Goal: Information Seeking & Learning: Compare options

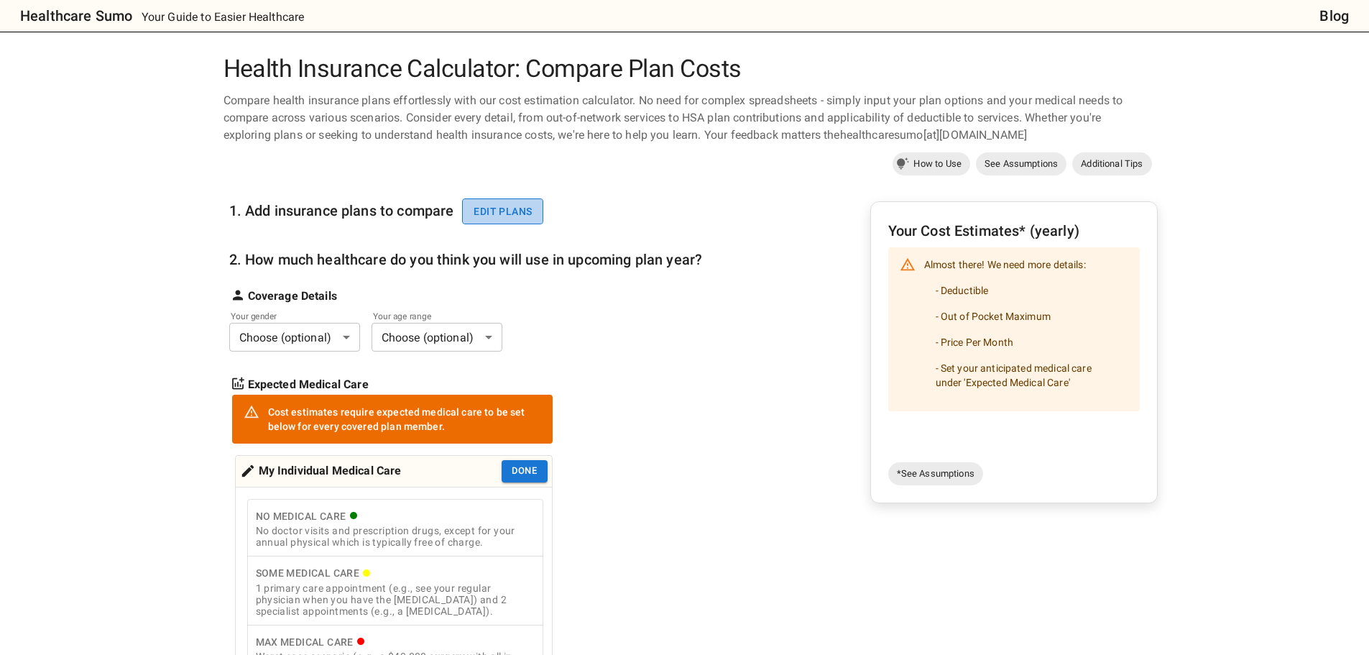
click at [490, 208] on button "Edit plans" at bounding box center [502, 211] width 81 height 27
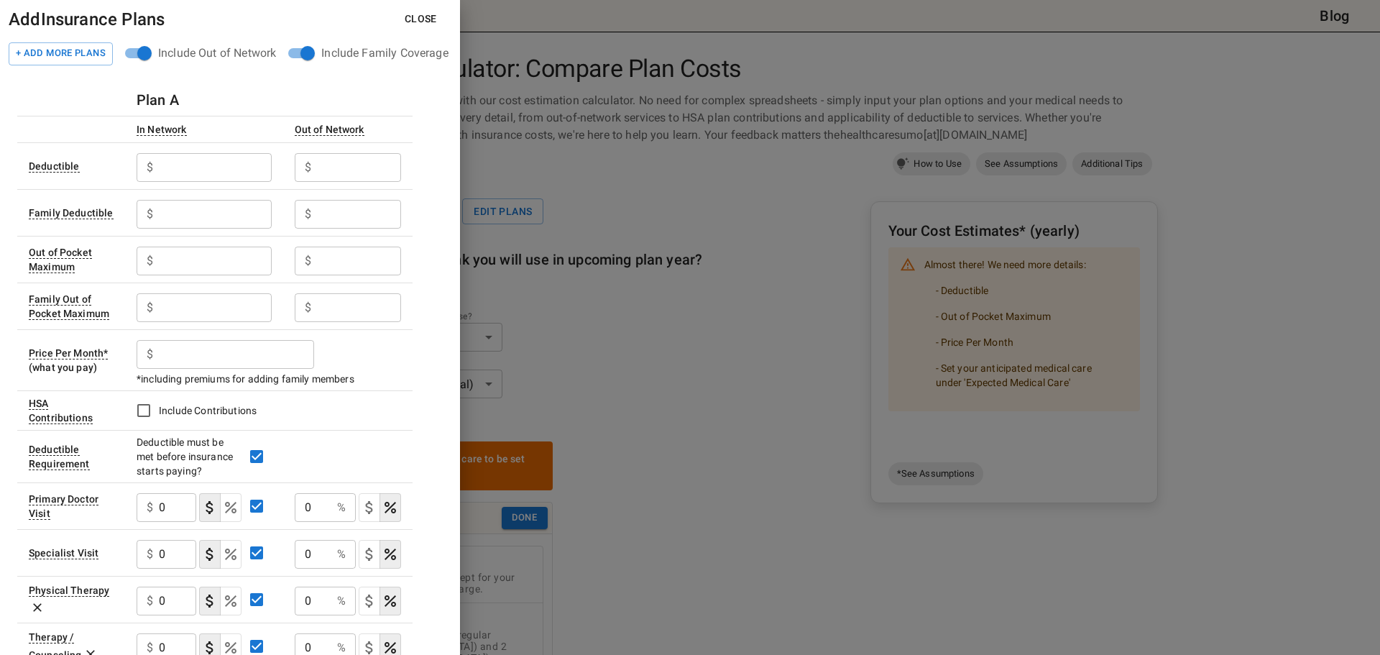
click at [203, 161] on input "text" at bounding box center [215, 167] width 112 height 29
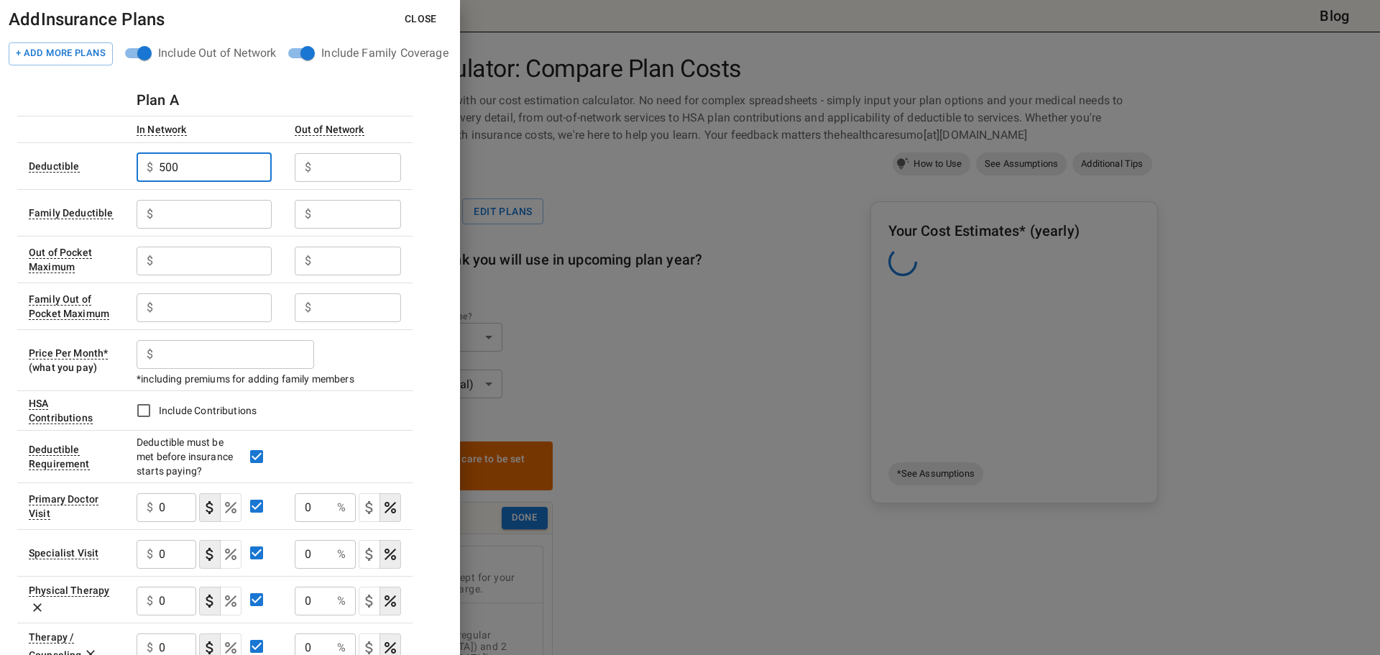
type input "500"
type input "1000"
type input "2000"
click at [204, 247] on input "text" at bounding box center [215, 261] width 112 height 29
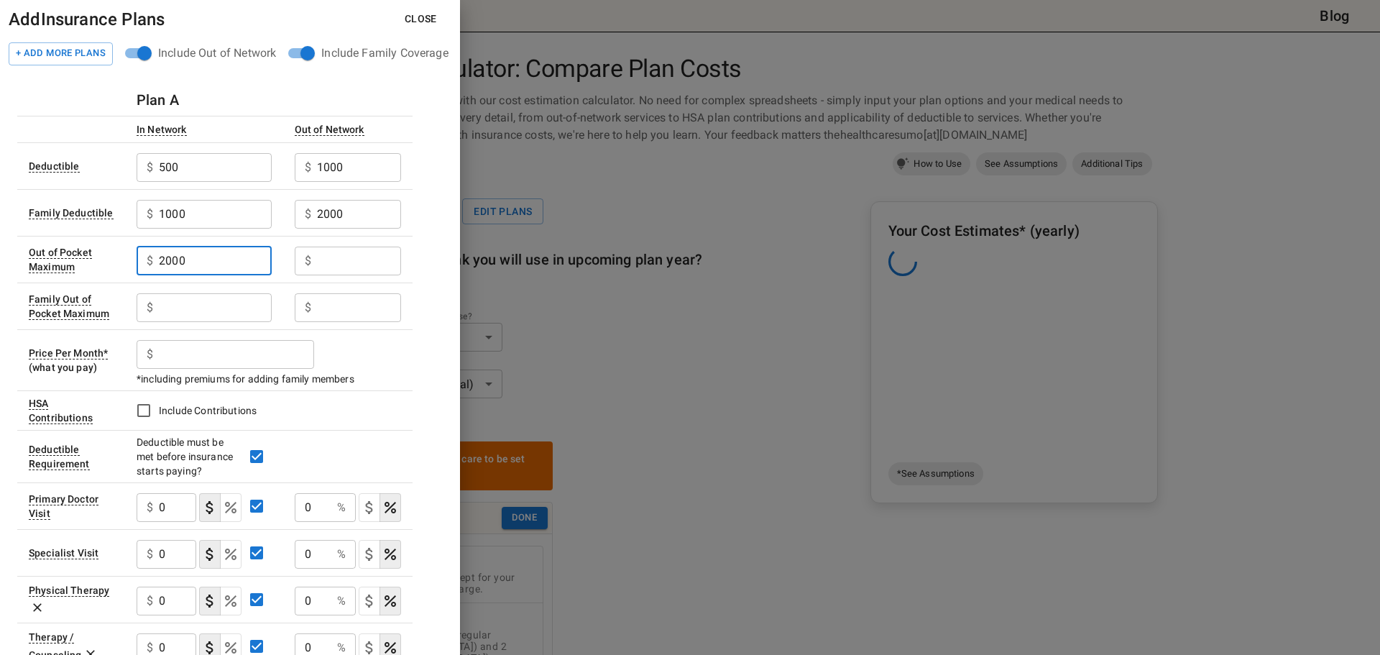
type input "2000"
type input "4000"
type input "8000"
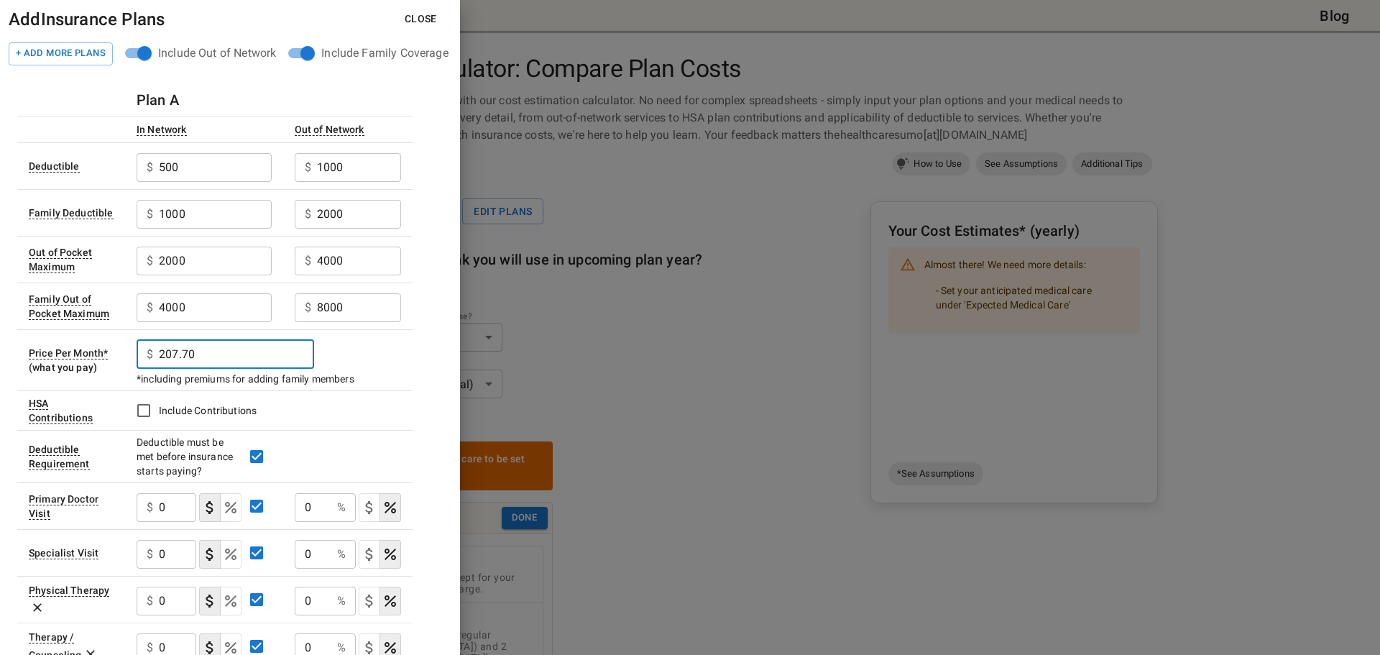
type input "207.70"
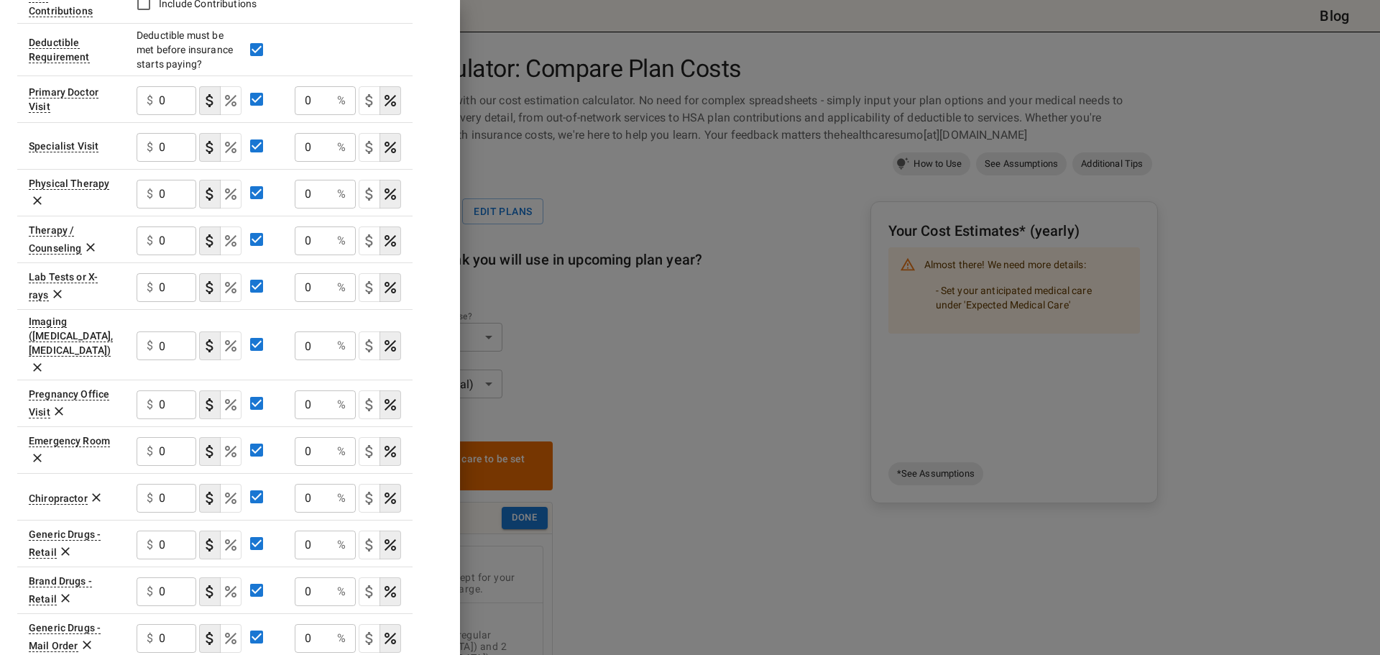
scroll to position [408, 0]
click at [175, 101] on input "0" at bounding box center [177, 99] width 37 height 29
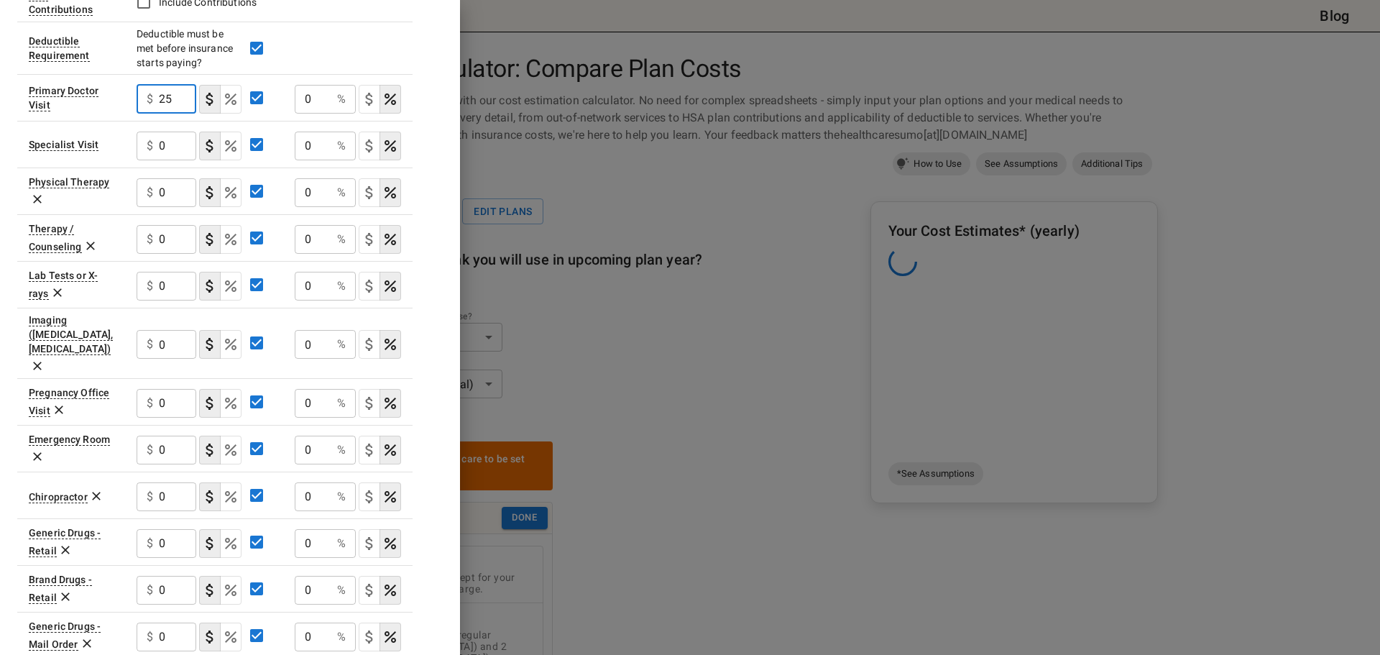
type input "2"
type input "35"
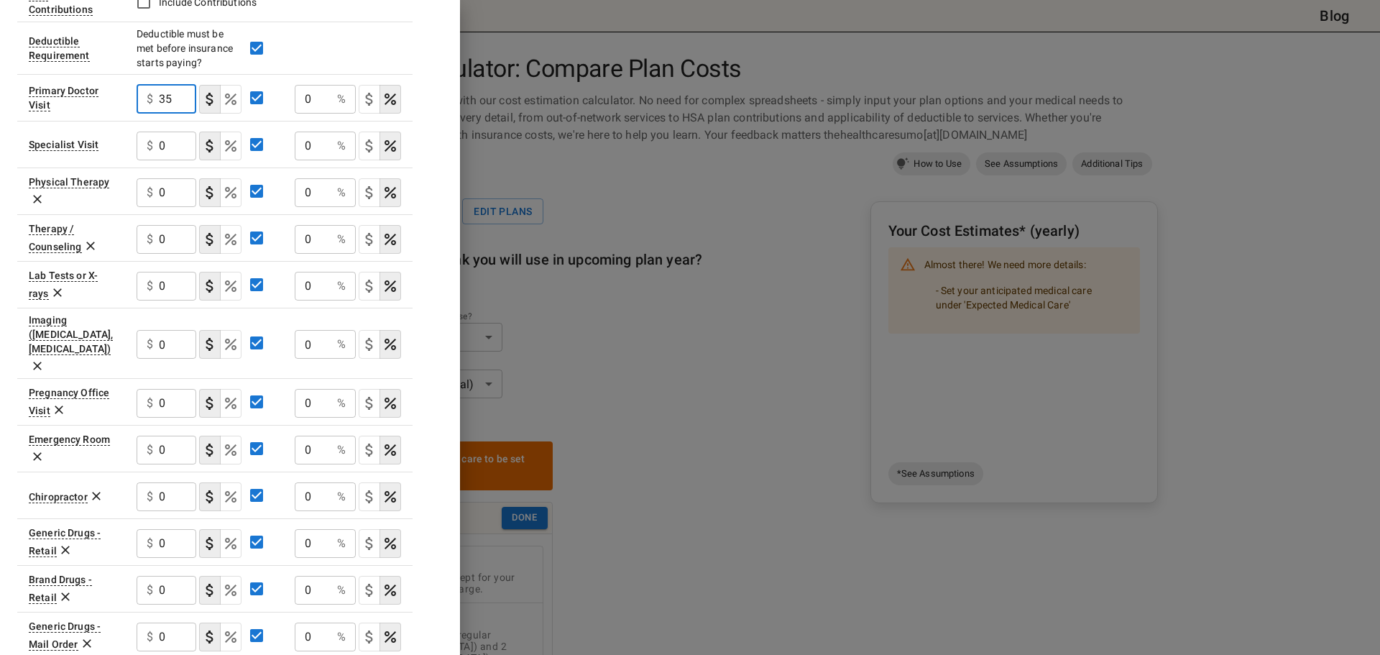
click at [167, 144] on input "0" at bounding box center [177, 146] width 37 height 29
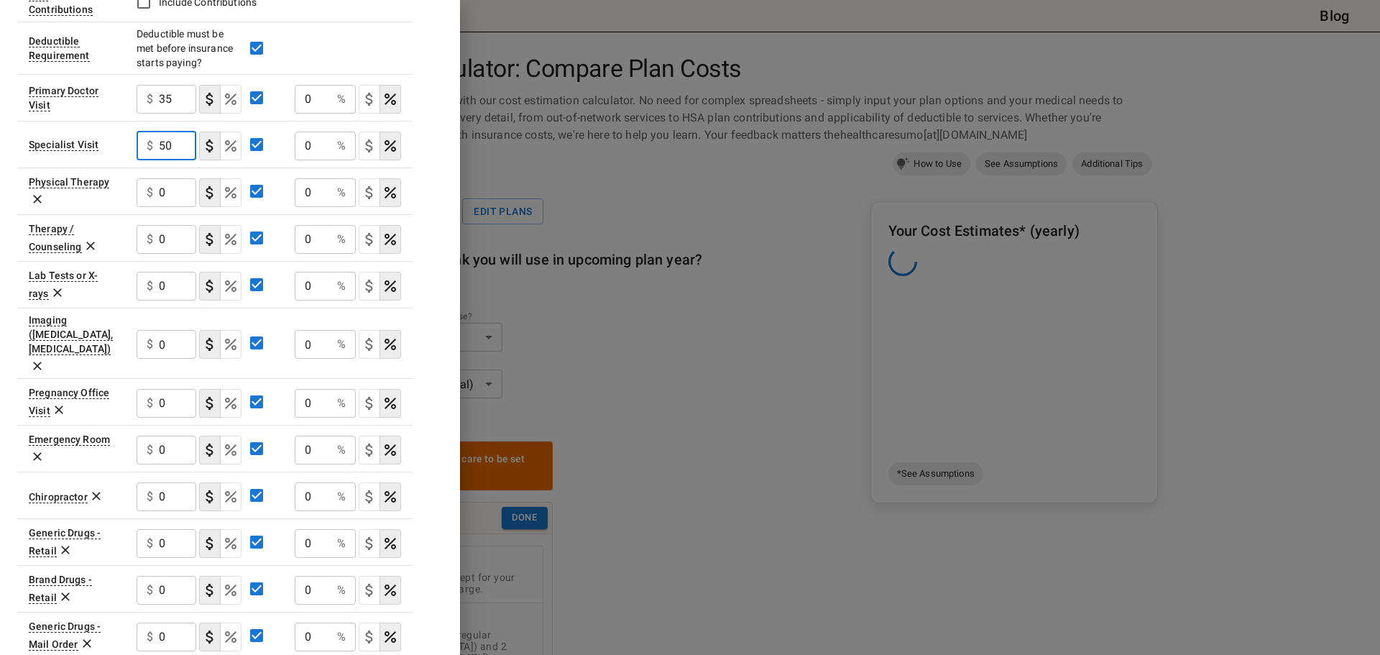
type input "50"
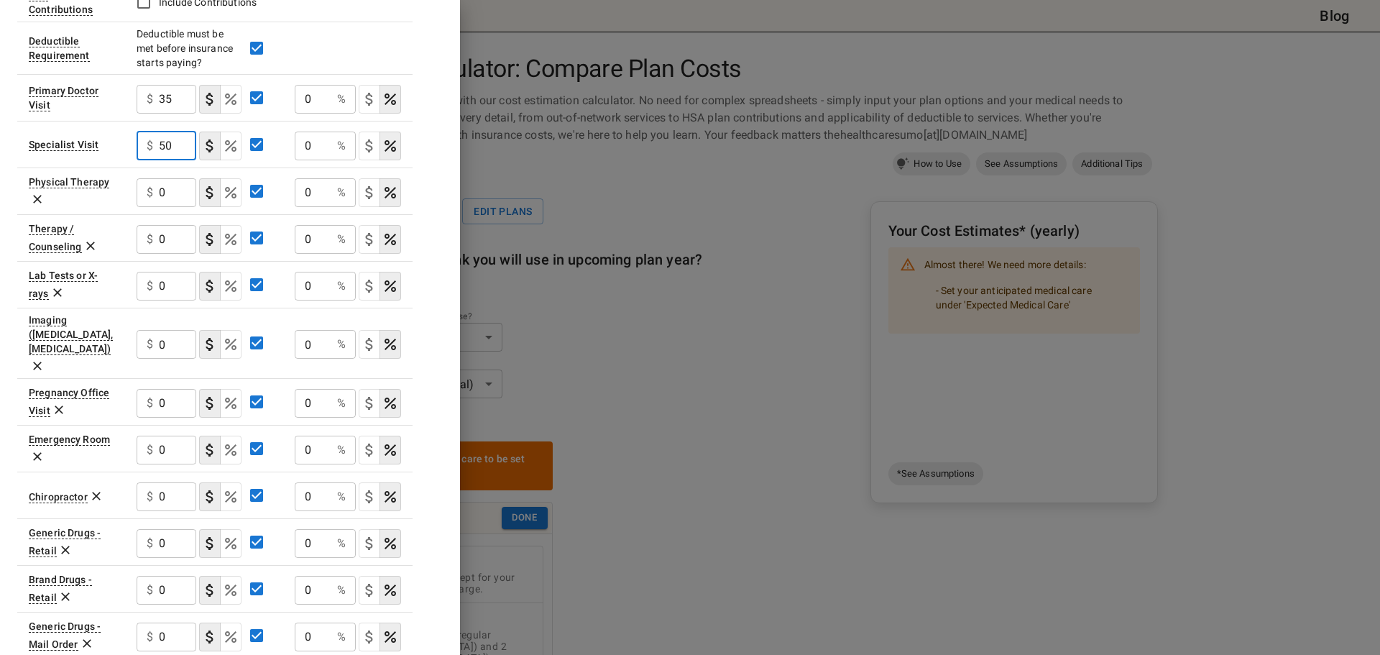
click at [39, 200] on icon at bounding box center [37, 200] width 9 height 9
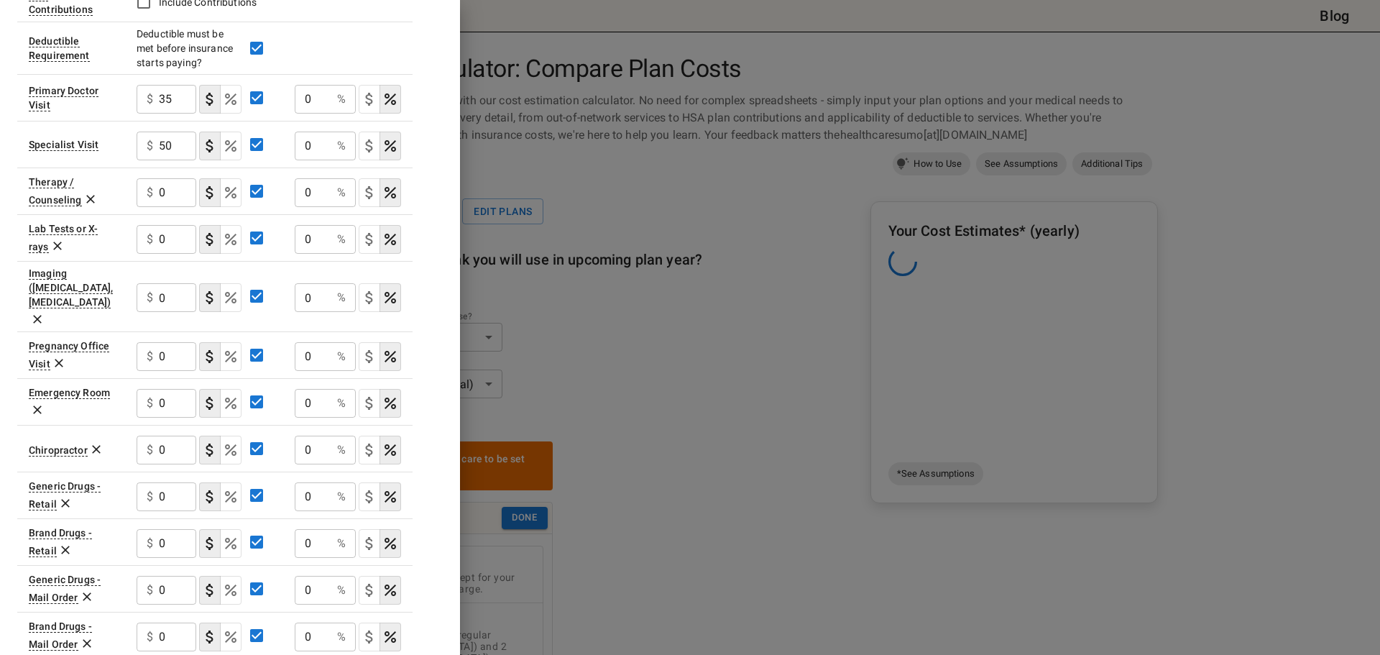
click at [91, 198] on icon at bounding box center [90, 200] width 9 height 9
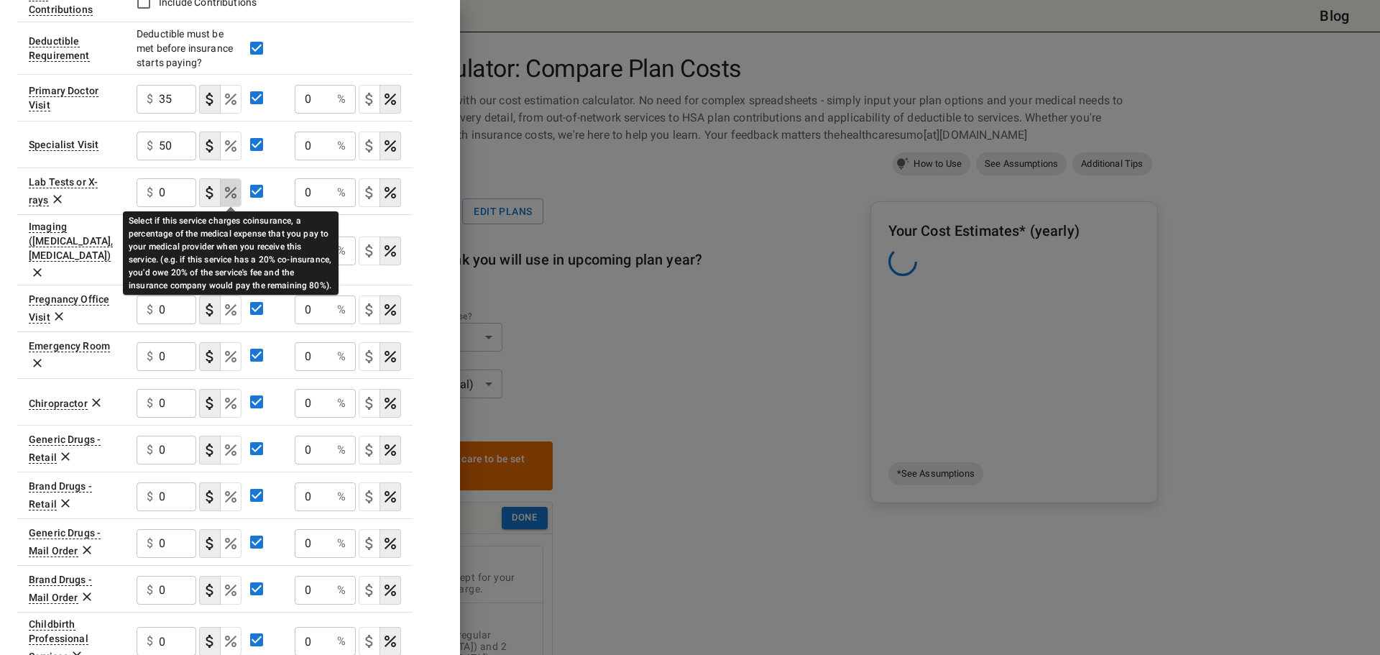
click at [230, 197] on icon "Select if this service charges coinsurance, a percentage of the medical expense…" at bounding box center [230, 192] width 17 height 17
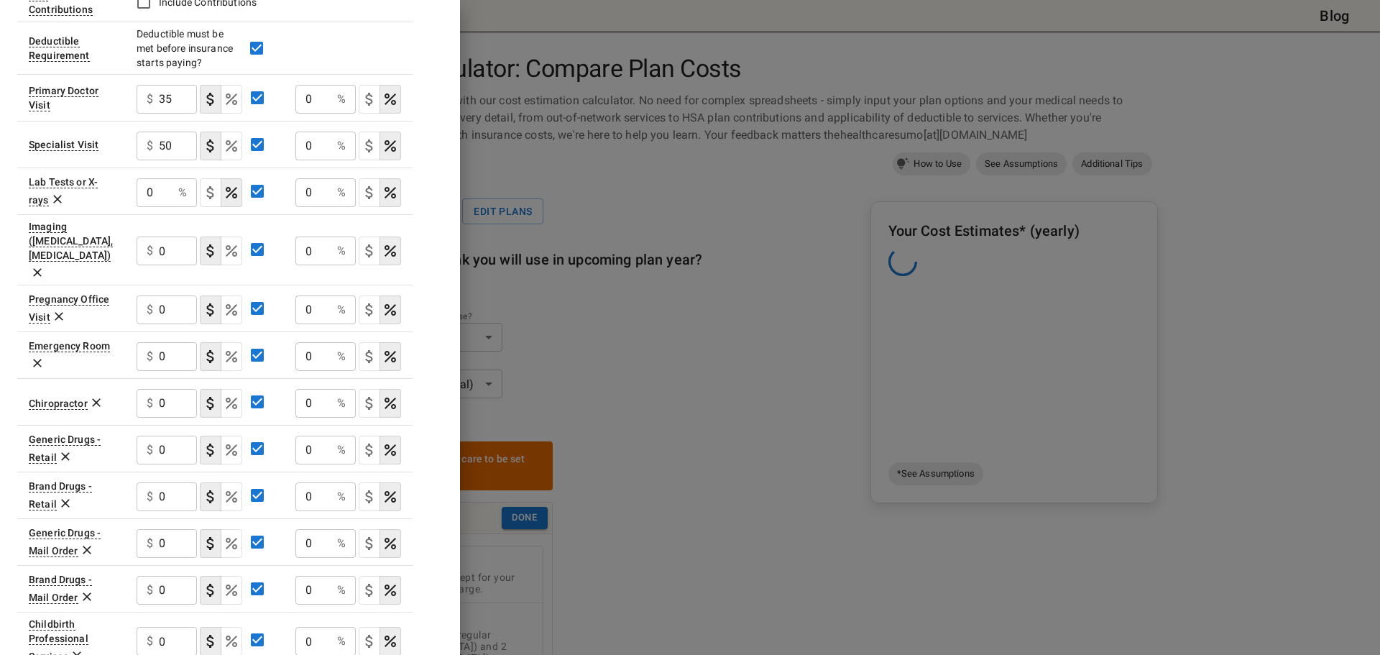
click at [157, 191] on input "0" at bounding box center [155, 192] width 36 height 29
type input "10"
click at [45, 265] on icon at bounding box center [37, 272] width 14 height 14
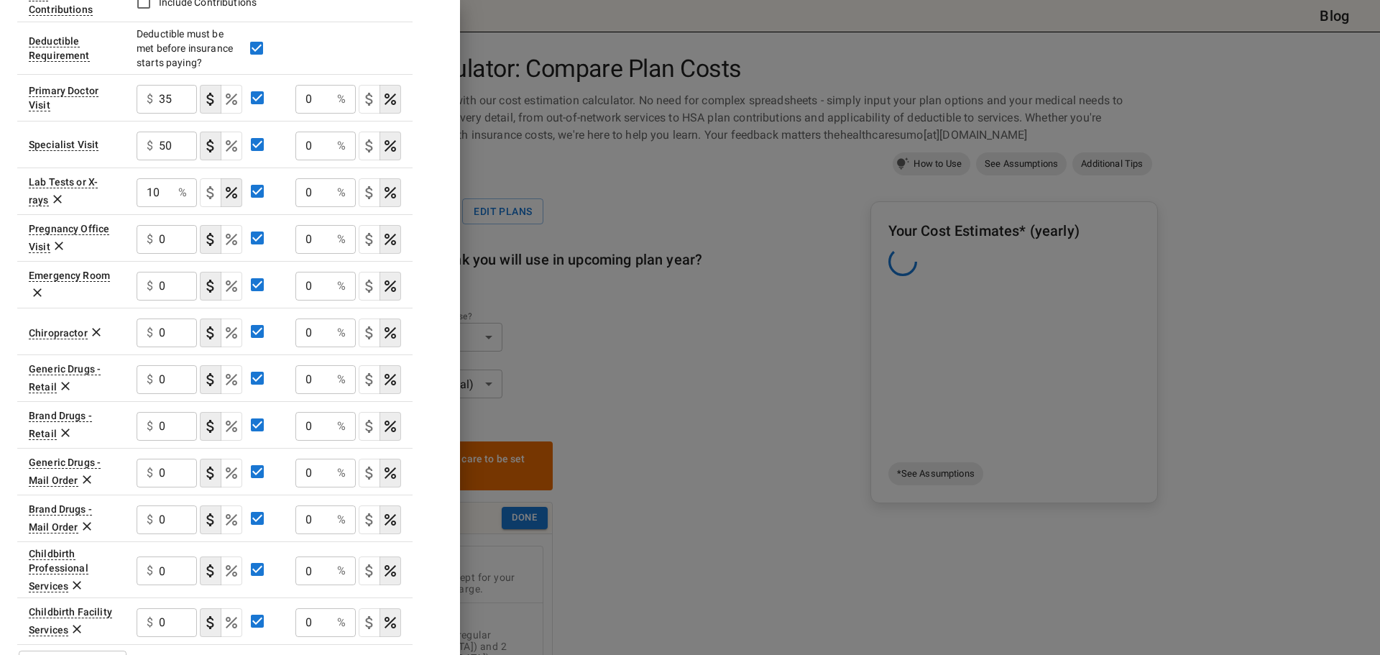
click at [61, 245] on icon at bounding box center [59, 246] width 14 height 14
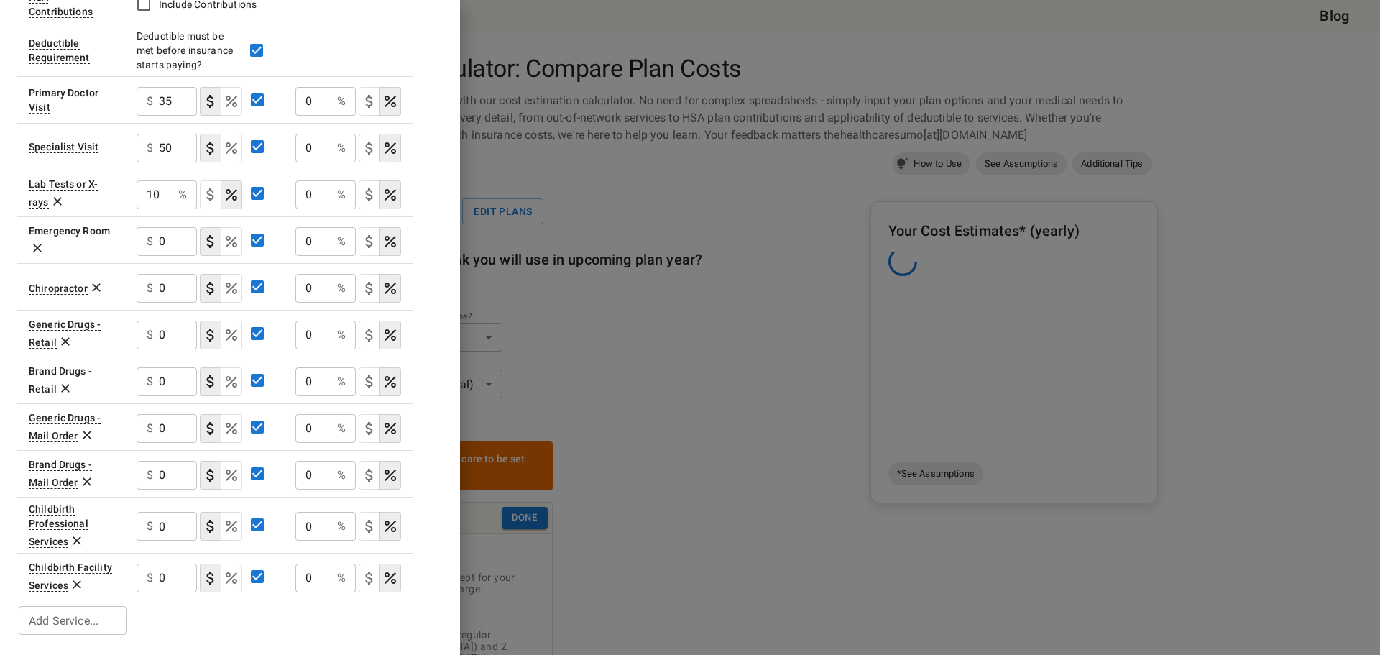
scroll to position [407, 0]
click at [183, 240] on input "0" at bounding box center [178, 241] width 38 height 29
type input "175"
click at [95, 287] on icon at bounding box center [96, 287] width 9 height 9
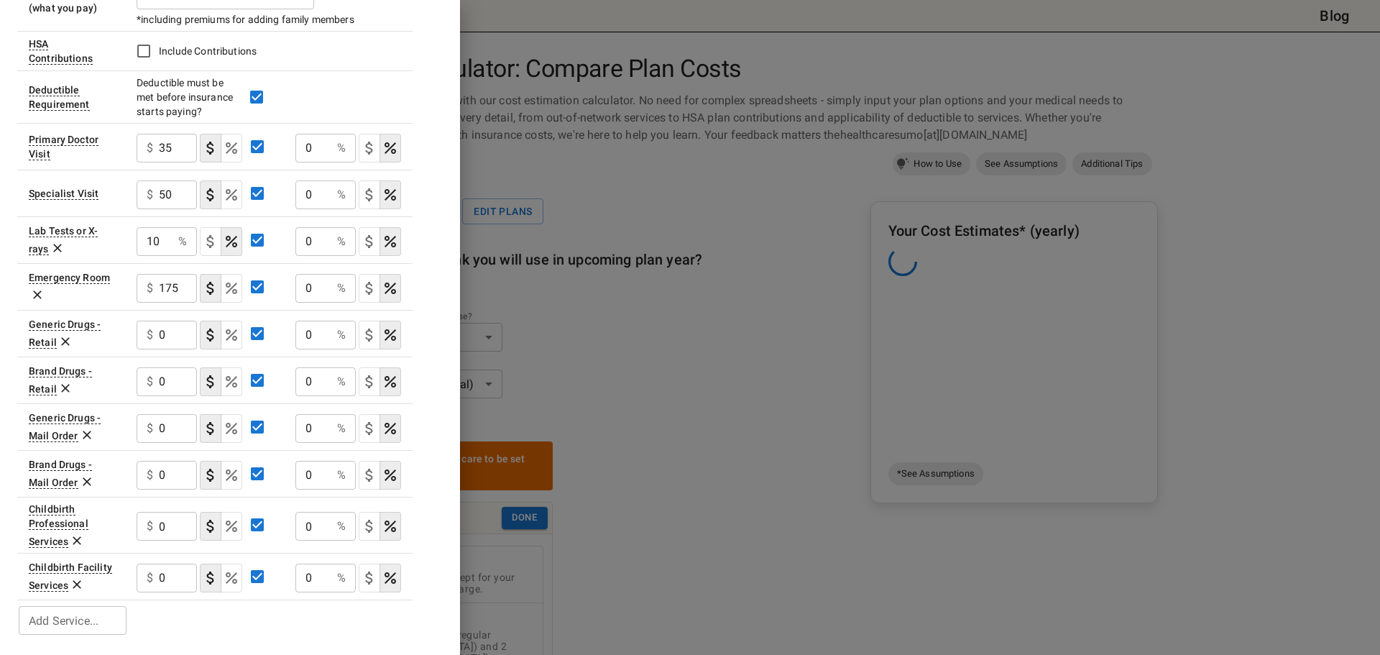
scroll to position [360, 0]
click at [83, 434] on icon at bounding box center [87, 435] width 14 height 14
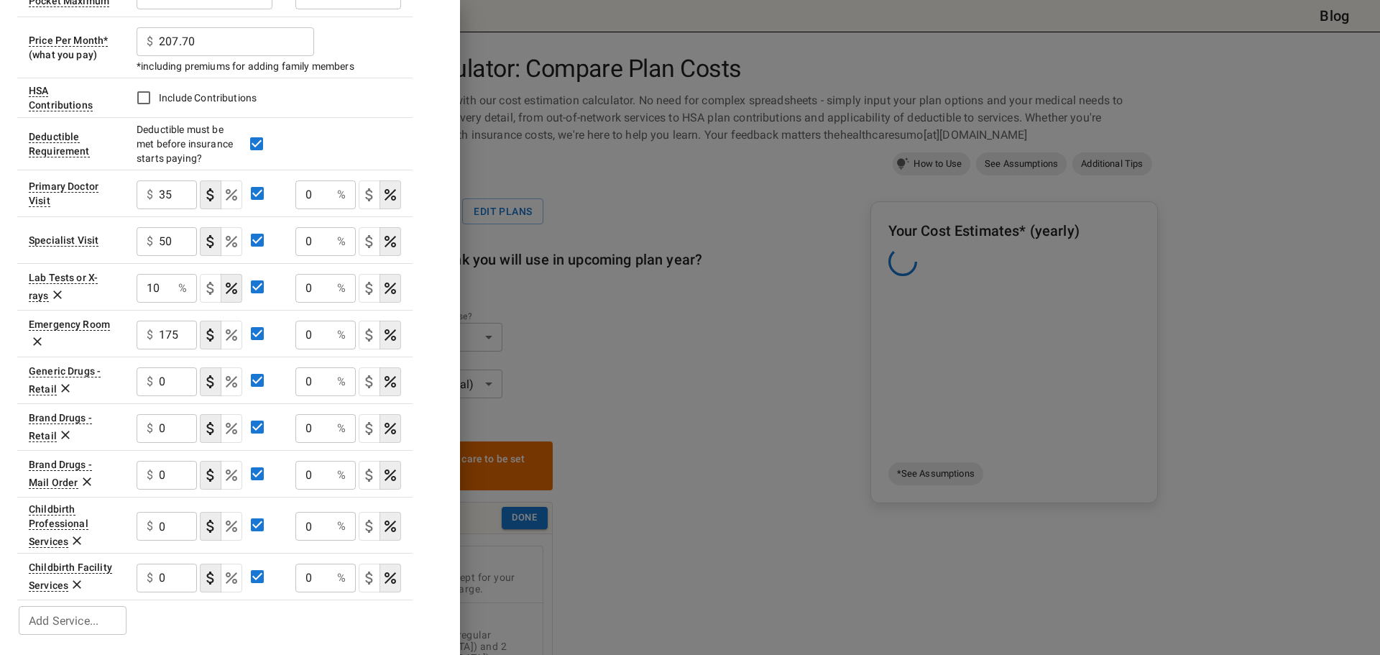
click at [85, 479] on icon at bounding box center [87, 481] width 14 height 14
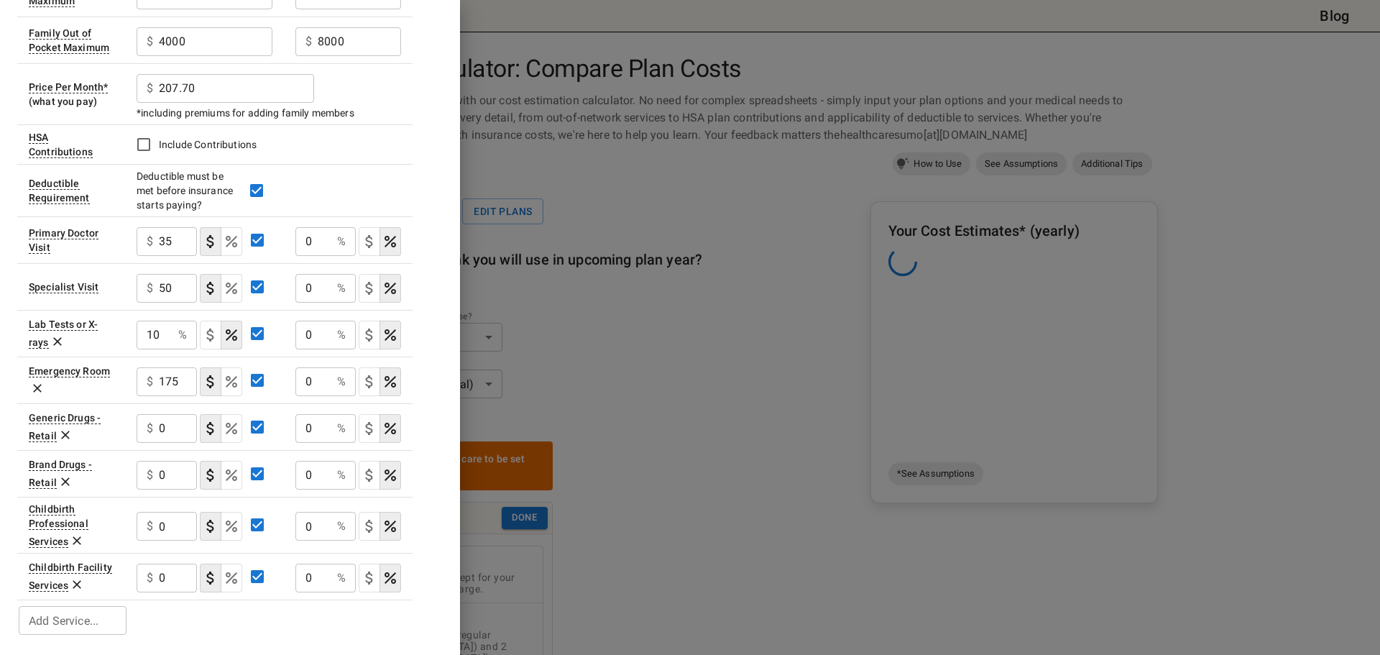
scroll to position [267, 0]
click at [79, 540] on icon at bounding box center [77, 540] width 14 height 14
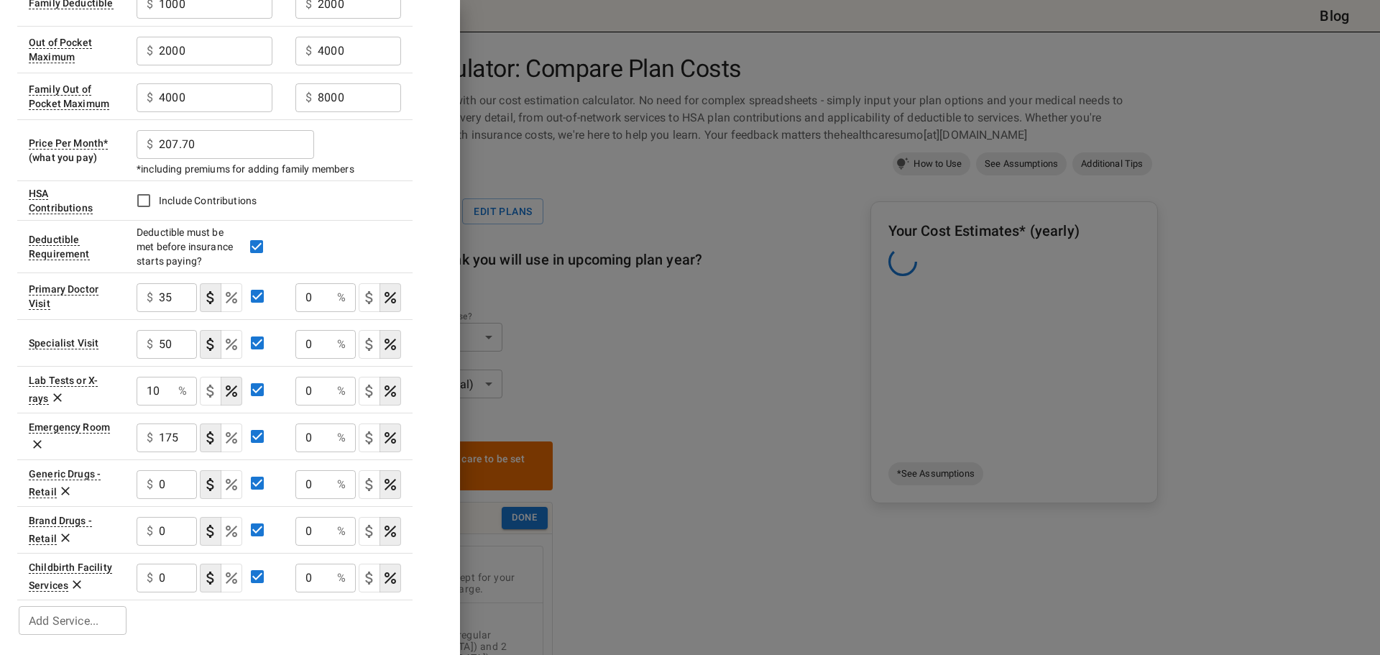
scroll to position [210, 0]
click at [78, 584] on icon at bounding box center [77, 585] width 9 height 9
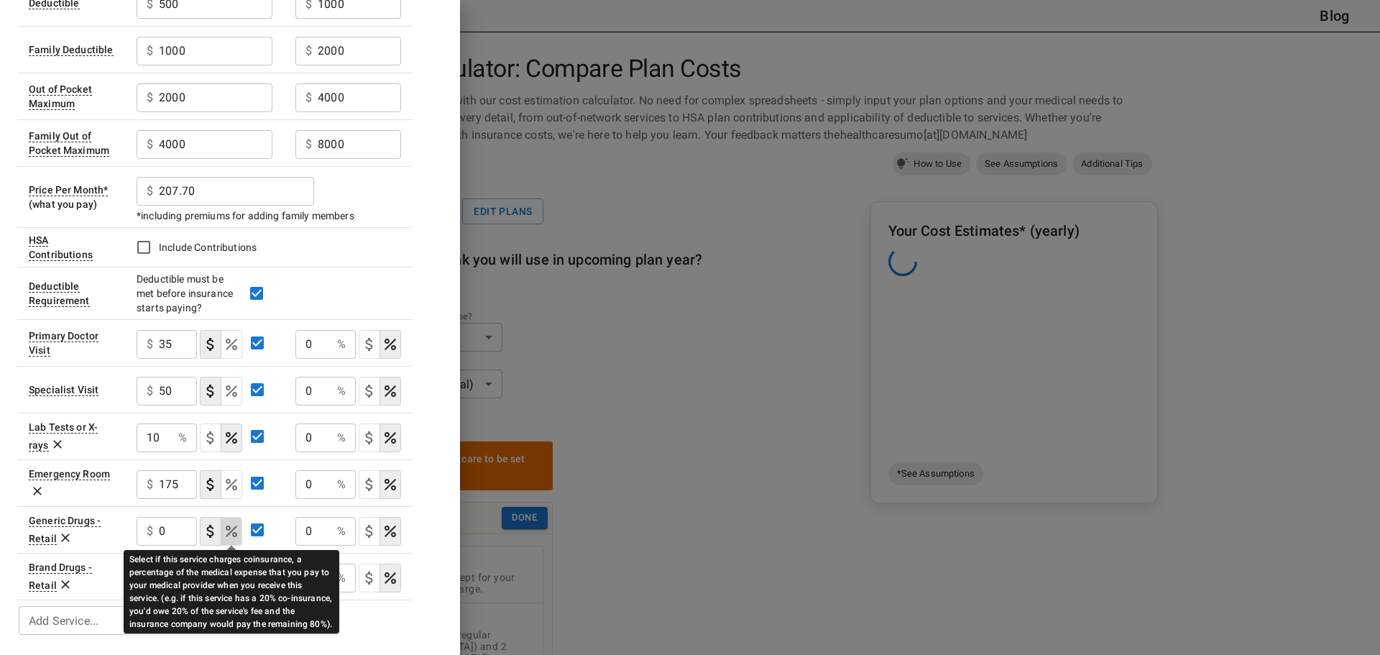
click at [230, 528] on icon "Select if this service charges coinsurance, a percentage of the medical expense…" at bounding box center [232, 531] width 12 height 12
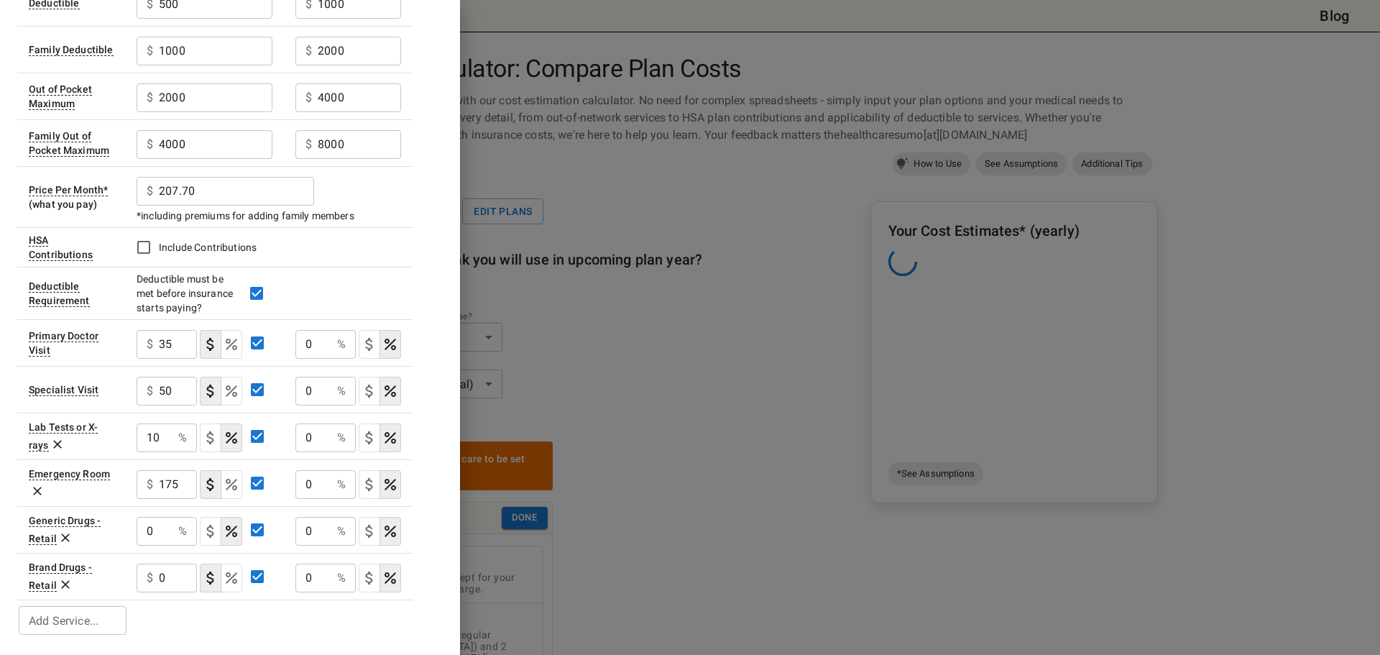
click at [167, 533] on input "0" at bounding box center [155, 531] width 36 height 29
type input "10"
click at [236, 579] on icon "Select if this service charges coinsurance, a percentage of the medical expense…" at bounding box center [232, 578] width 12 height 12
click at [160, 576] on input "0" at bounding box center [155, 578] width 36 height 29
type input "30"
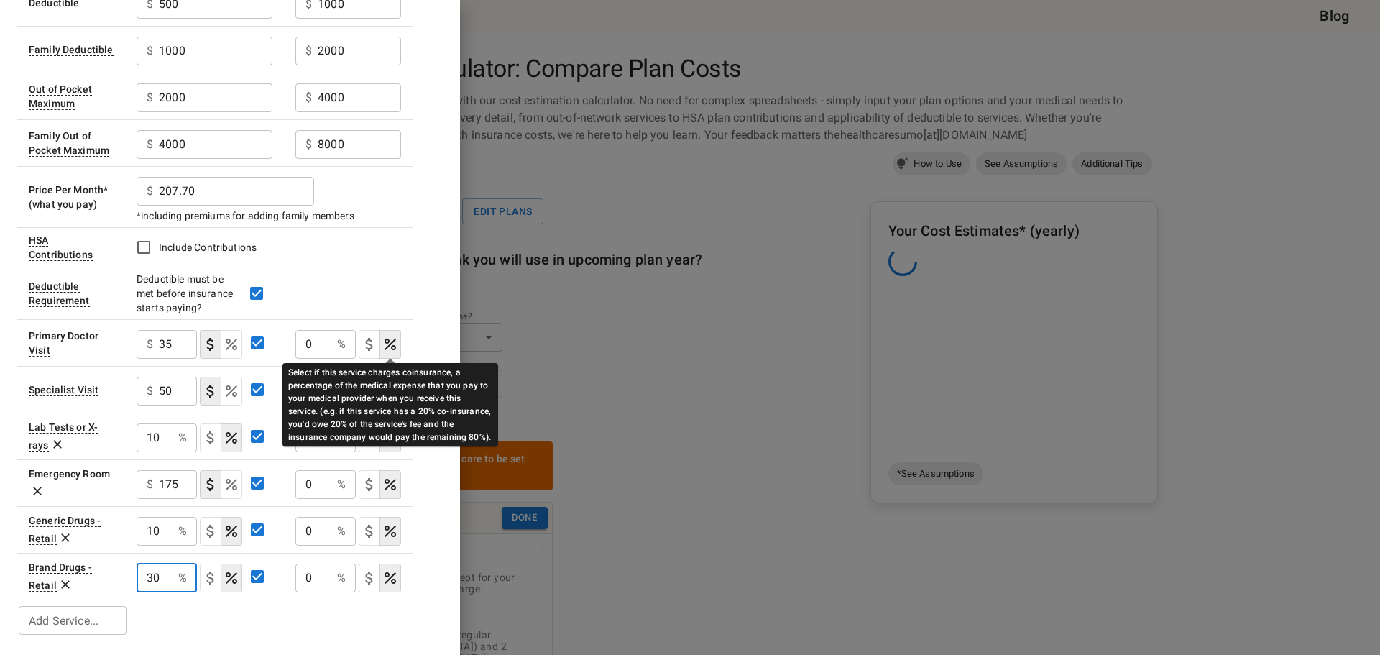
click at [395, 345] on icon "Select if this service charges coinsurance, a percentage of the medical expense…" at bounding box center [390, 344] width 17 height 17
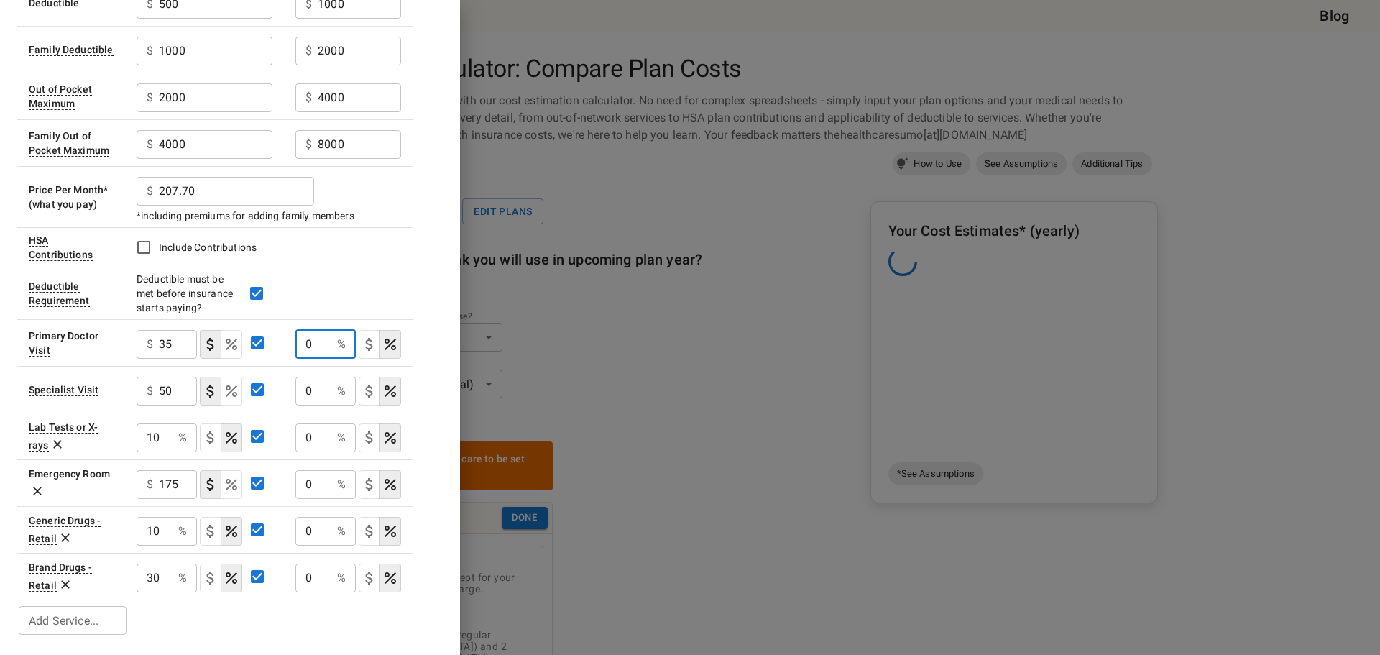
click at [319, 344] on input "0" at bounding box center [313, 344] width 36 height 29
type input "30"
click at [319, 391] on input "0" at bounding box center [313, 391] width 36 height 29
type input "30"
click at [320, 431] on input "0" at bounding box center [313, 437] width 36 height 29
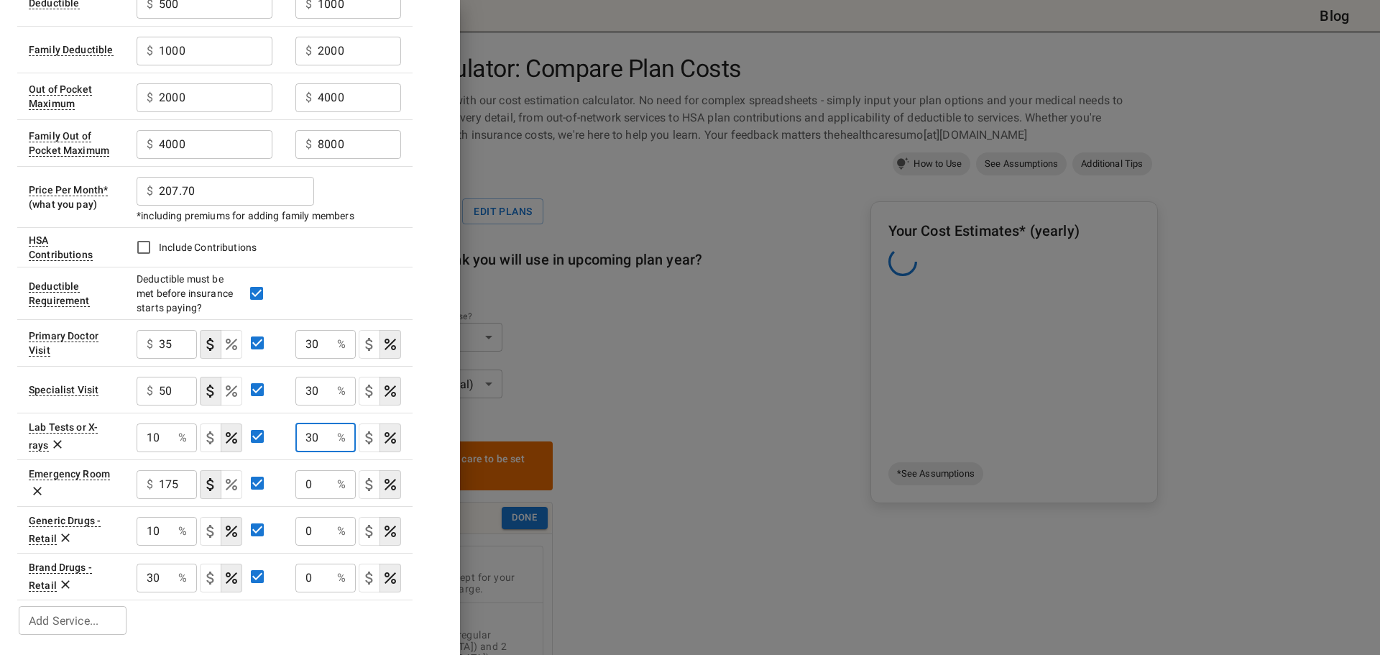
type input "30"
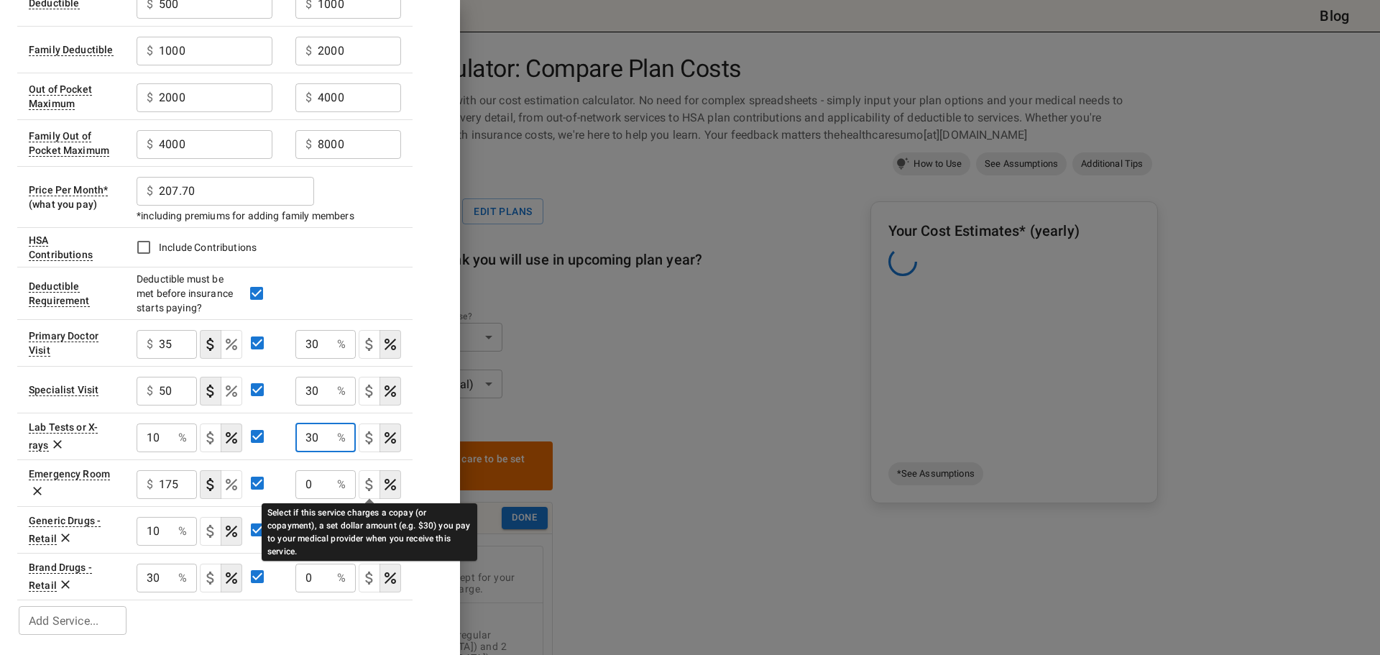
click at [375, 483] on icon "Select if this service charges a copay (or copayment), a set dollar amount (e.g…" at bounding box center [369, 484] width 17 height 17
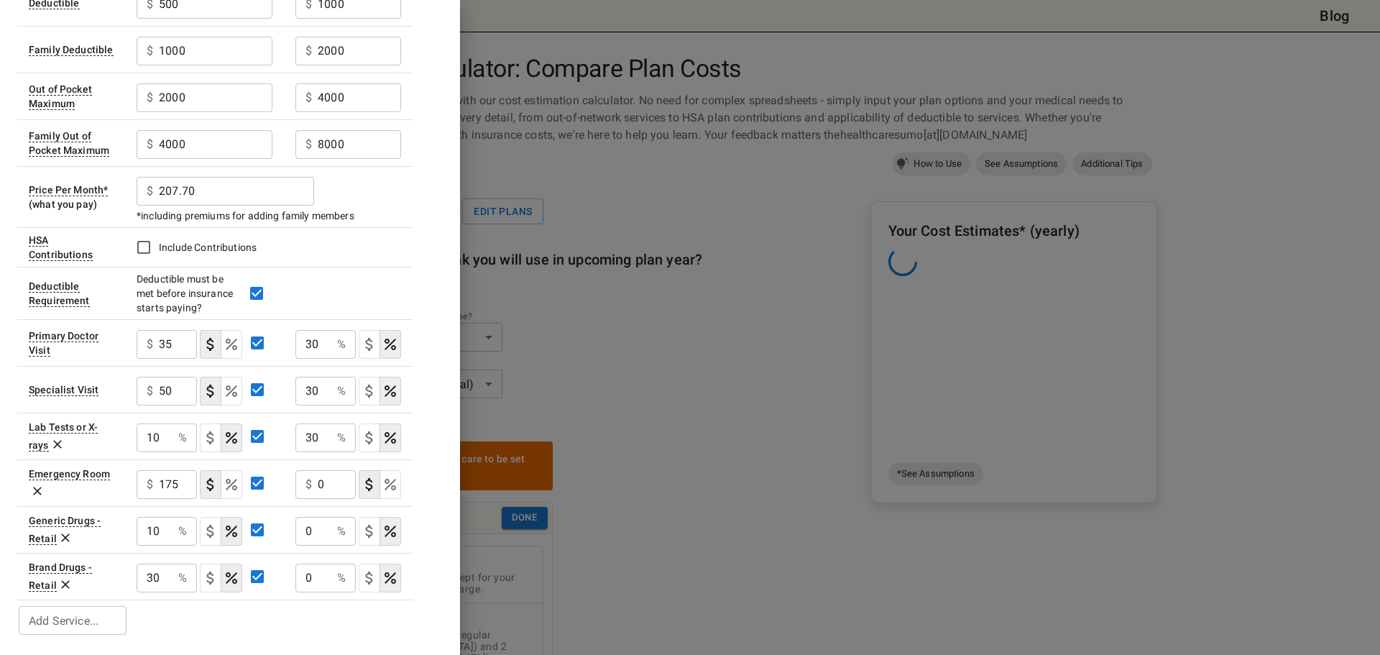
click at [329, 482] on input "0" at bounding box center [337, 484] width 38 height 29
type input "175"
click at [309, 531] on input "0" at bounding box center [313, 531] width 36 height 29
type input "1"
type input "0"
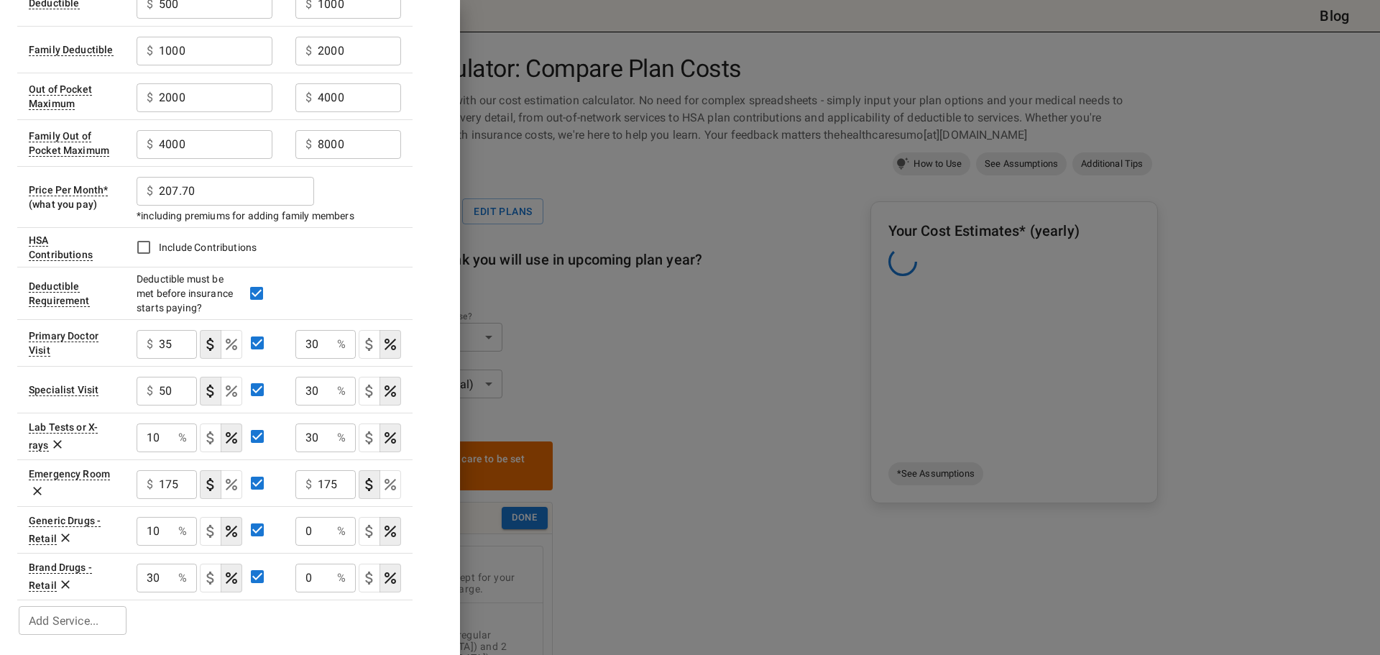
click at [265, 618] on table "Plan A In Network Out of Network Deductible $ 500 ​ $ 1000 ​ Family Deductible …" at bounding box center [214, 279] width 395 height 717
click at [52, 618] on input "Add Service..." at bounding box center [71, 620] width 97 height 20
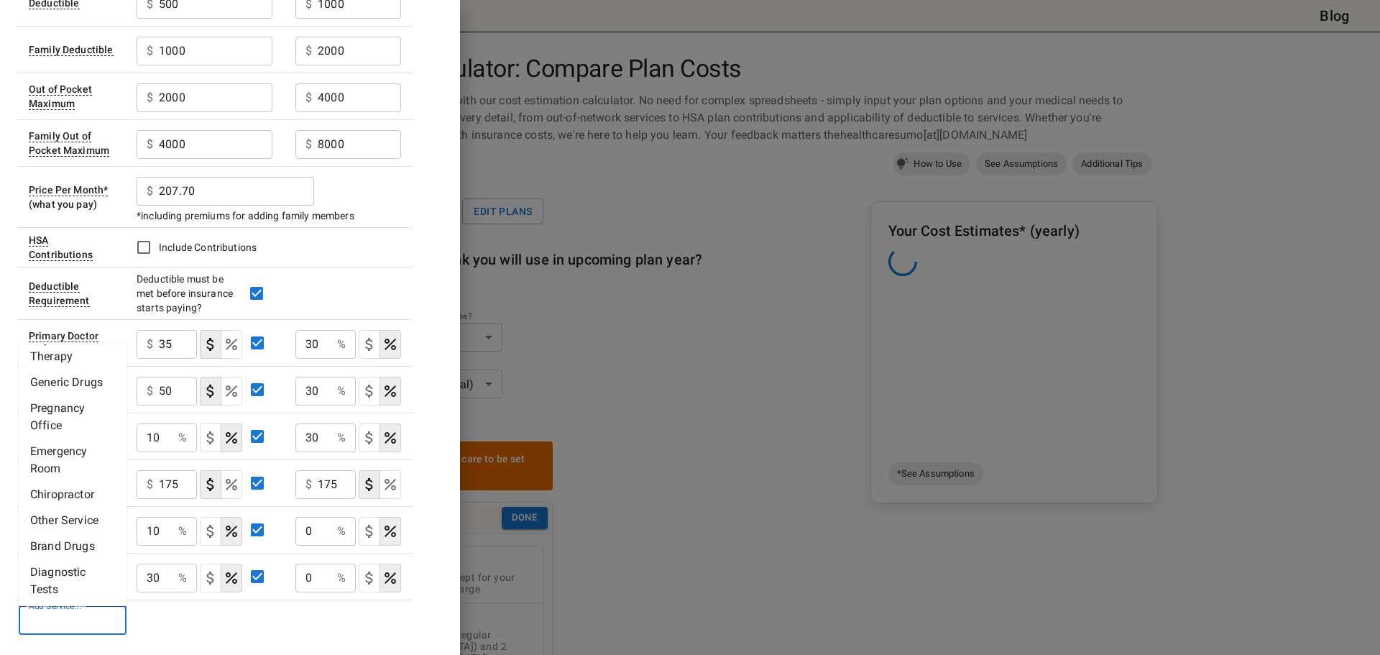
scroll to position [69, 0]
click at [274, 621] on table "Plan A In Network Out of Network Deductible $ 500 ​ $ 1000 ​ Family Deductible …" at bounding box center [214, 279] width 395 height 717
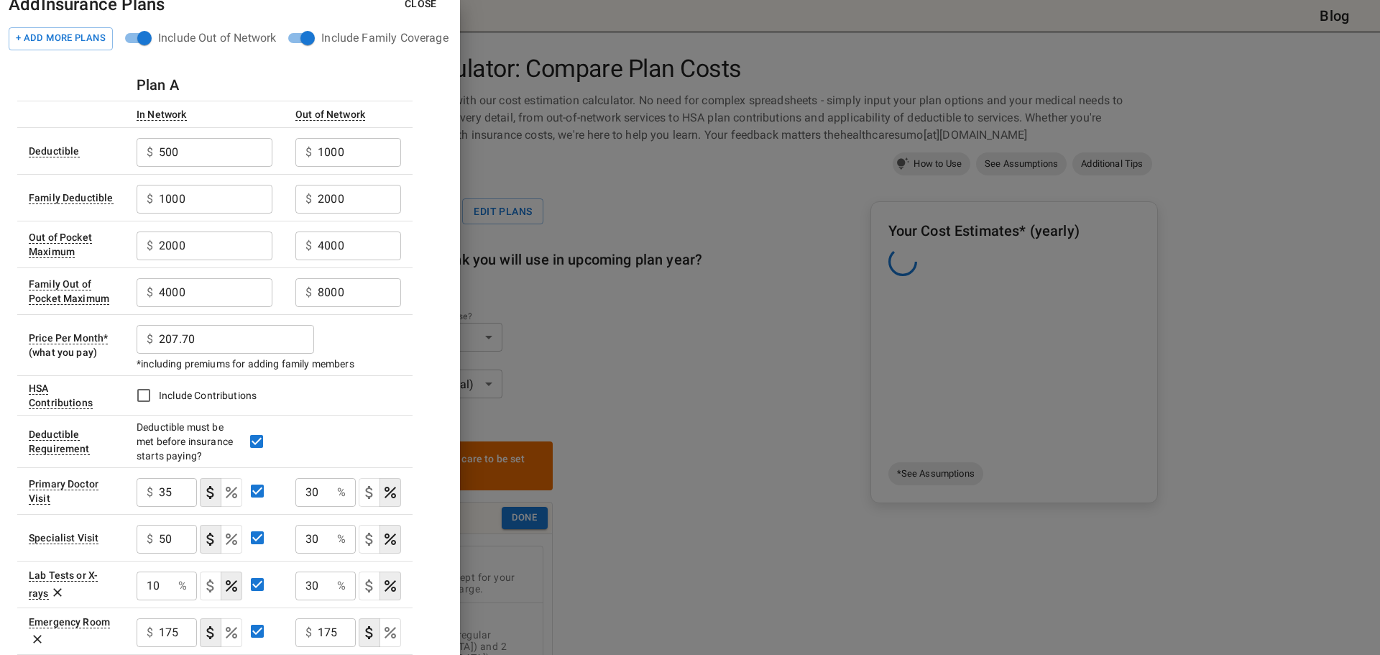
scroll to position [0, 0]
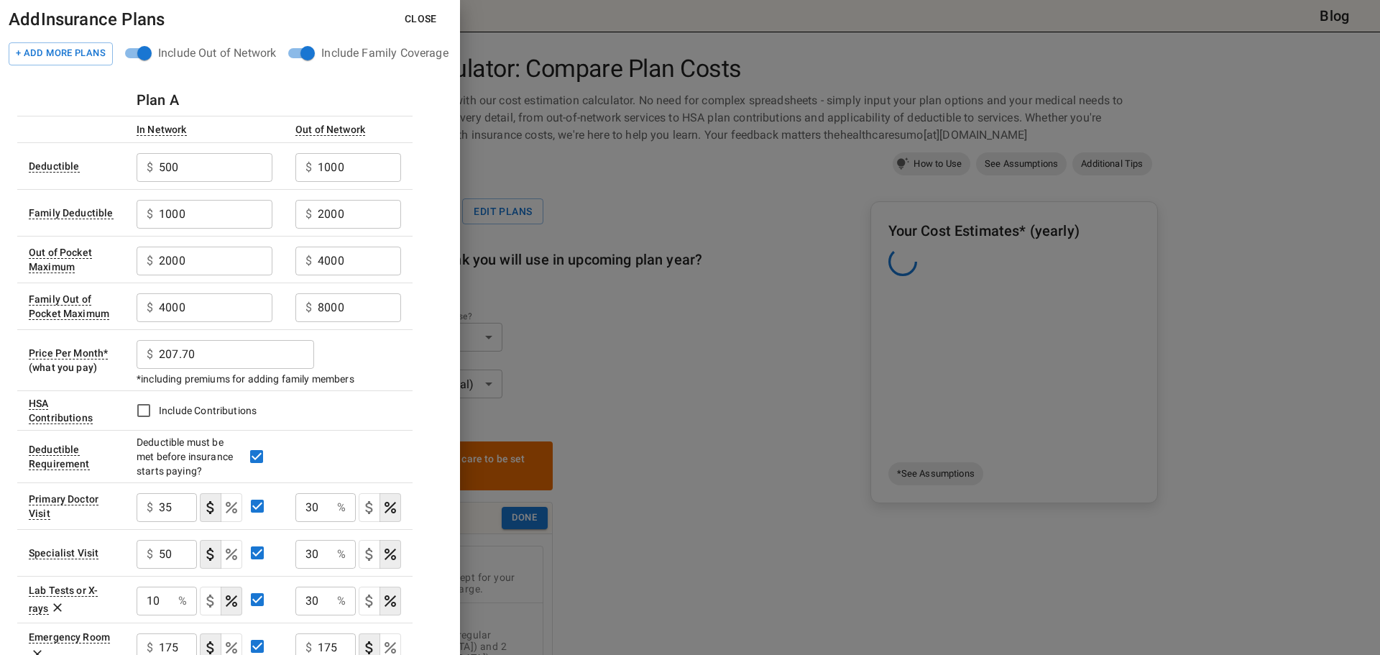
click at [426, 17] on button "Close" at bounding box center [420, 19] width 55 height 27
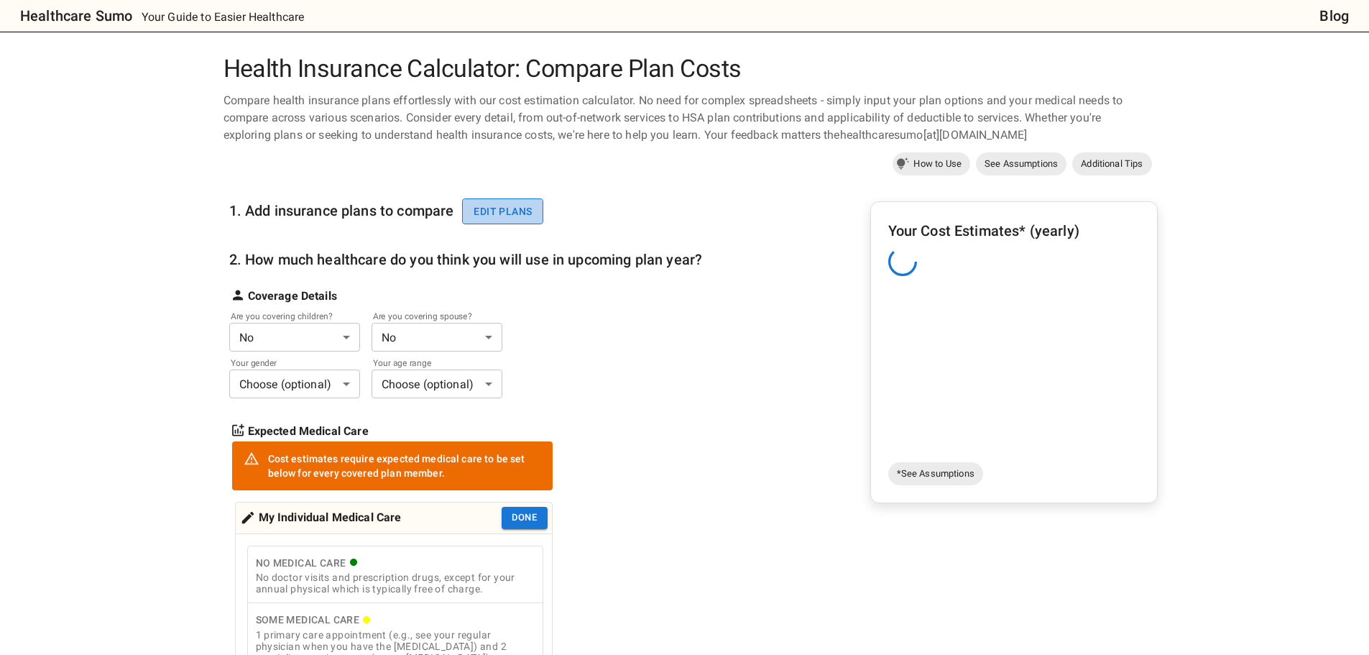
click at [498, 206] on button "Edit plans" at bounding box center [502, 211] width 81 height 27
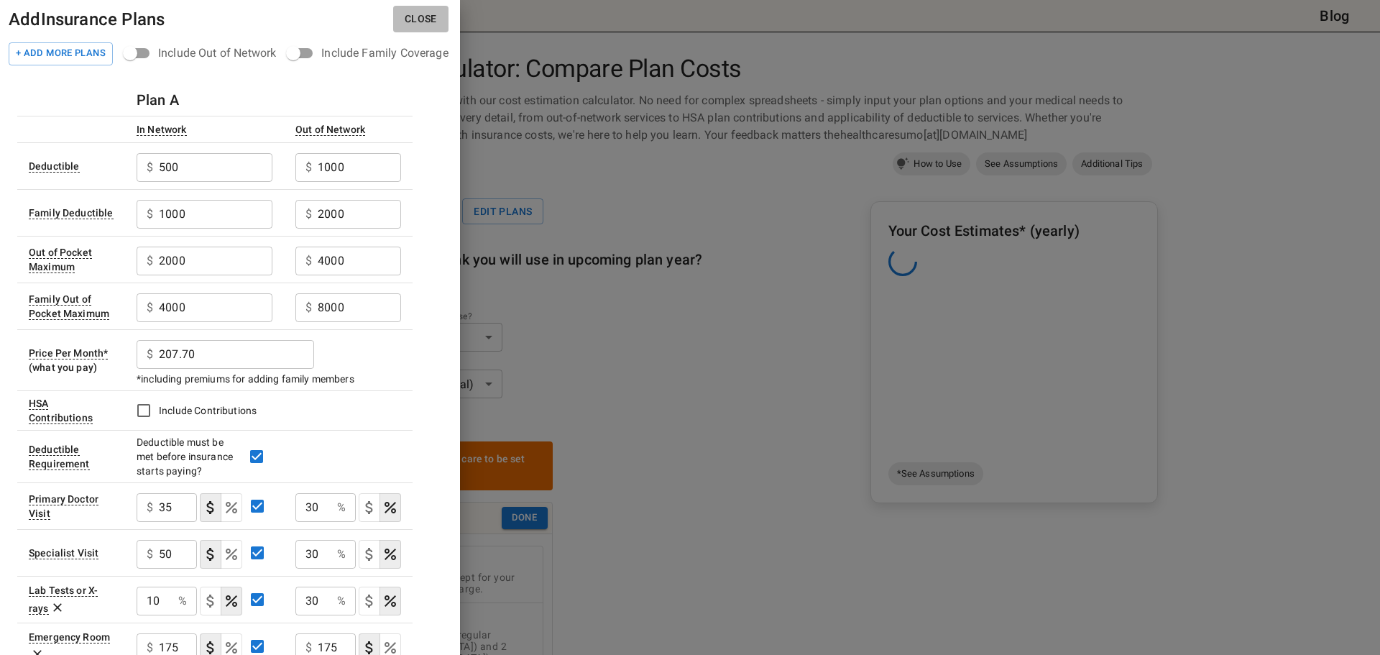
click at [431, 18] on button "Close" at bounding box center [420, 19] width 55 height 27
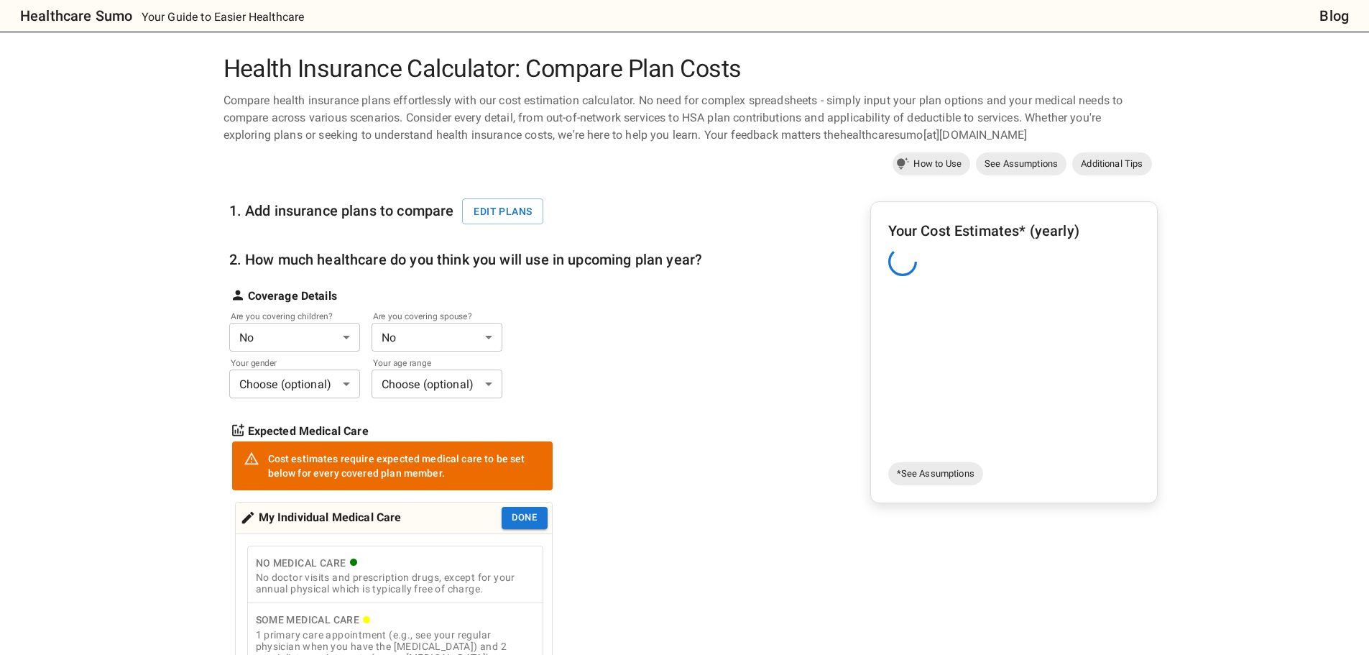
click at [625, 338] on div "Are you covering children? No * ​ Are you covering spouse? No * ​" at bounding box center [466, 333] width 474 height 35
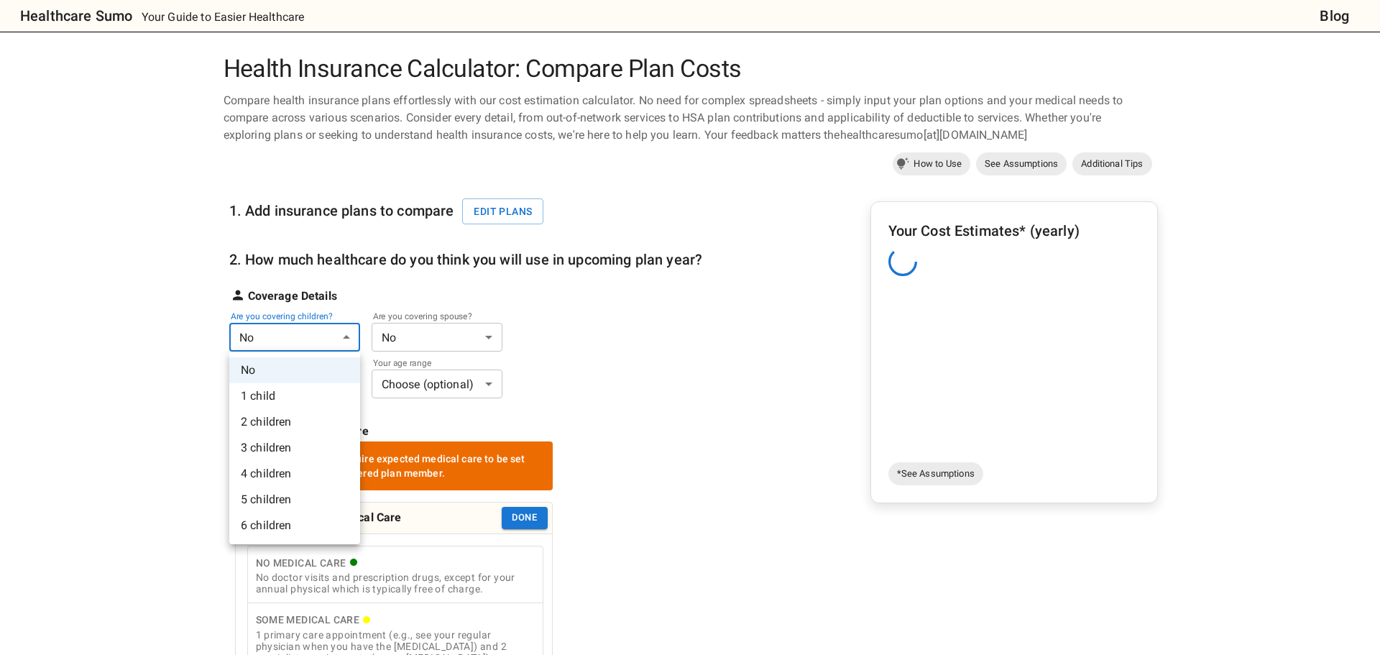
click at [278, 392] on li "1 child" at bounding box center [294, 396] width 131 height 26
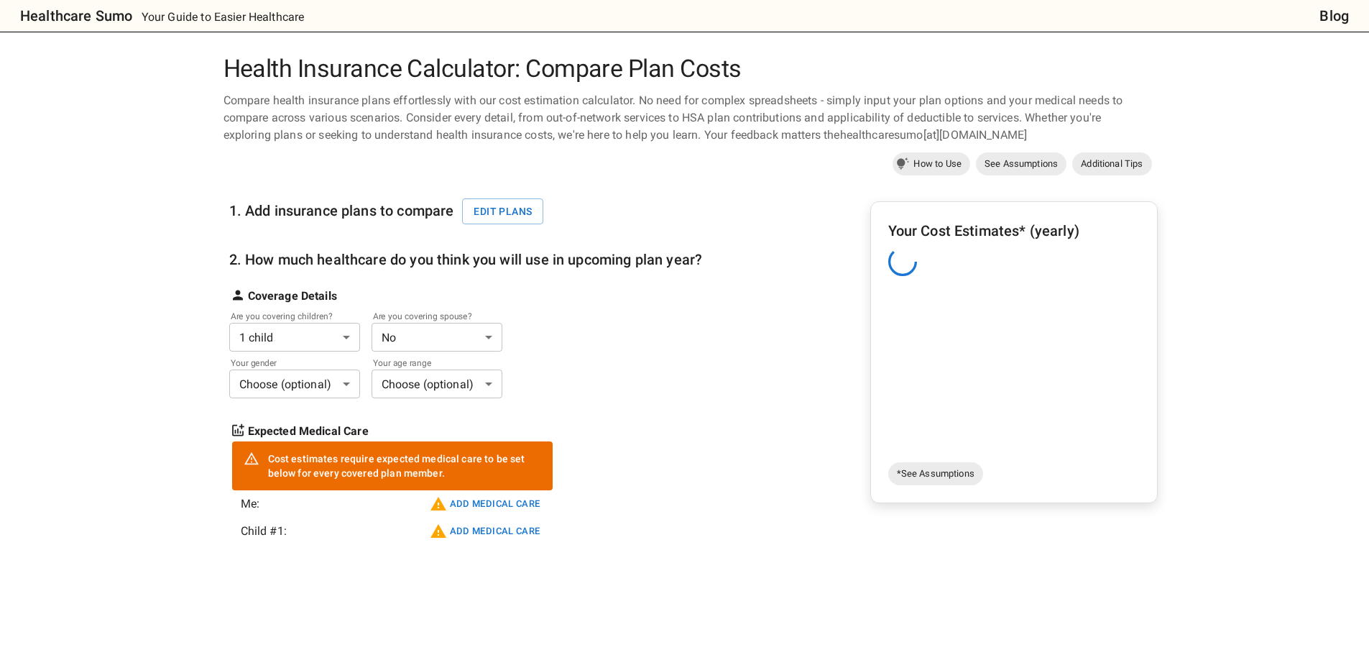
click at [278, 385] on body "Healthcare Sumo Your Guide to Easier Healthcare Blog Health Insurance Calculato…" at bounding box center [684, 575] width 1369 height 1150
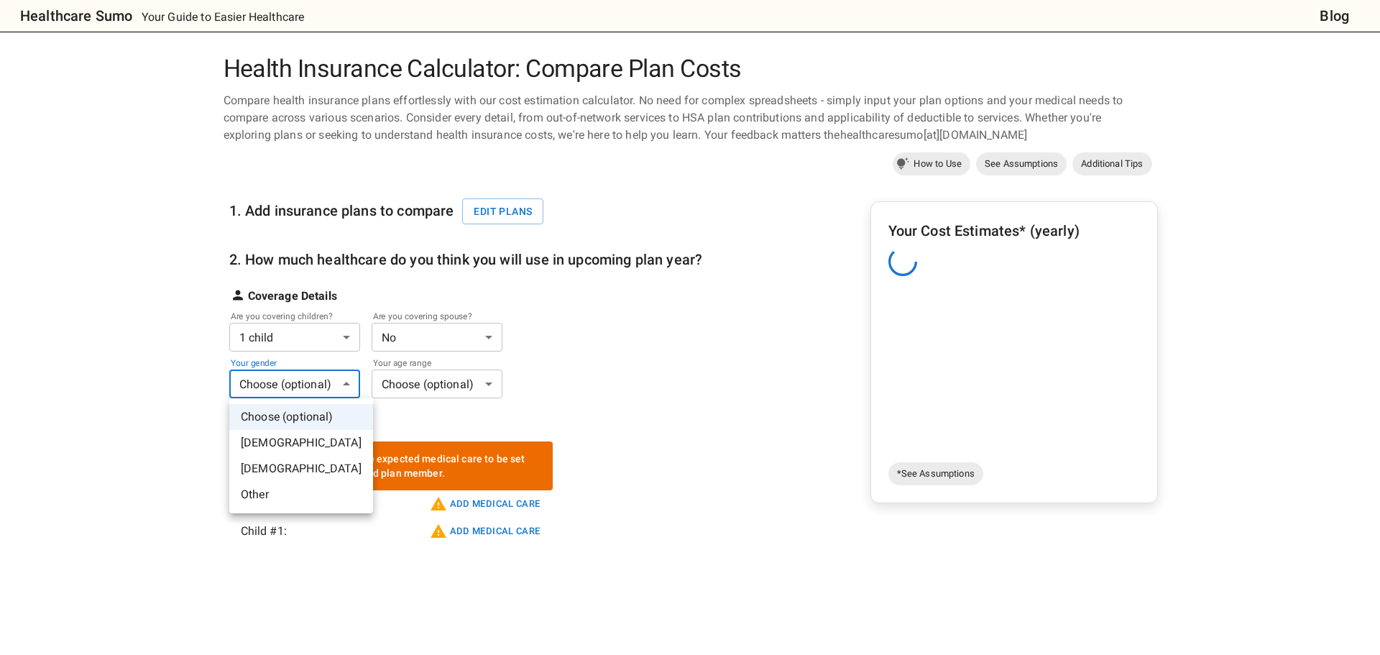
click at [281, 433] on li "[DEMOGRAPHIC_DATA]" at bounding box center [301, 443] width 144 height 26
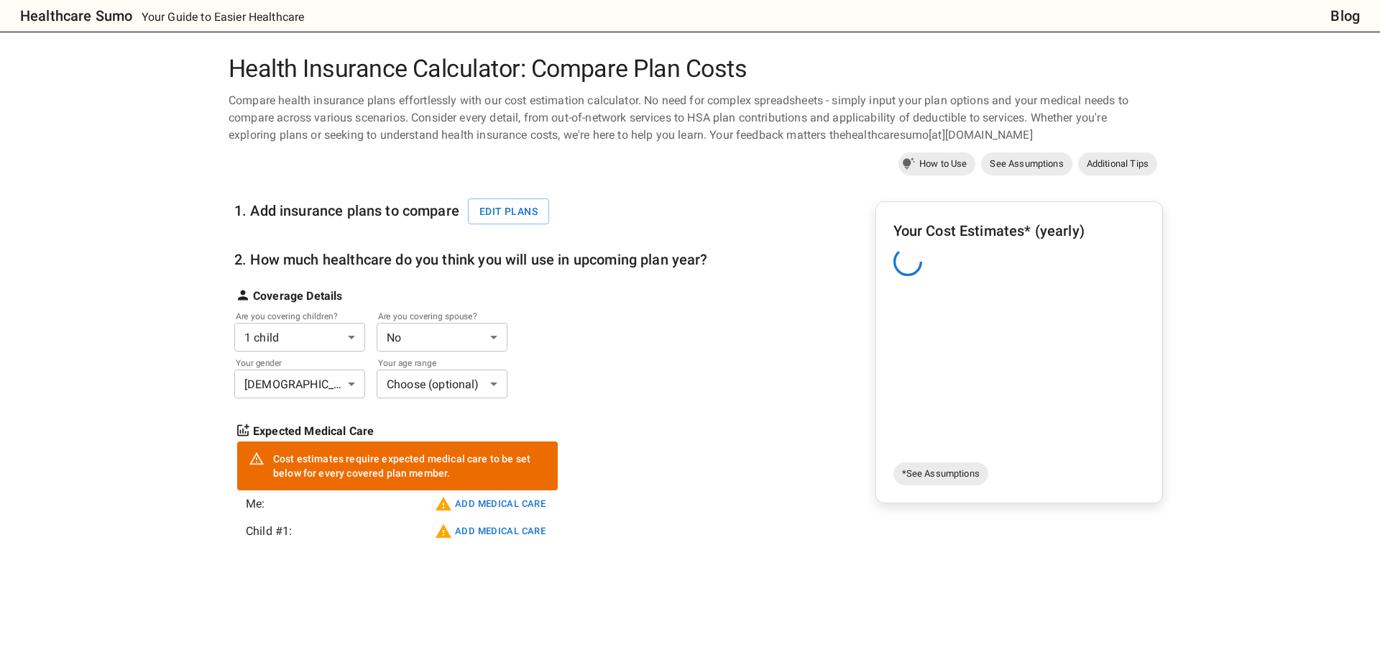
click at [395, 387] on body "Healthcare Sumo Your Guide to Easier Healthcare Blog Health Insurance Calculato…" at bounding box center [690, 575] width 1380 height 1150
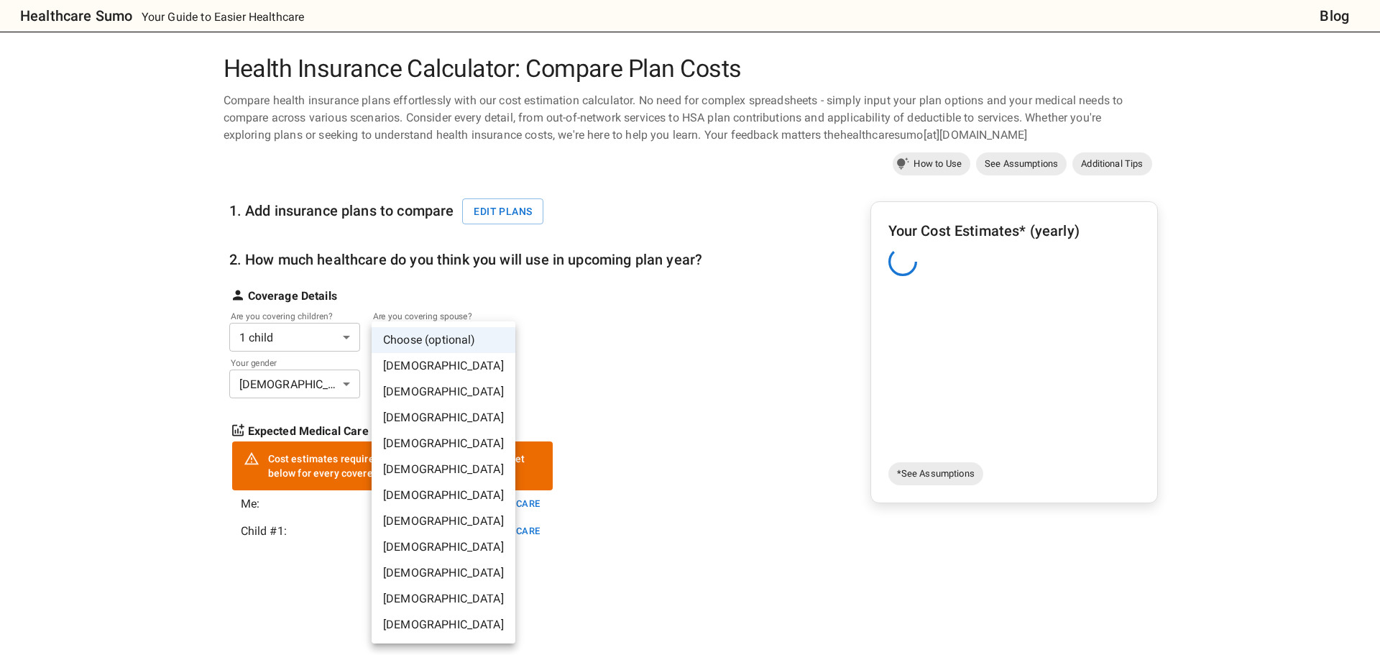
click at [405, 385] on li "[DEMOGRAPHIC_DATA]" at bounding box center [444, 392] width 144 height 26
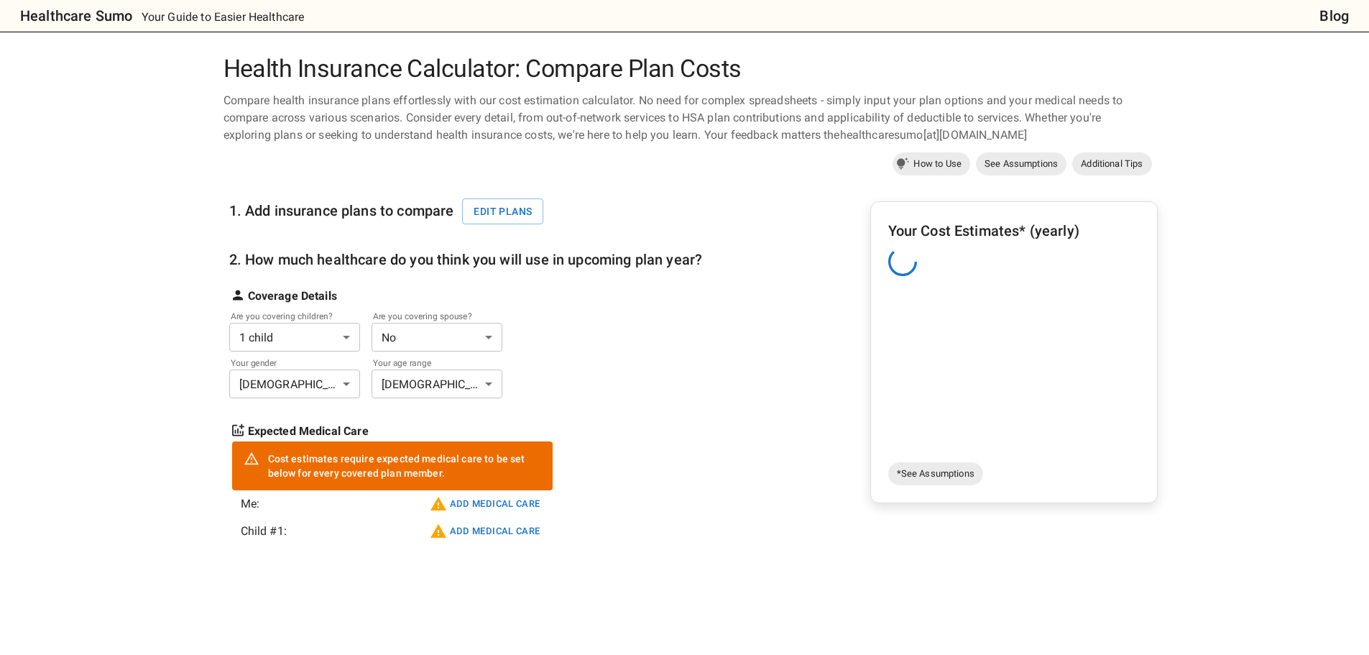
click at [191, 395] on div "Health Insurance Calculator: Compare Plan Costs Compare health insurance plans …" at bounding box center [685, 603] width 1096 height 1096
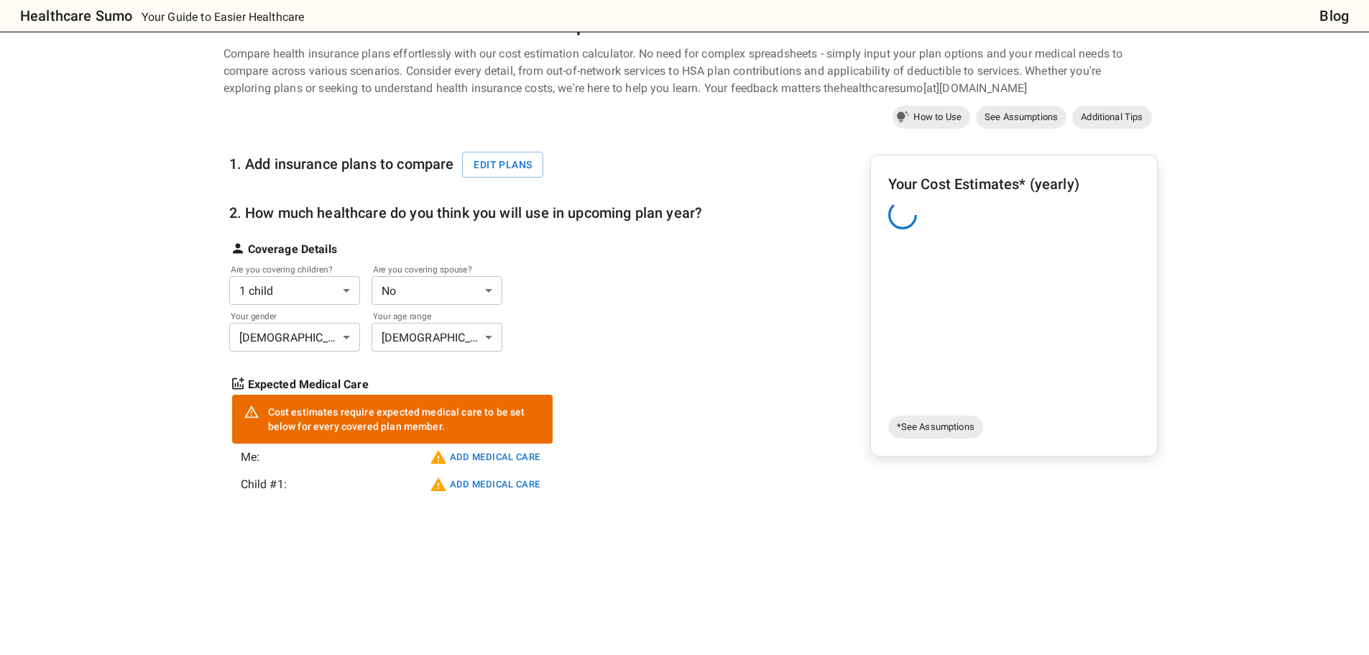
scroll to position [72, 0]
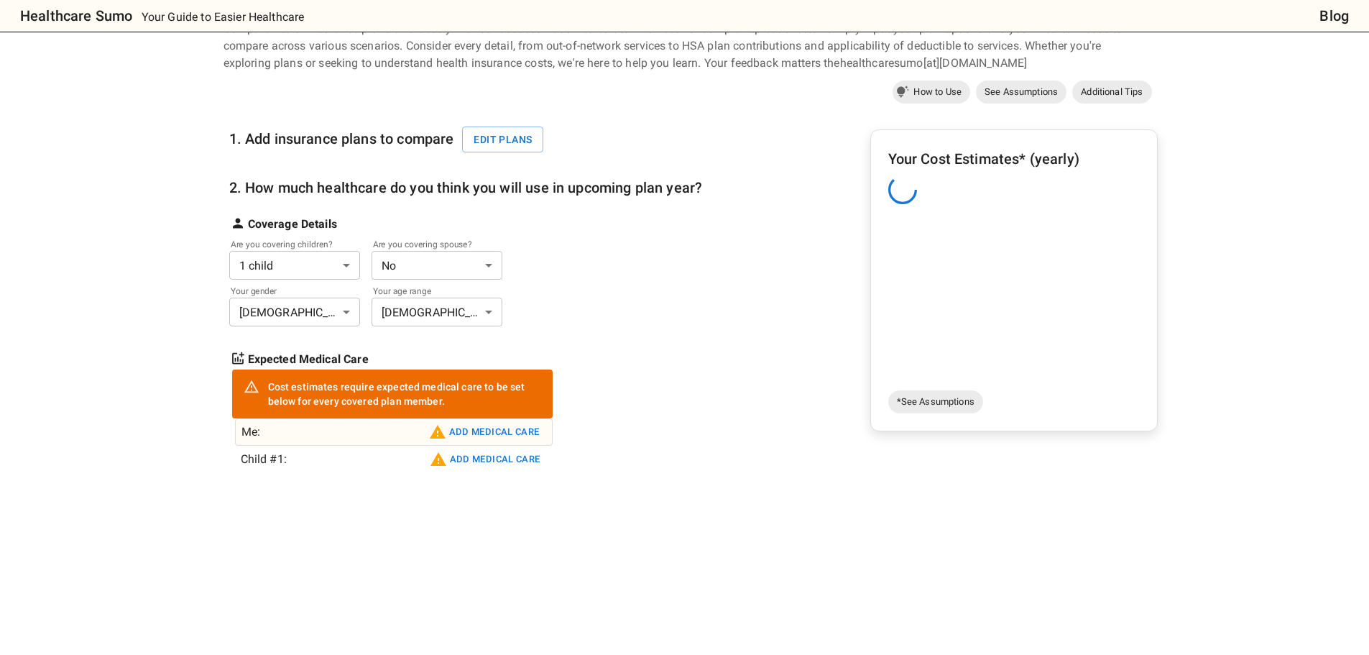
click at [457, 428] on button "Add medical care" at bounding box center [485, 432] width 118 height 23
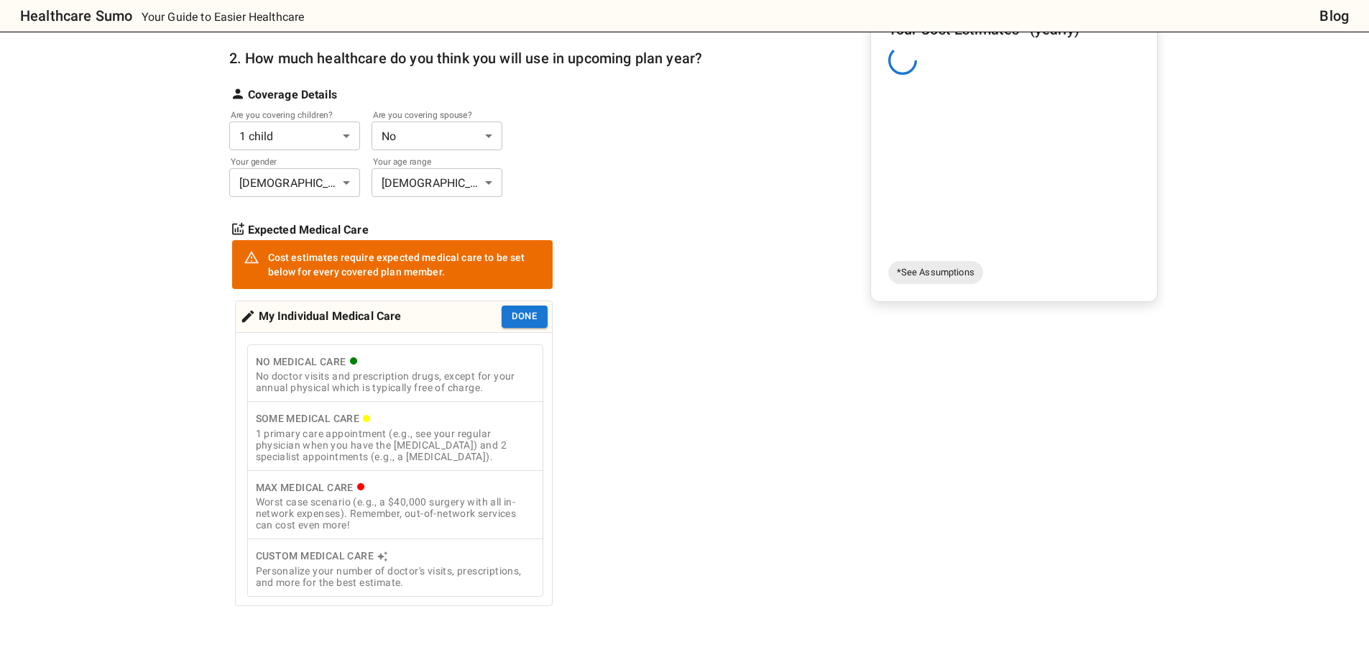
scroll to position [216, 0]
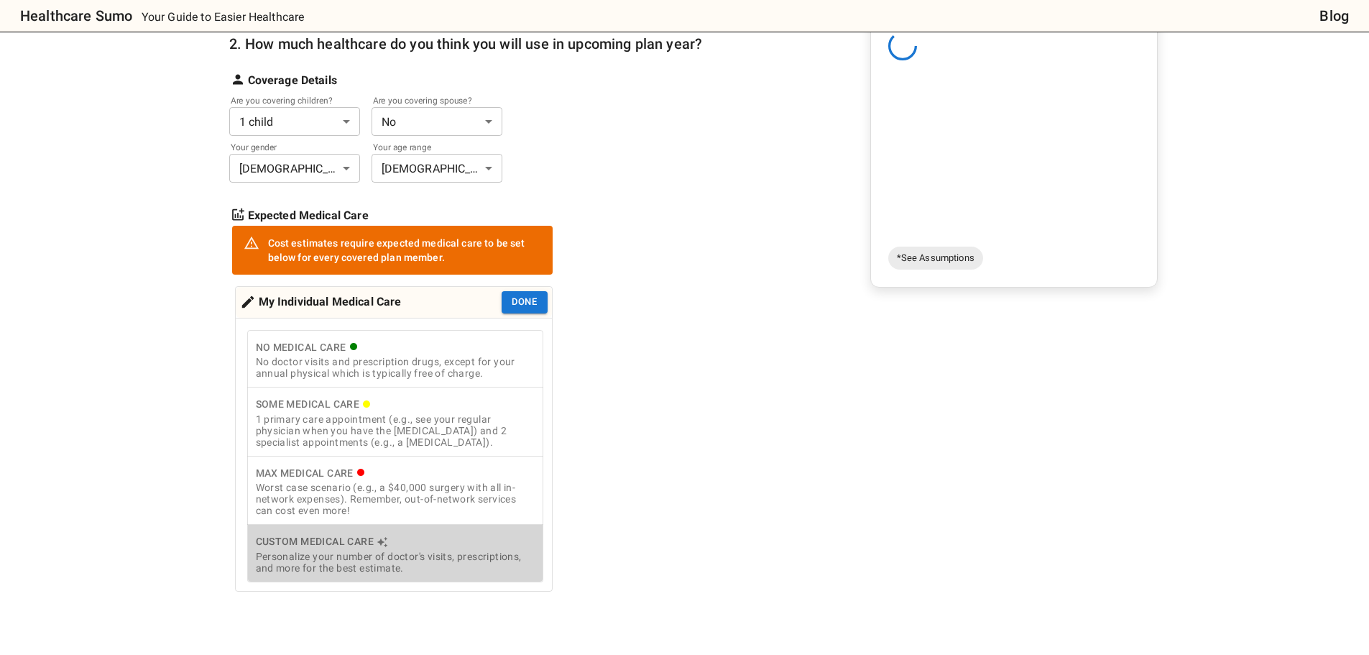
click at [316, 563] on div "Personalize your number of doctor's visits, prescriptions, and more for the bes…" at bounding box center [395, 562] width 279 height 23
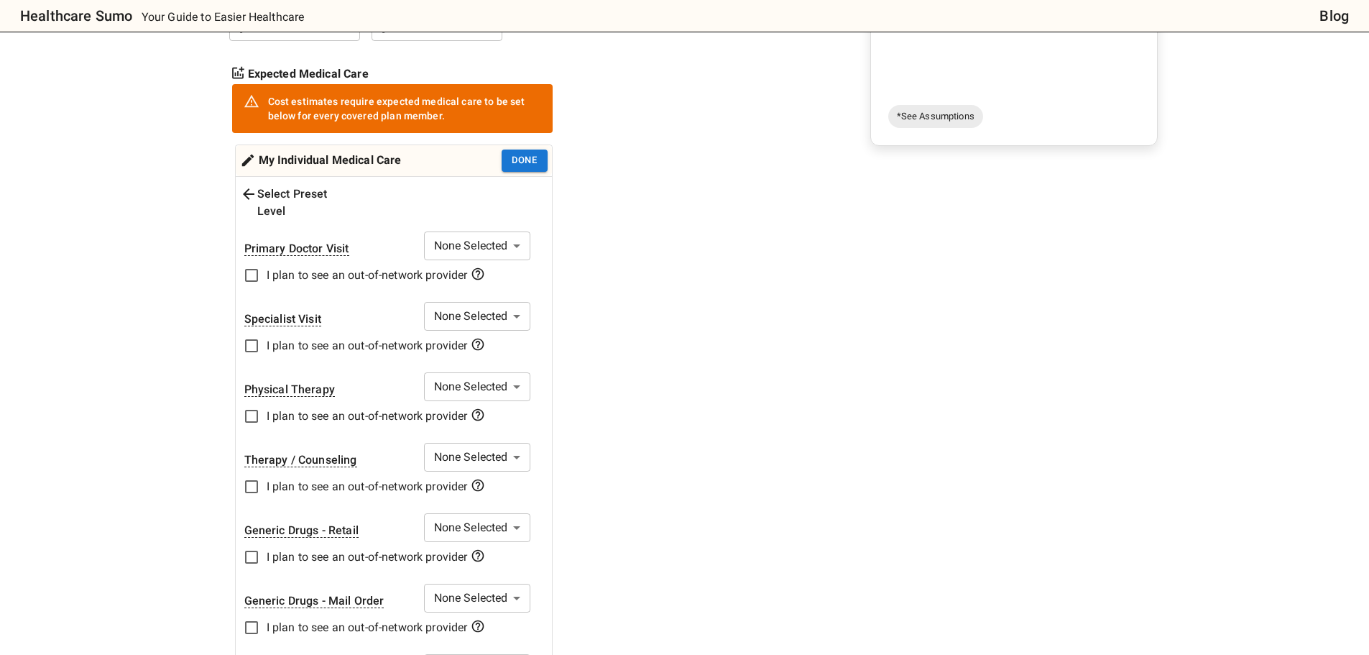
scroll to position [359, 0]
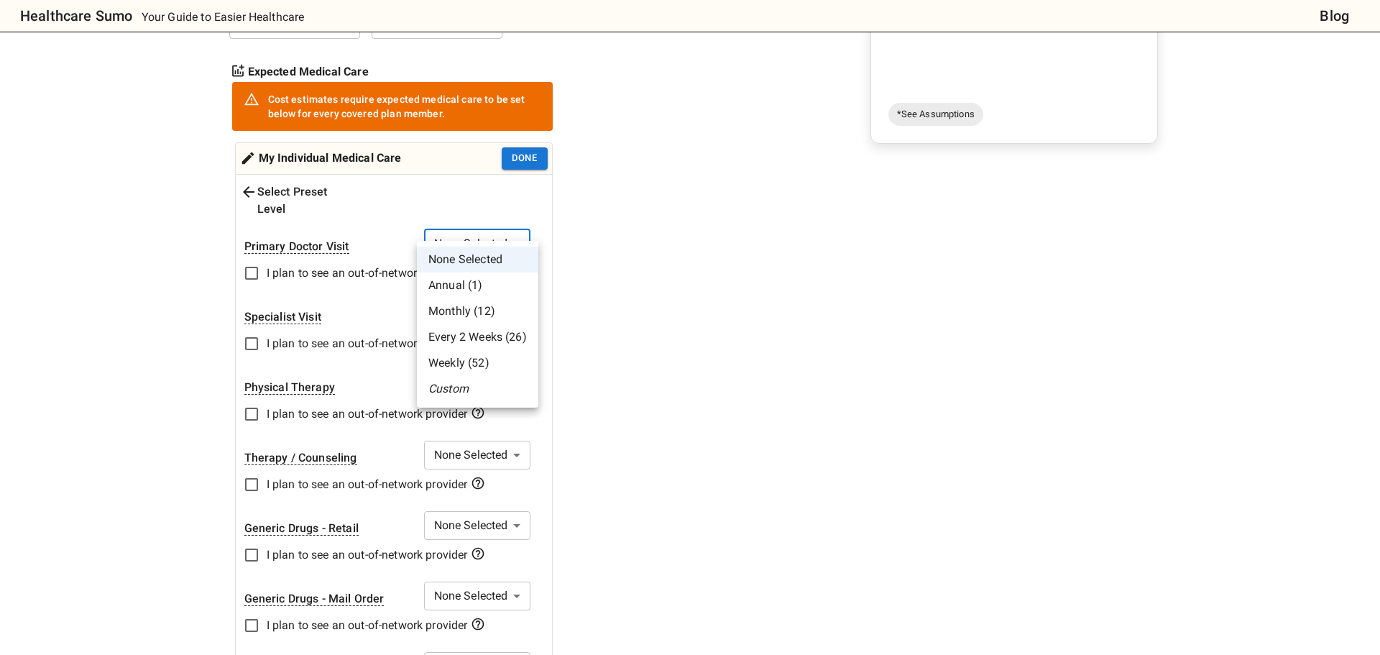
click at [466, 288] on li "Annual (1)" at bounding box center [477, 285] width 121 height 26
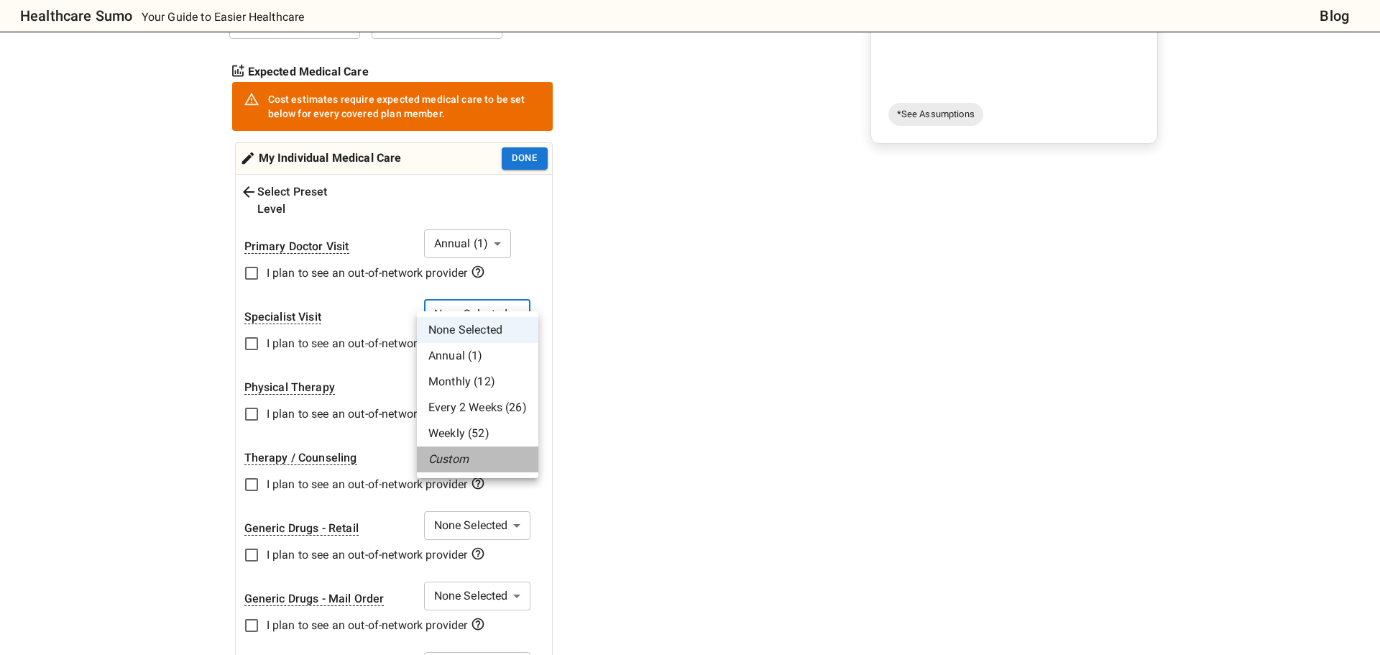
click at [454, 460] on li "Custom" at bounding box center [477, 459] width 121 height 26
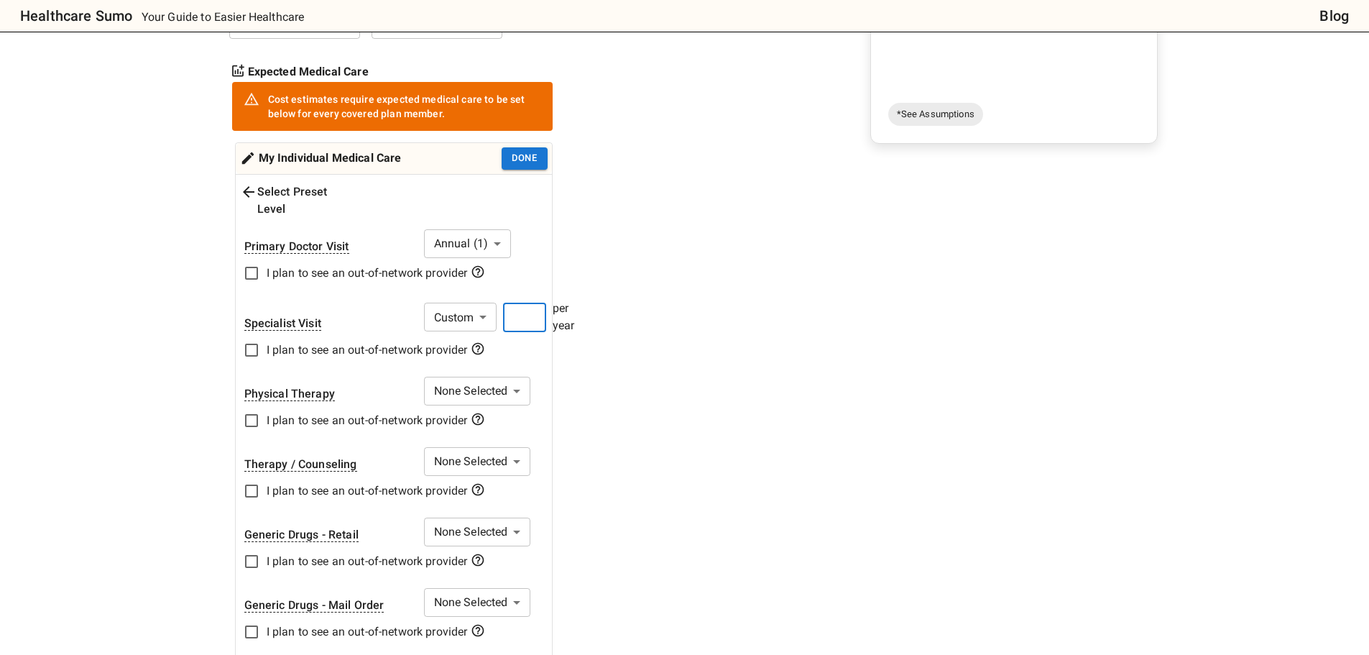
click at [533, 303] on input "number" at bounding box center [524, 317] width 43 height 29
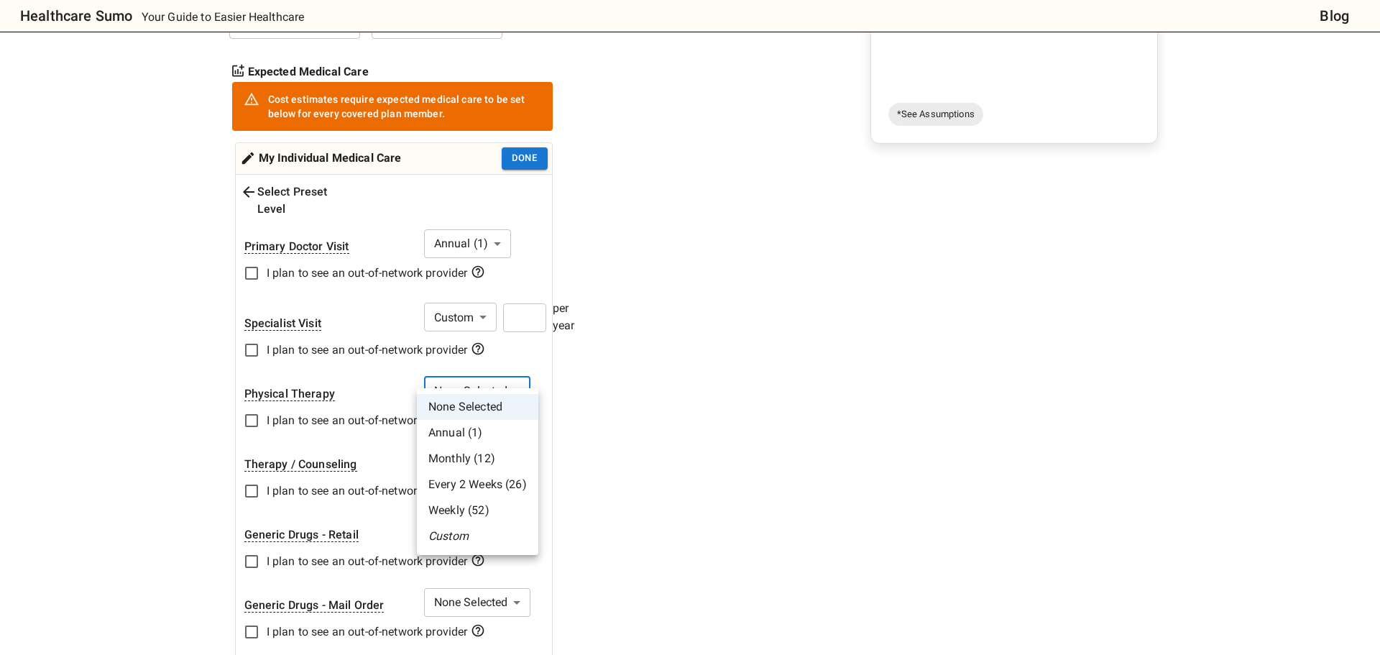
click at [377, 372] on div at bounding box center [690, 327] width 1380 height 655
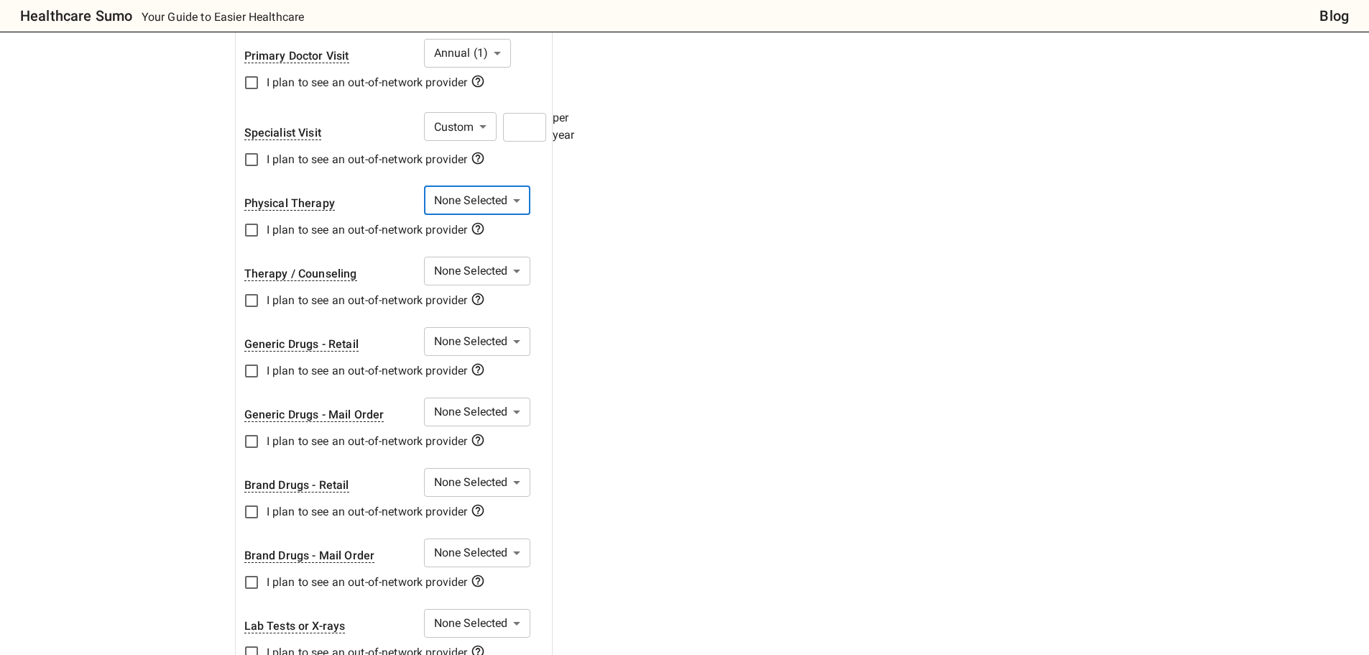
scroll to position [575, 0]
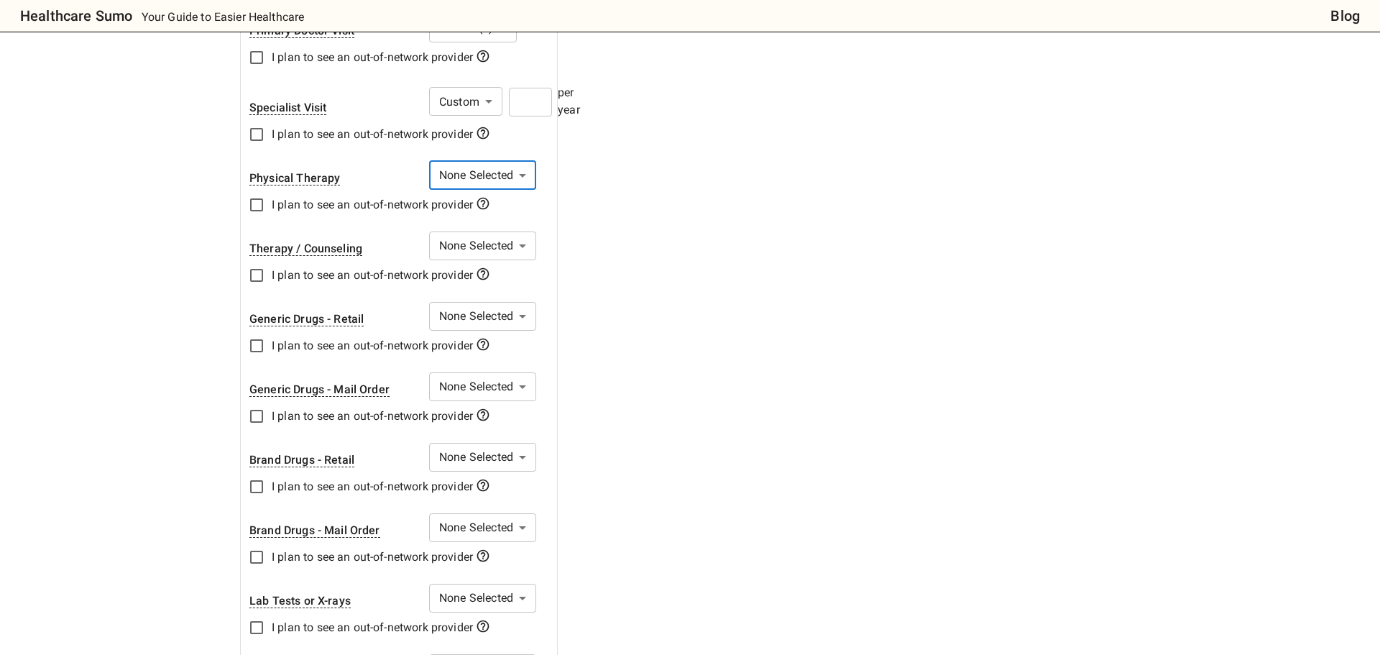
click at [467, 299] on body "Healthcare Sumo Your Guide to Easier Healthcare Blog Health Insurance Calculato…" at bounding box center [690, 537] width 1380 height 2225
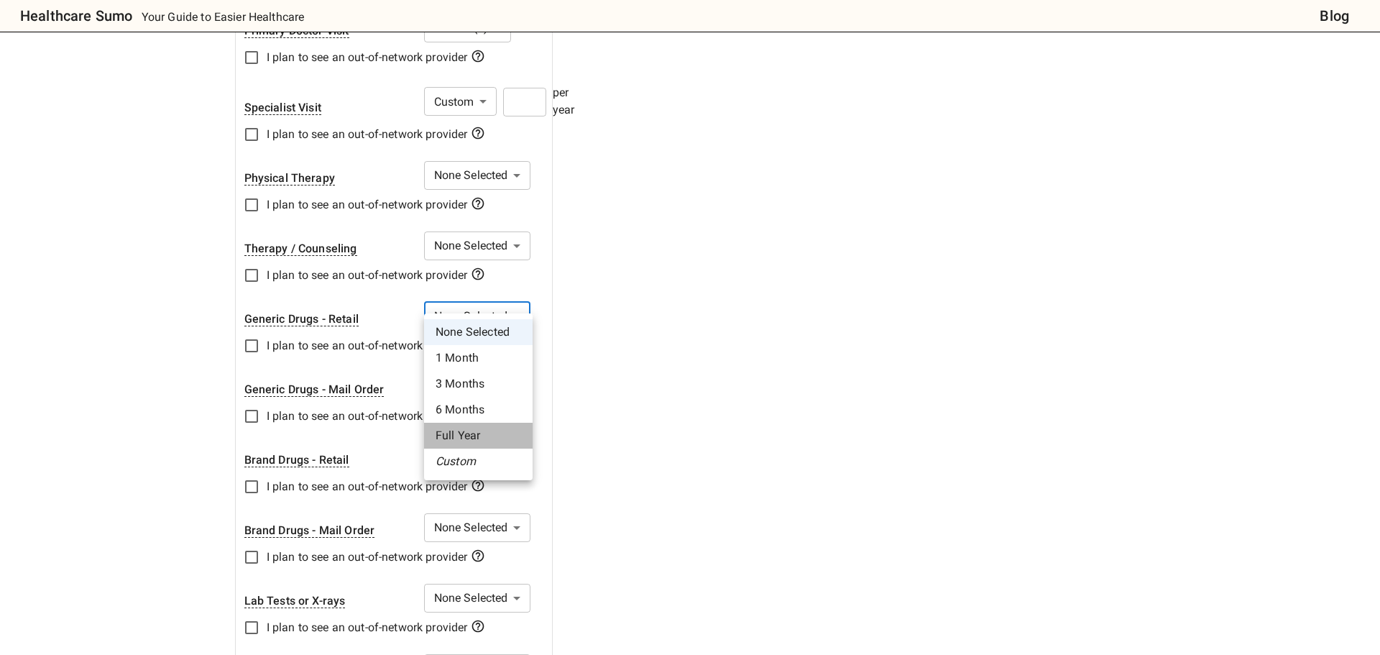
click at [474, 428] on li "Full Year" at bounding box center [478, 436] width 109 height 26
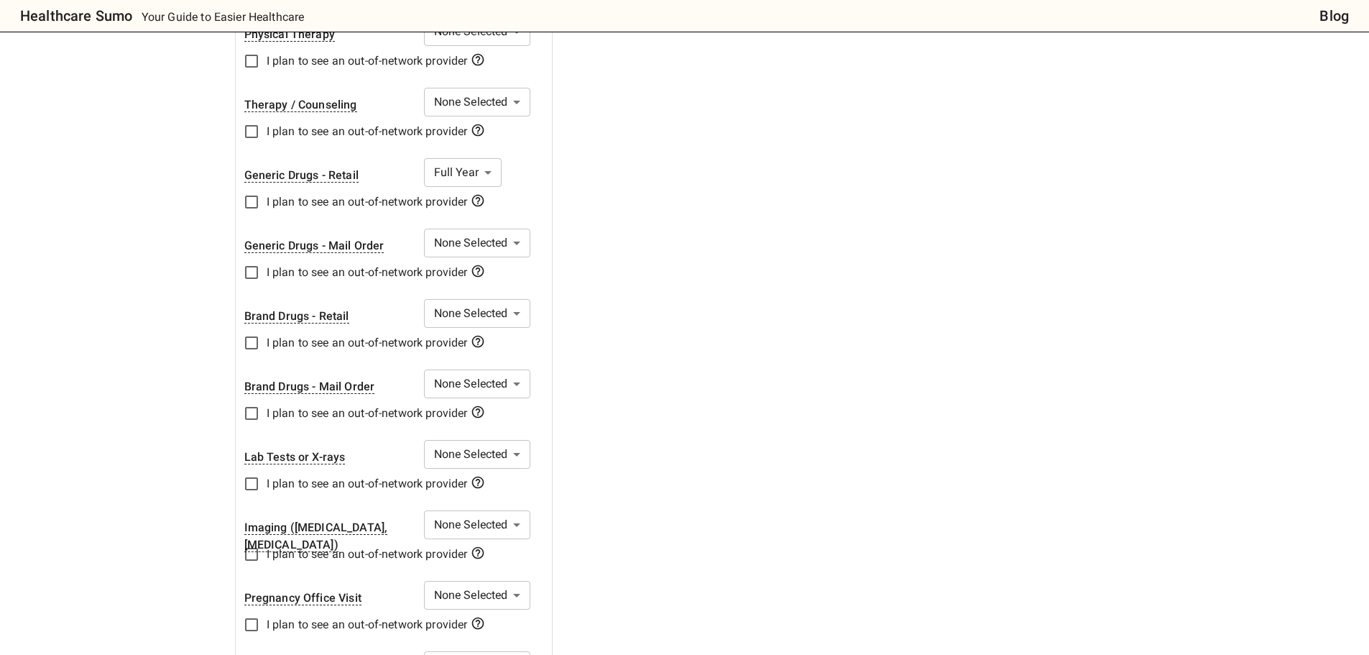
scroll to position [791, 0]
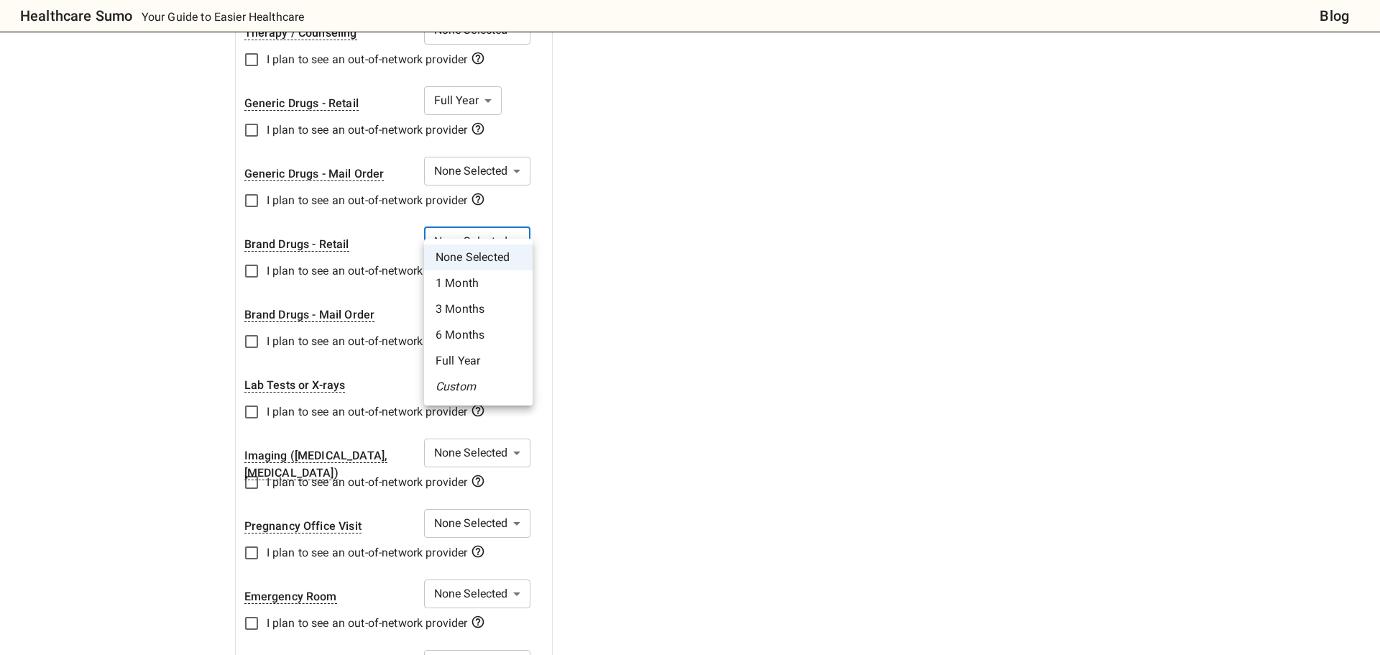
click at [494, 224] on body "Healthcare Sumo Your Guide to Easier Healthcare Blog Health Insurance Calculato…" at bounding box center [690, 321] width 1380 height 2225
click at [488, 352] on li "Full Year" at bounding box center [478, 361] width 109 height 26
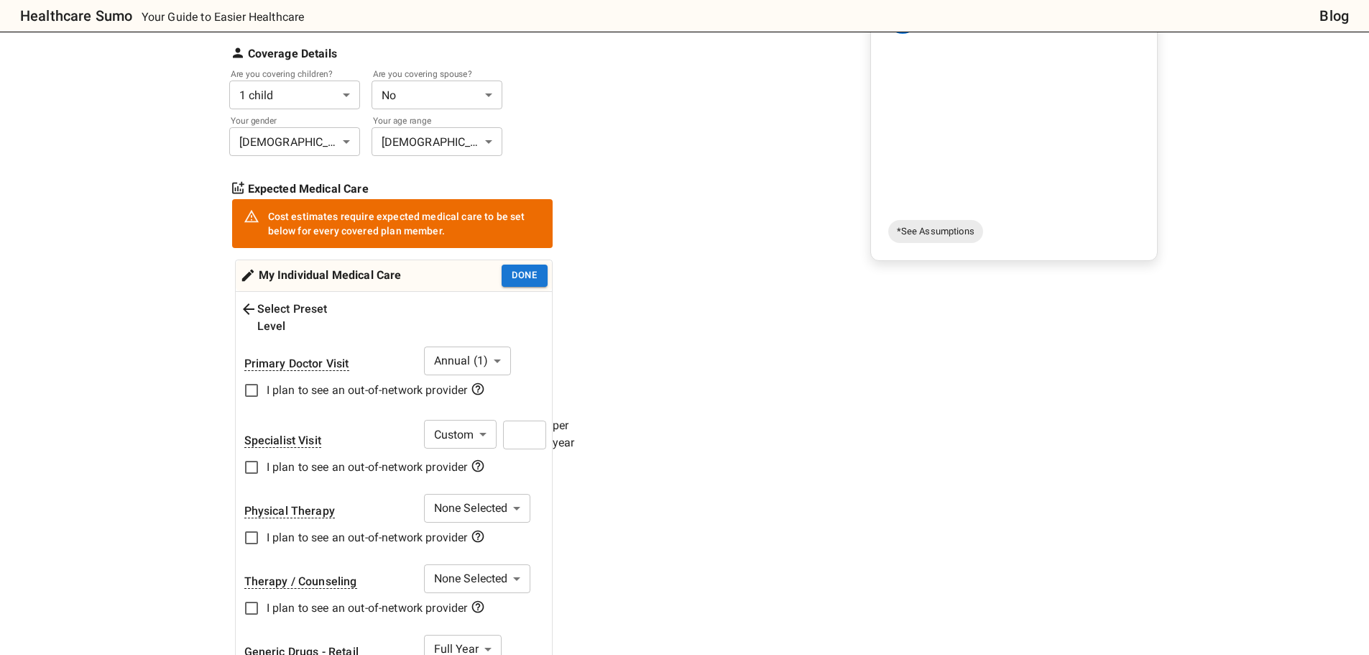
scroll to position [216, 0]
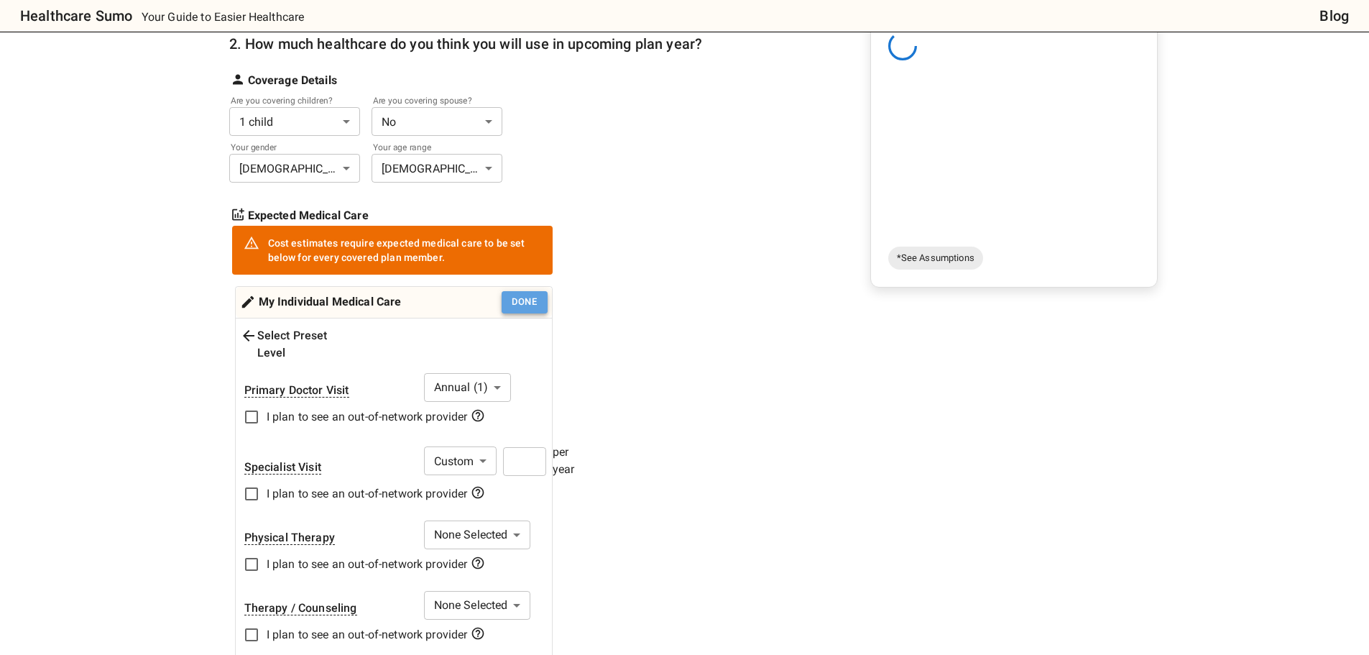
click at [522, 306] on button "Done" at bounding box center [525, 302] width 46 height 22
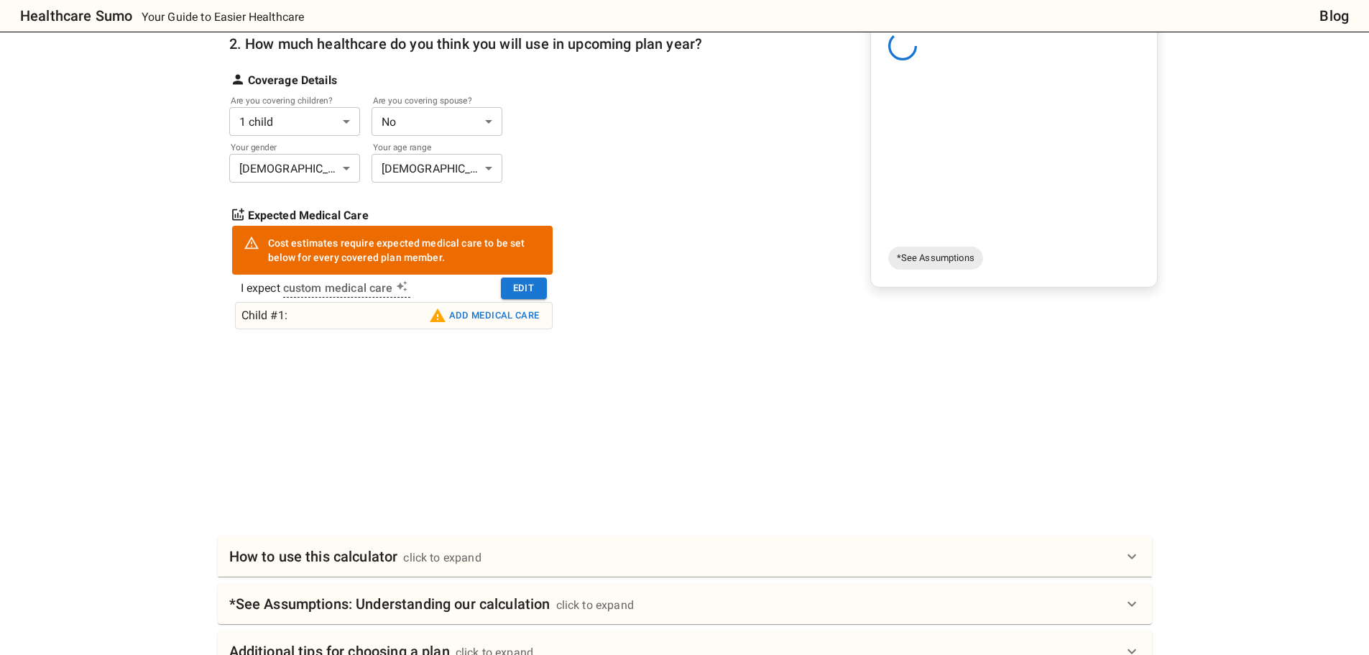
click at [484, 318] on button "Add medical care" at bounding box center [485, 315] width 118 height 23
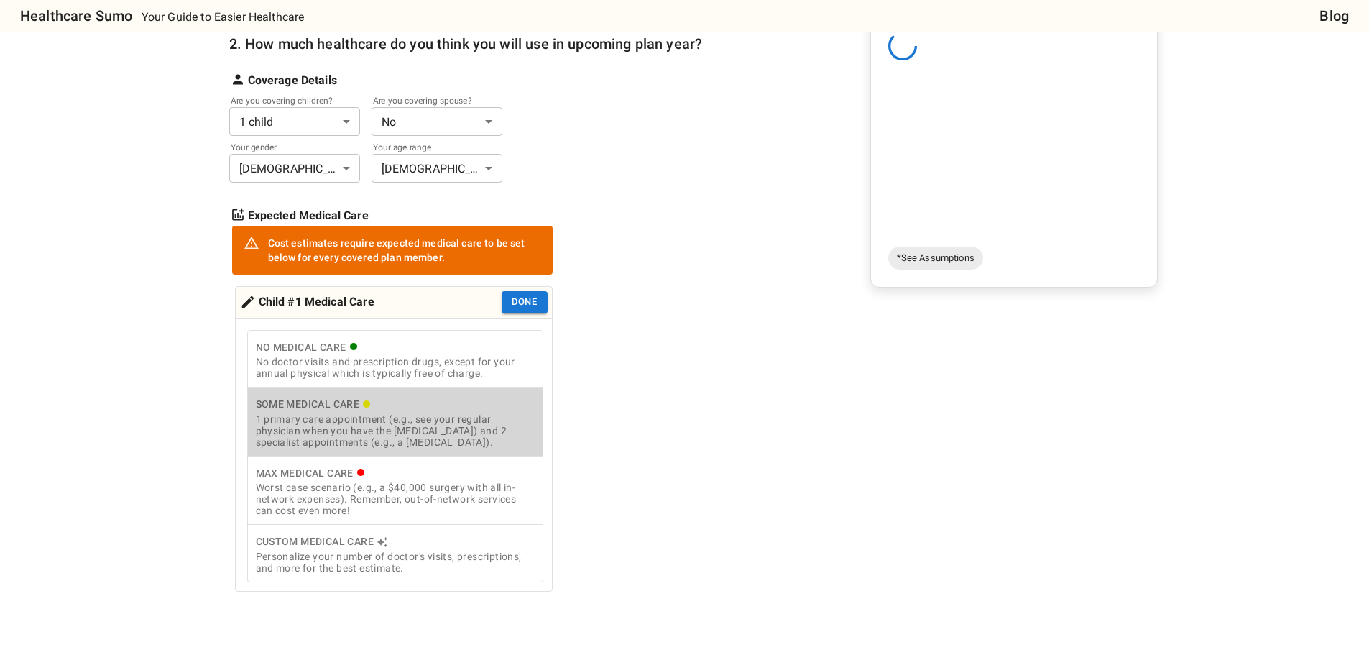
click at [493, 418] on div "1 primary care appointment (e.g., see your regular physician when you have the …" at bounding box center [395, 430] width 279 height 35
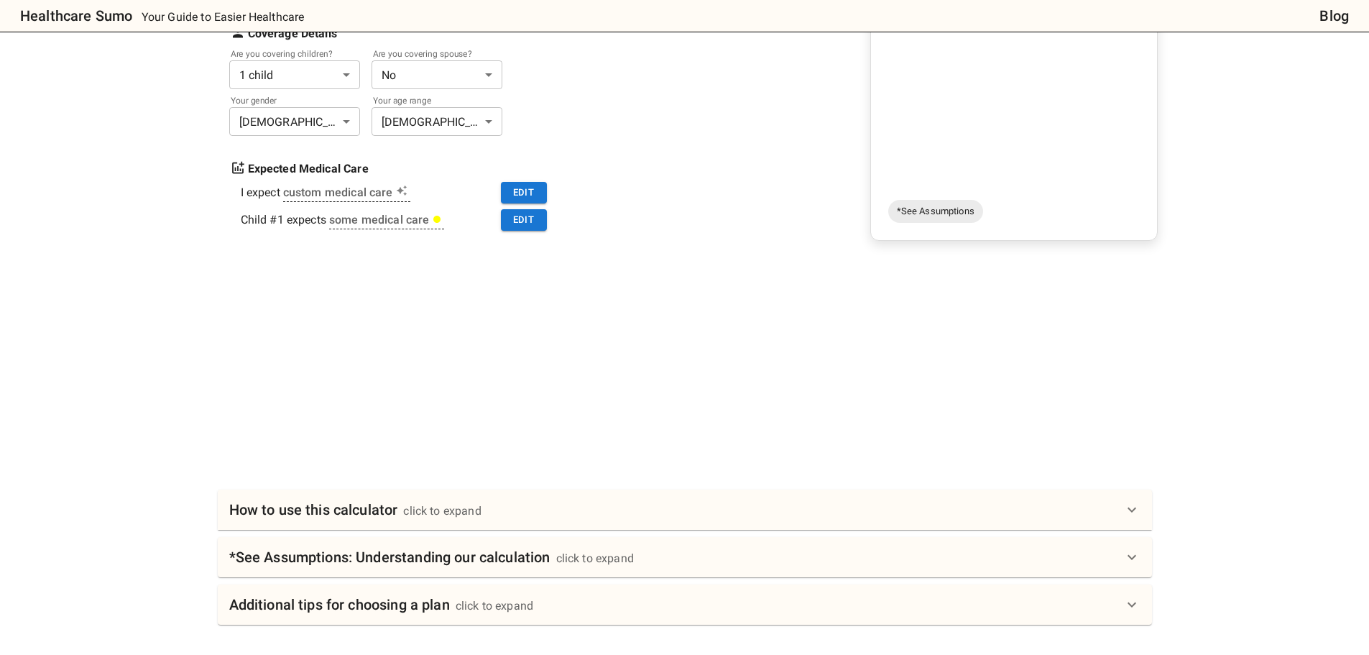
scroll to position [288, 0]
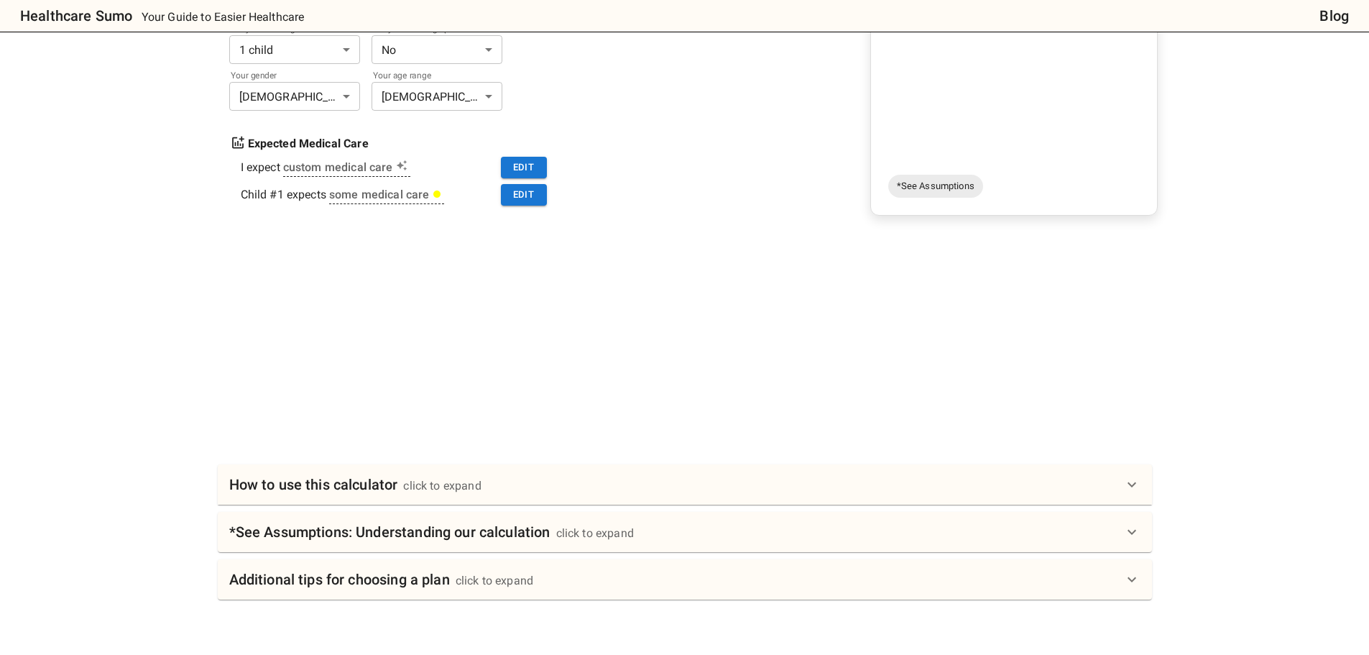
click at [445, 483] on div "click to expand" at bounding box center [442, 485] width 78 height 17
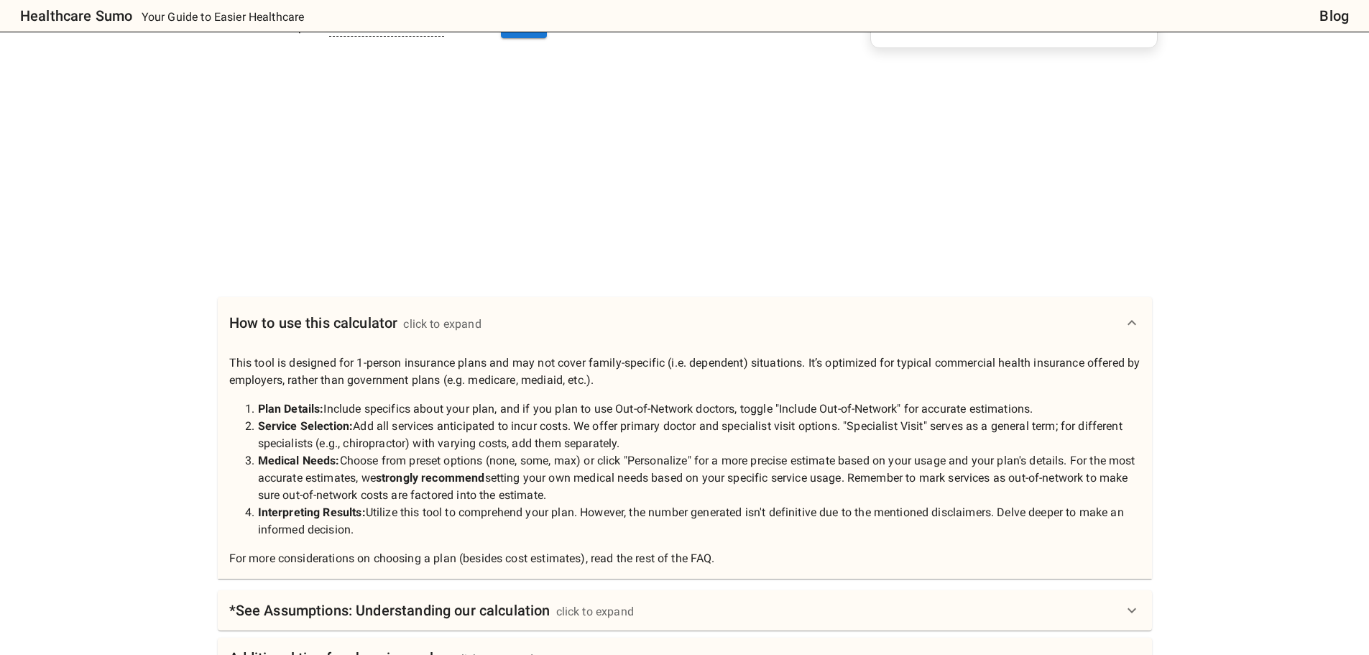
scroll to position [503, 0]
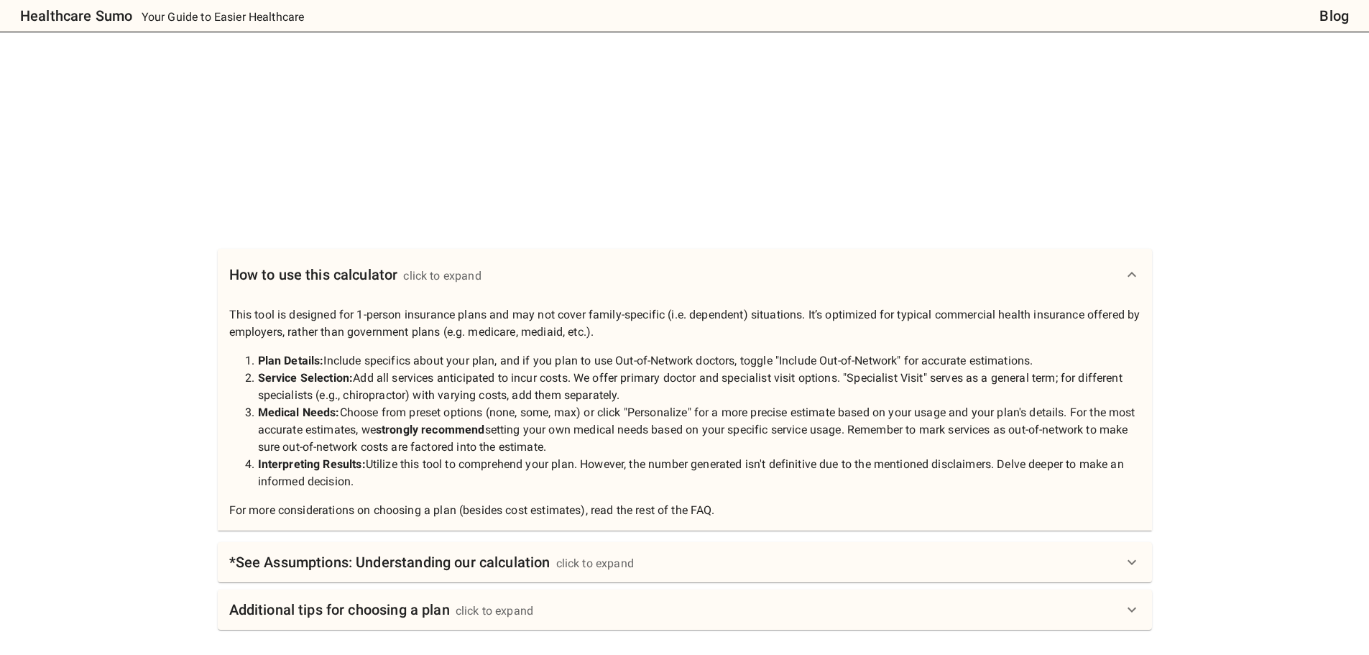
click at [296, 567] on h6 "*See Assumptions: Understanding our calculation" at bounding box center [389, 562] width 321 height 23
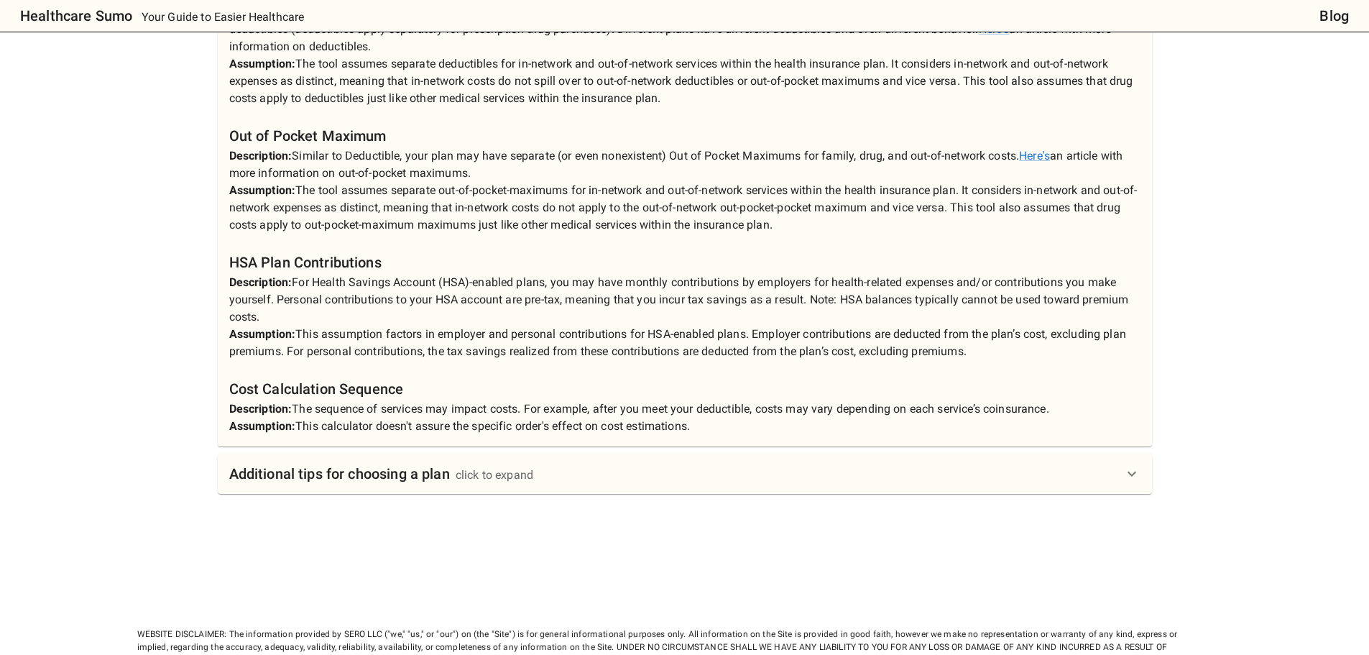
scroll to position [1294, 0]
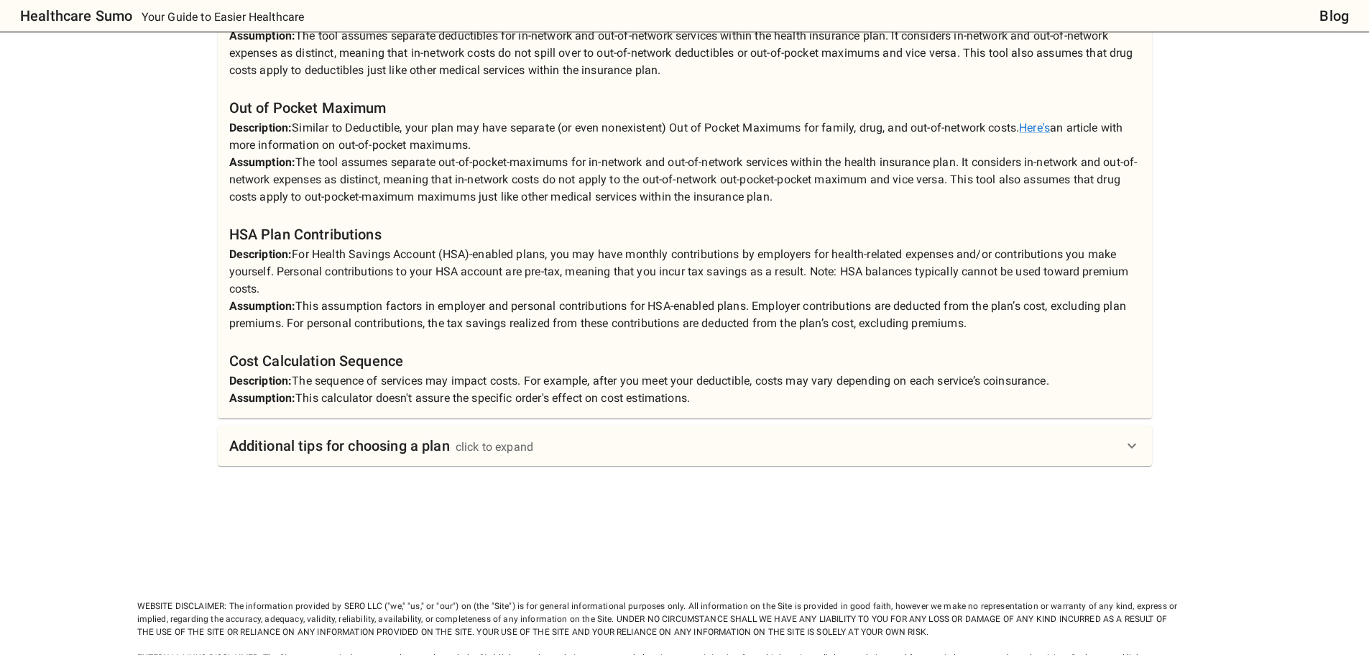
click at [307, 451] on h6 "Additional tips for choosing a plan" at bounding box center [339, 445] width 221 height 23
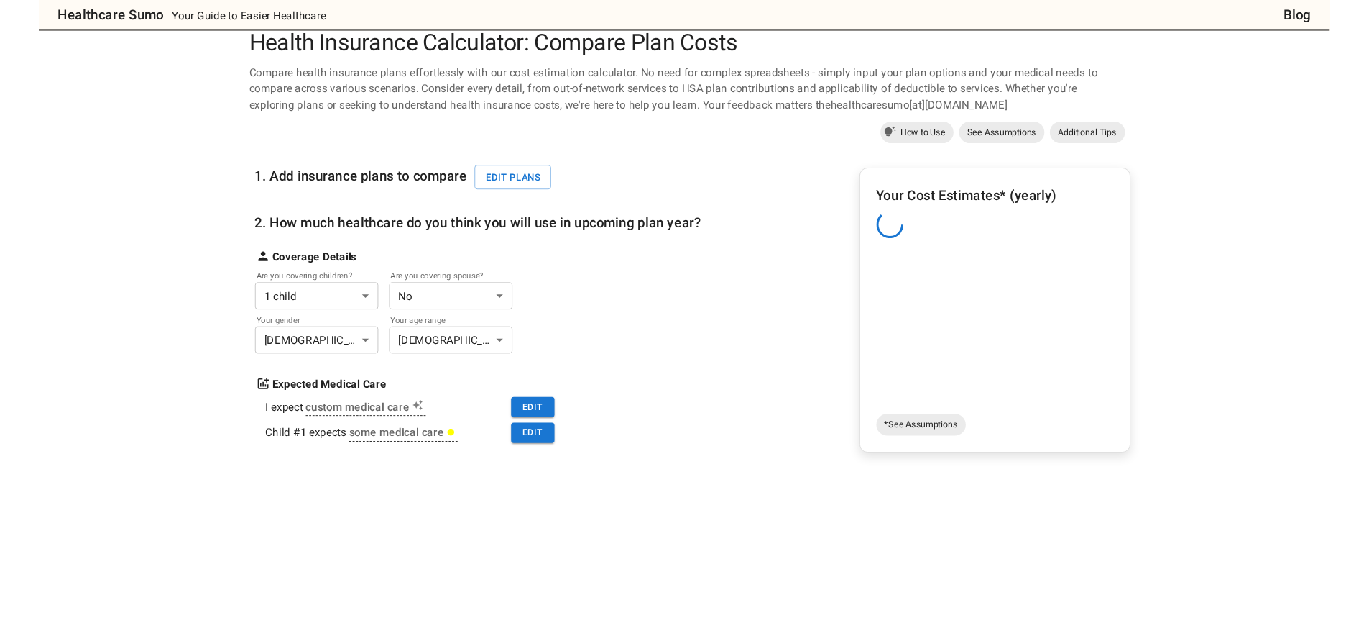
scroll to position [0, 0]
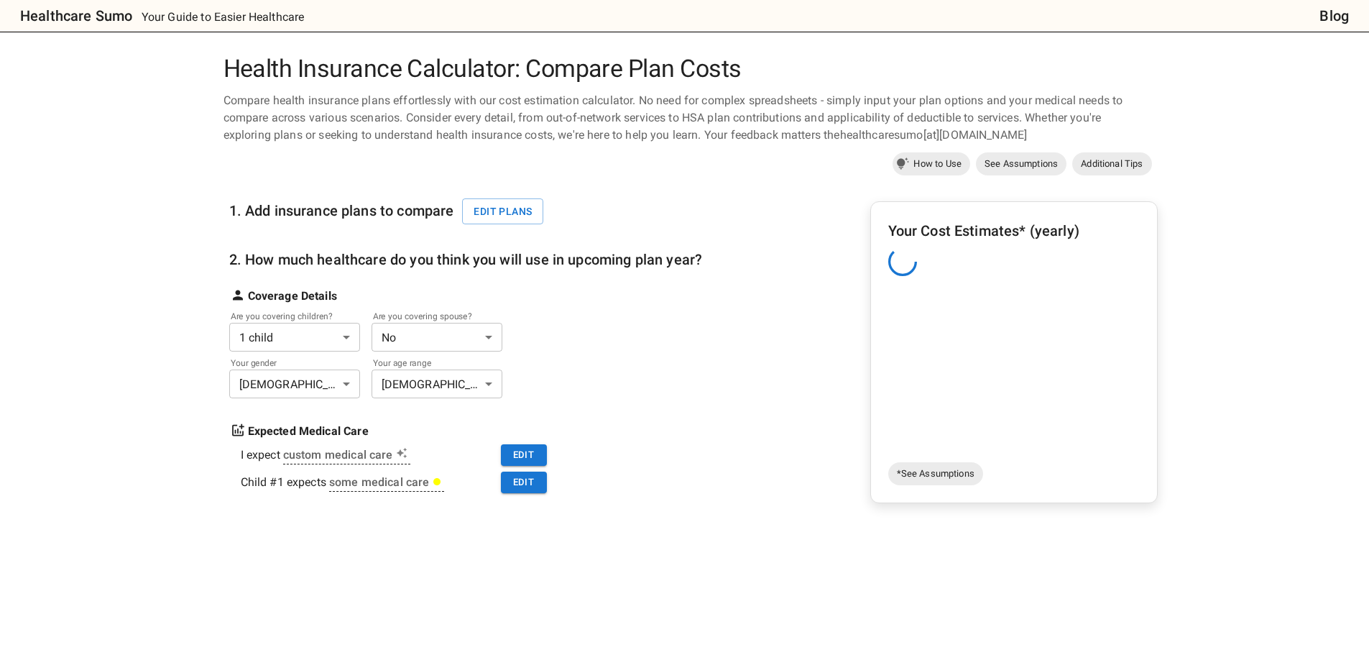
click at [707, 326] on div "1. Add insurance plans to compare Edit plans 2. How much healthcare do you thin…" at bounding box center [691, 431] width 935 height 503
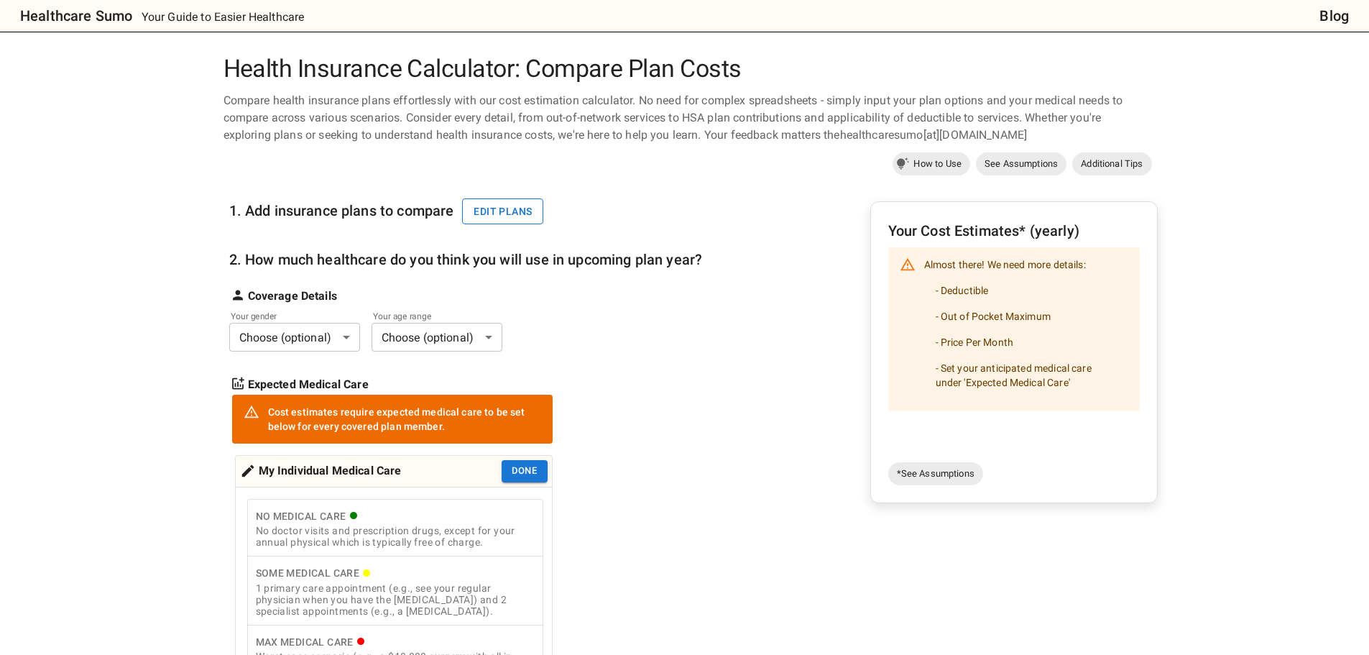
click at [481, 207] on button "Edit plans" at bounding box center [502, 211] width 81 height 27
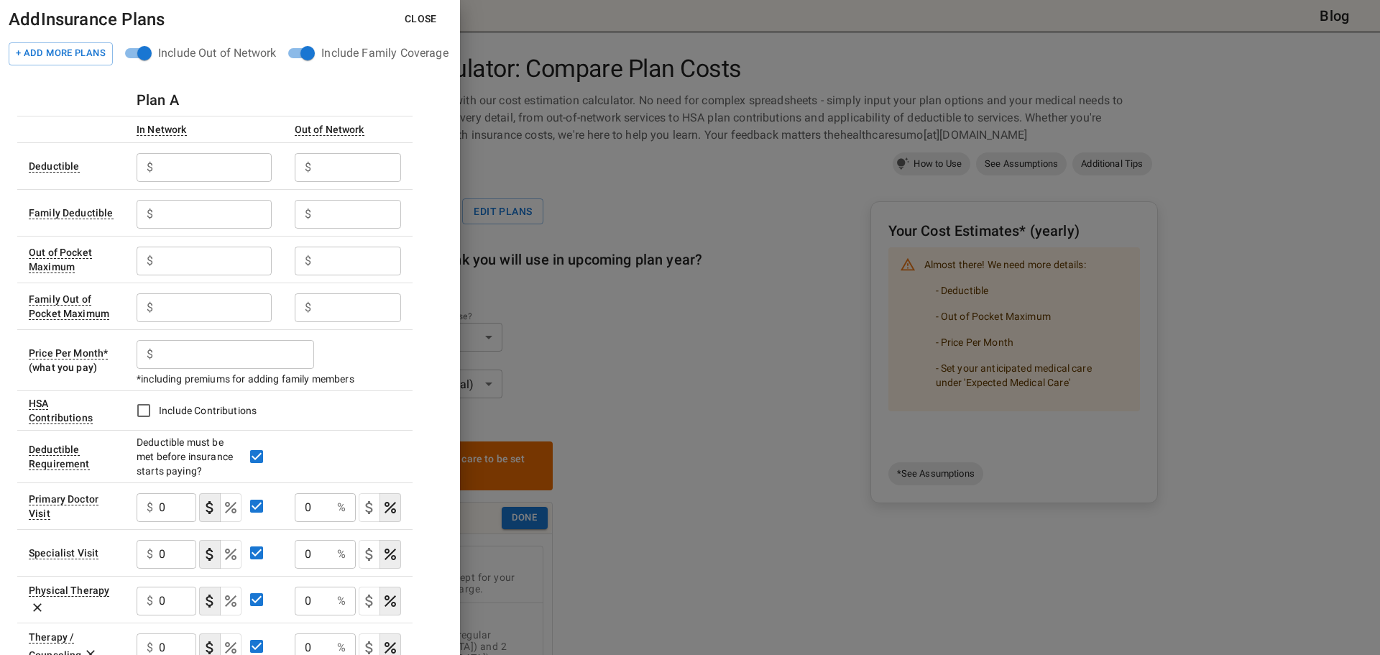
click at [173, 181] on input "text" at bounding box center [215, 167] width 112 height 29
type input "500"
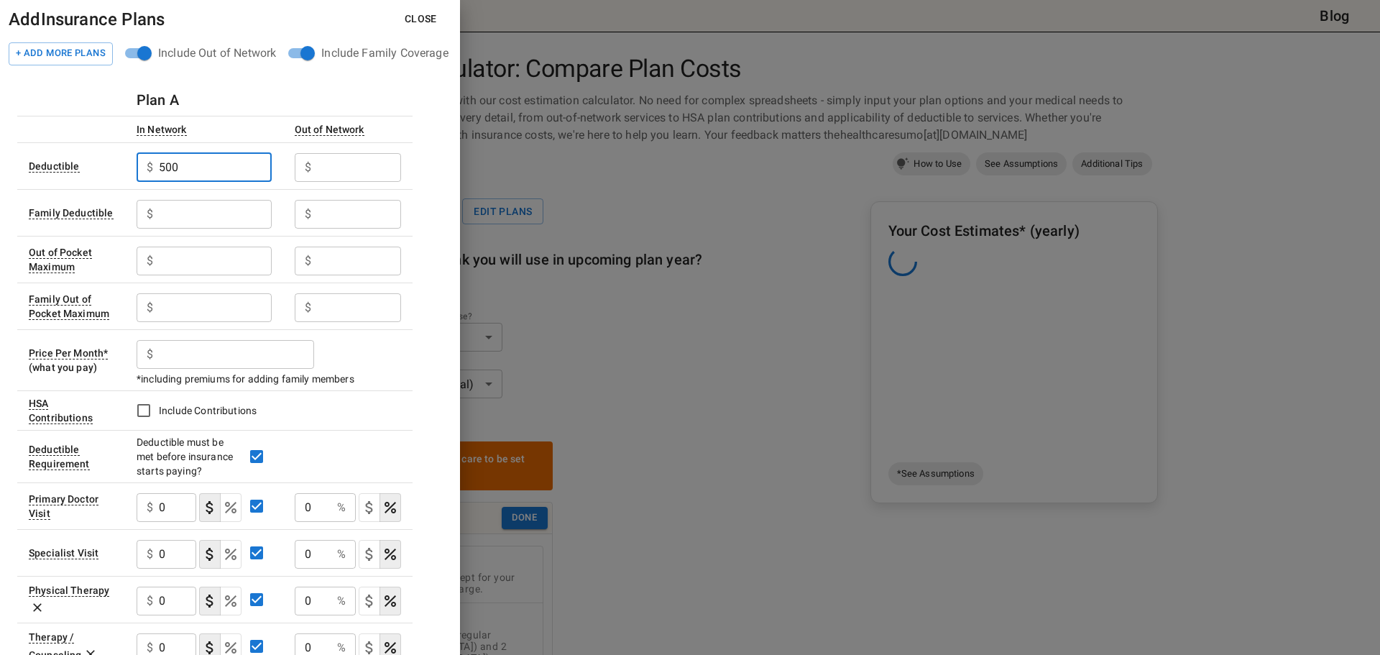
click at [348, 164] on input "text" at bounding box center [359, 167] width 84 height 29
click at [239, 224] on input "text" at bounding box center [215, 214] width 112 height 29
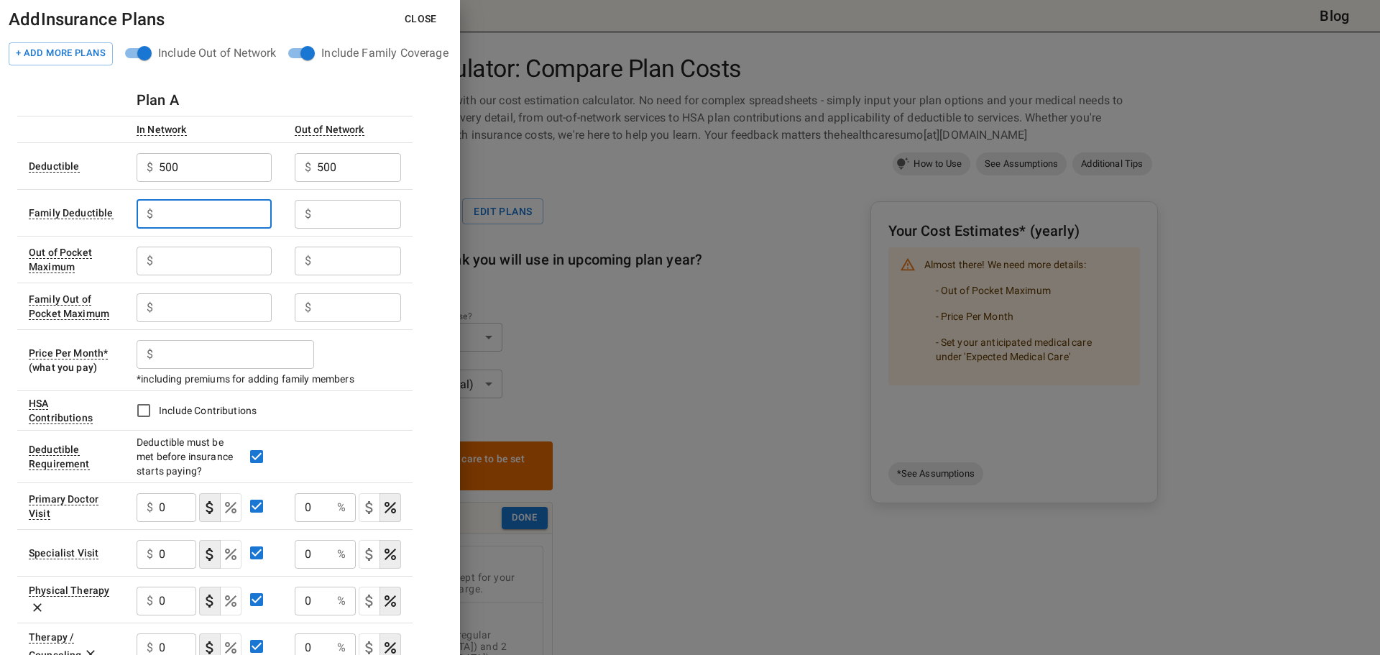
click at [365, 208] on input "text" at bounding box center [359, 214] width 84 height 29
click at [99, 55] on button "+ Add More Plans" at bounding box center [61, 53] width 104 height 23
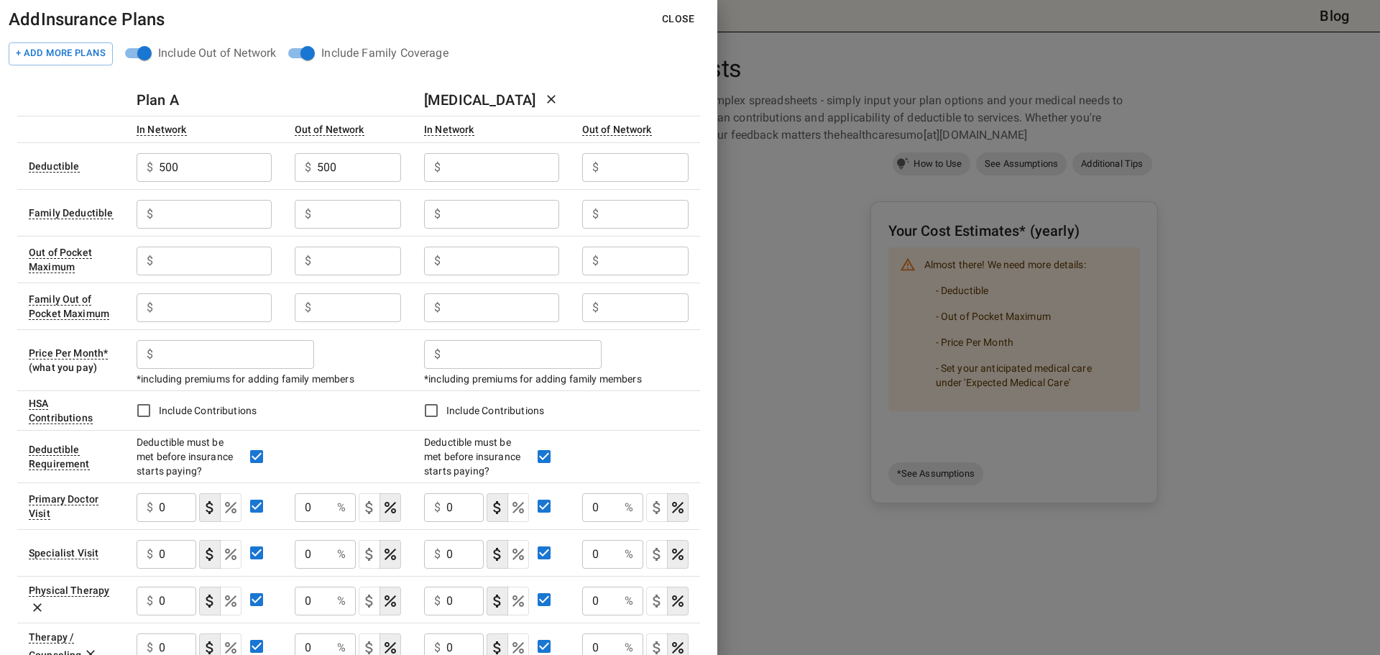
click at [162, 99] on h6 "Plan A" at bounding box center [158, 99] width 42 height 23
drag, startPoint x: 346, startPoint y: 169, endPoint x: 308, endPoint y: 170, distance: 37.4
click at [308, 170] on div "$ 500 ​" at bounding box center [348, 167] width 107 height 29
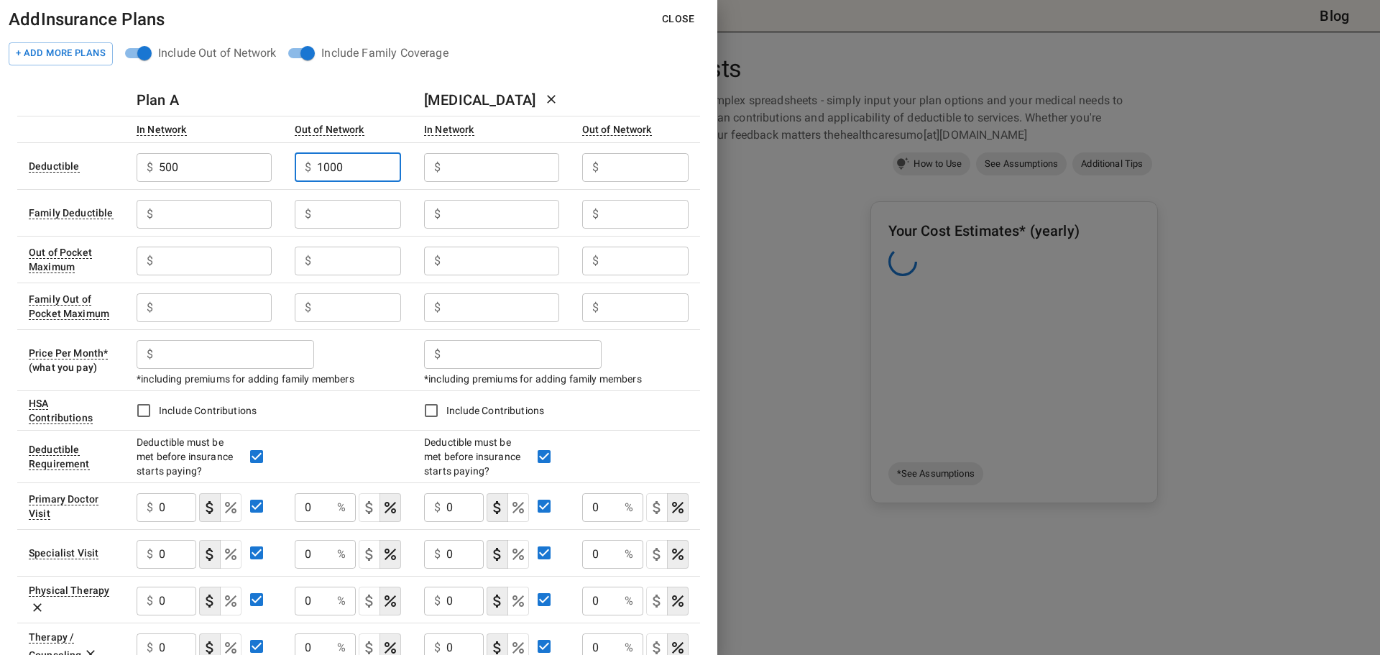
type input "1000"
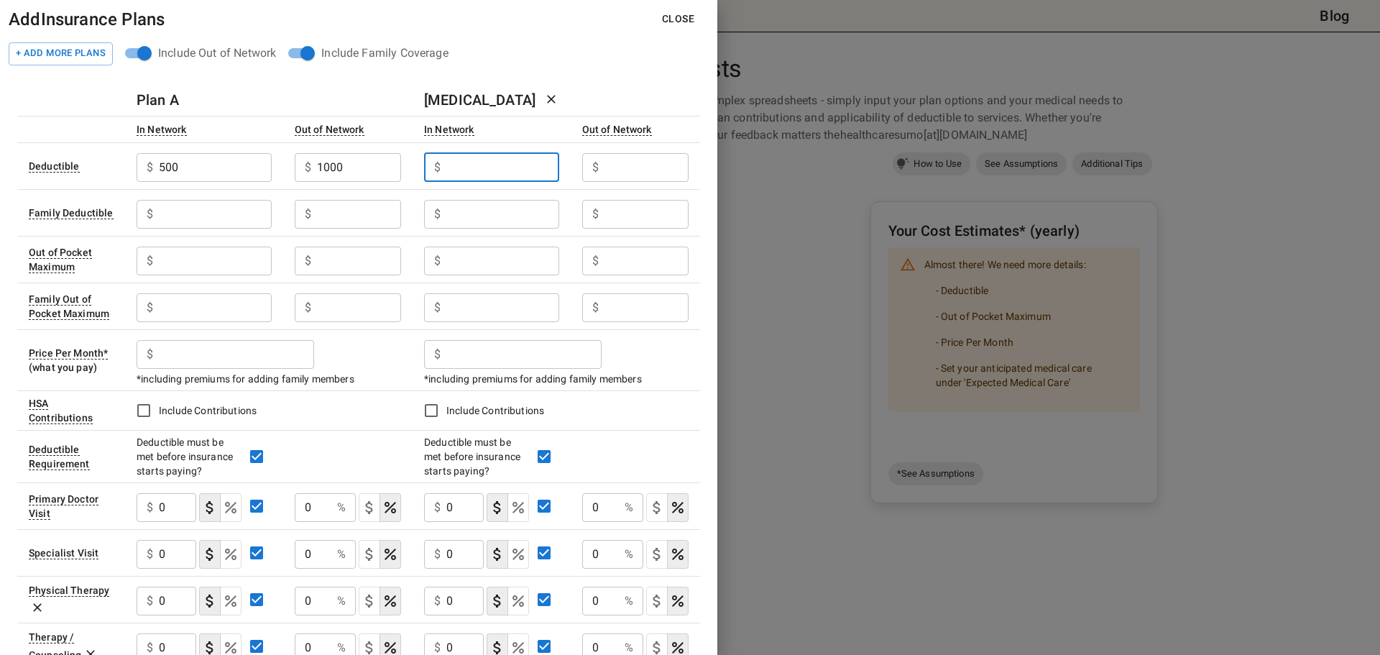
type input "0"
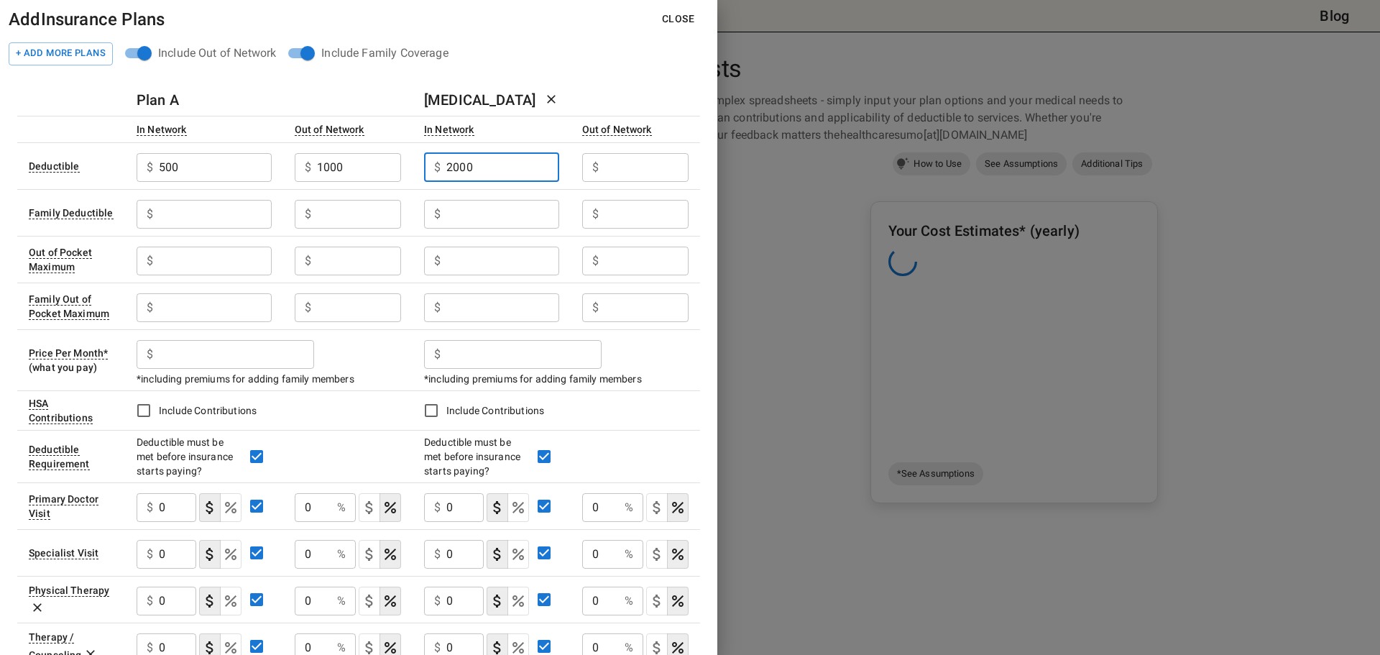
type input "2000"
type input "4000"
type input "1000"
type input "2000"
type input "4000"
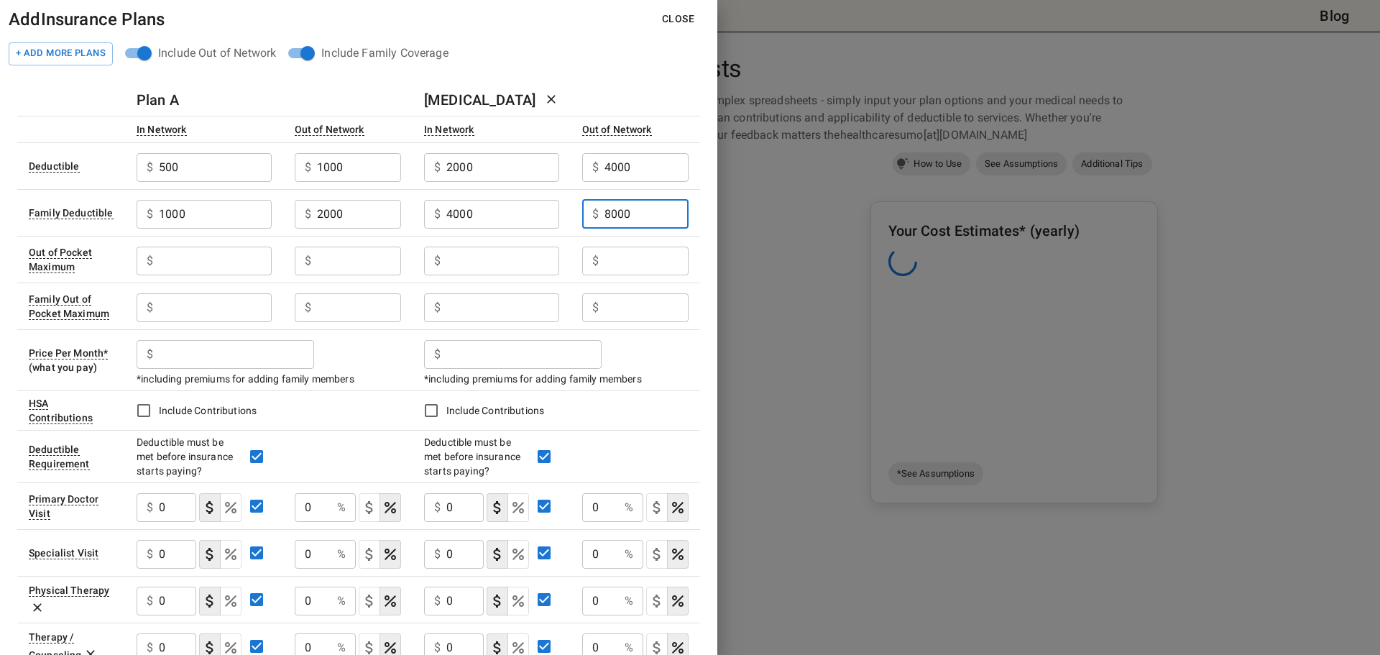
type input "8000"
type input "2000"
type input "4000"
type input "8000"
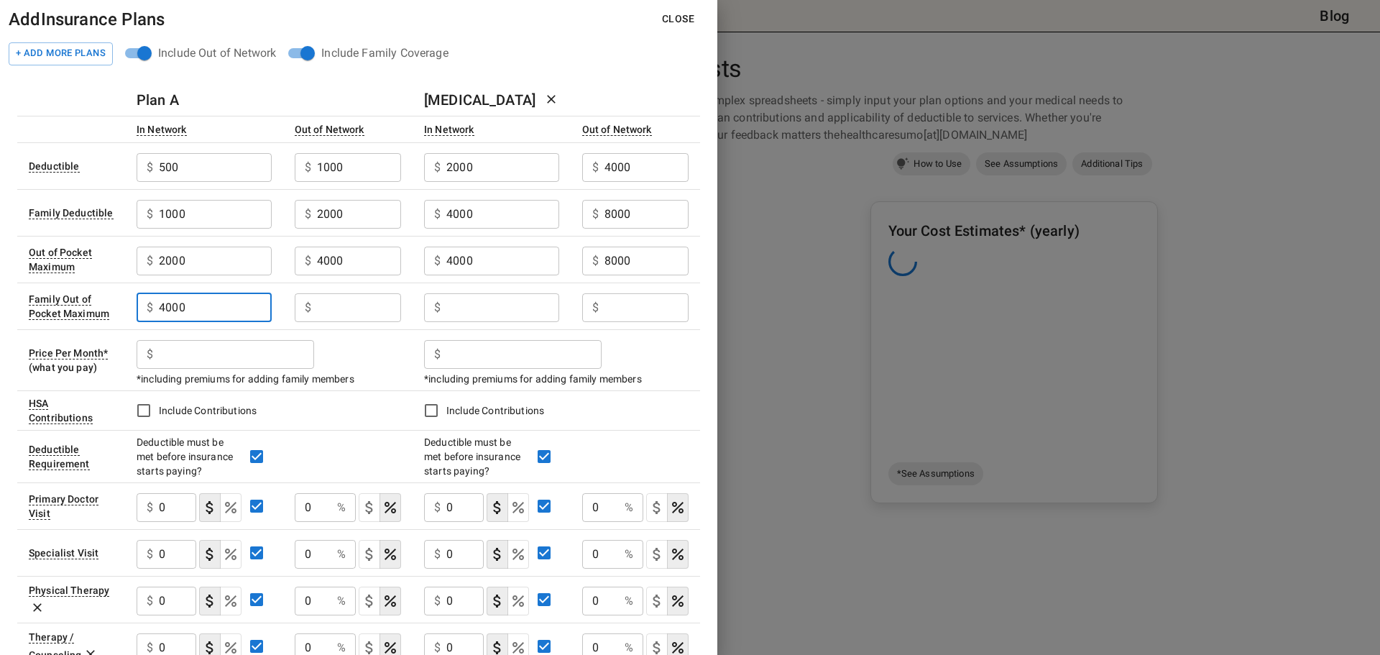
type input "4000"
type input "8000"
type input "16000"
type input "207.70"
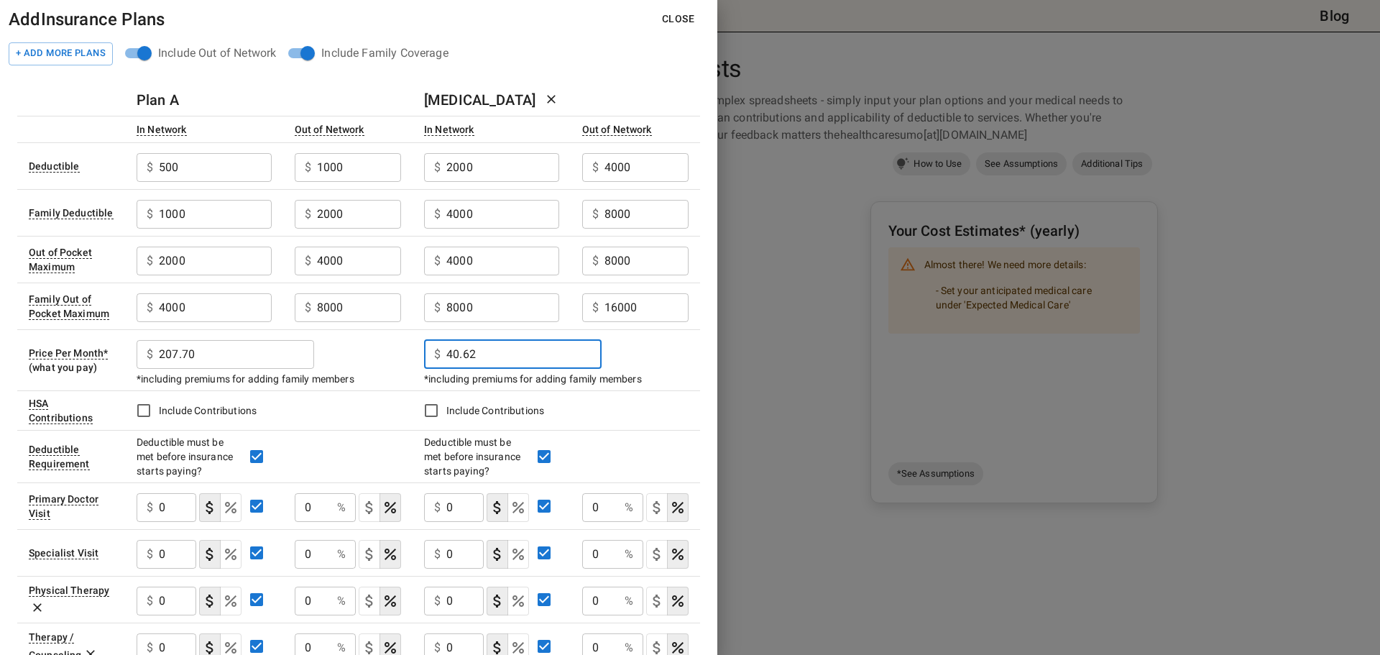
type input "40.62"
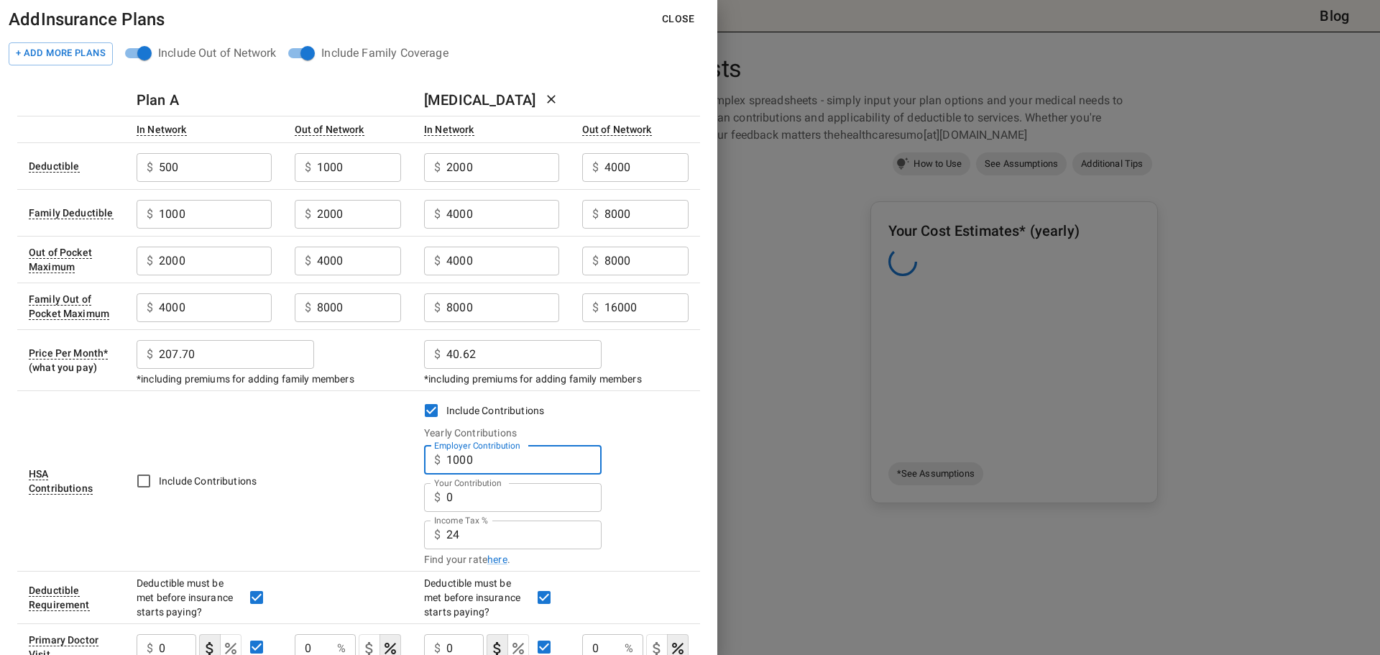
type input "1000"
type input "5710"
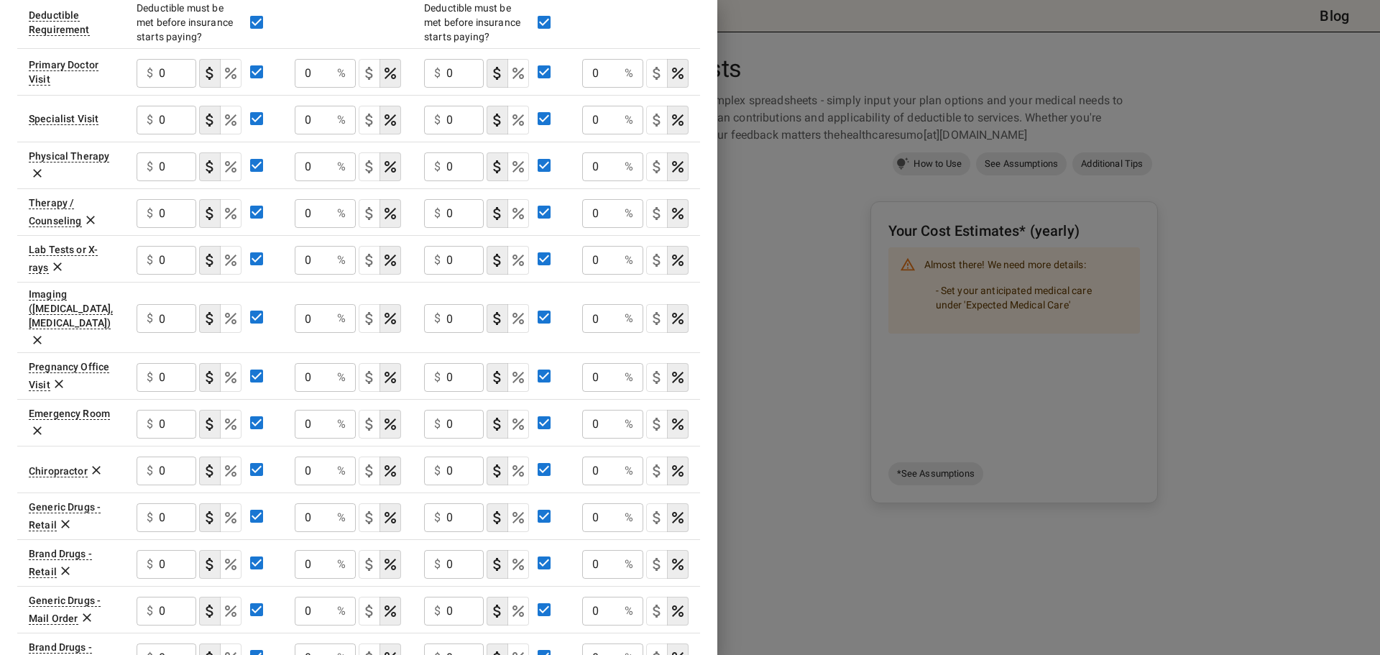
scroll to position [503, 0]
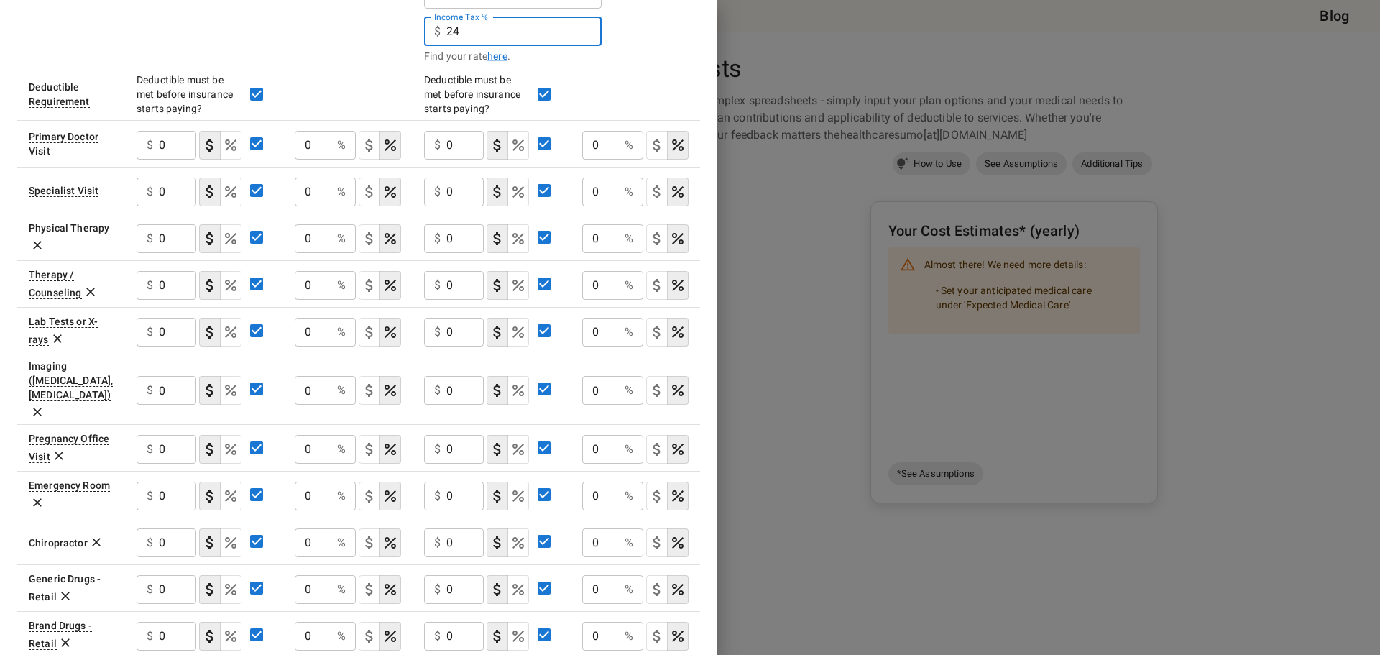
click at [36, 246] on icon at bounding box center [37, 246] width 9 height 9
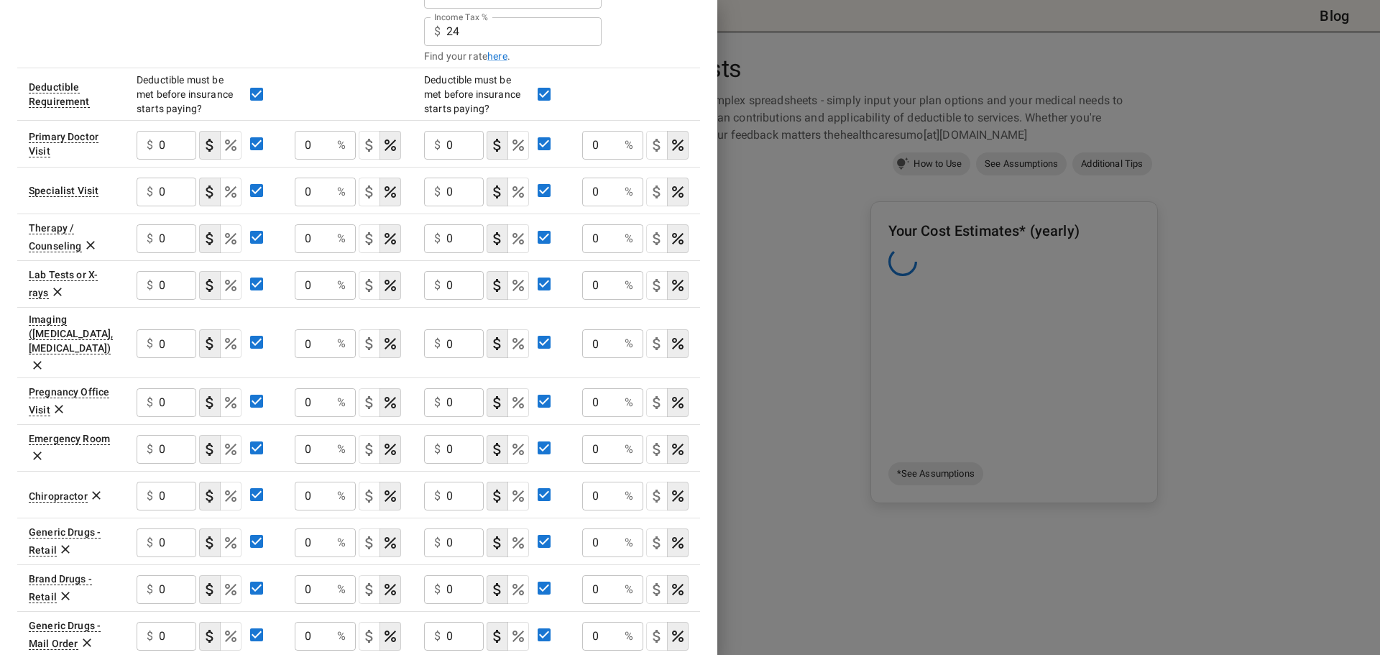
click at [93, 243] on icon at bounding box center [90, 245] width 14 height 14
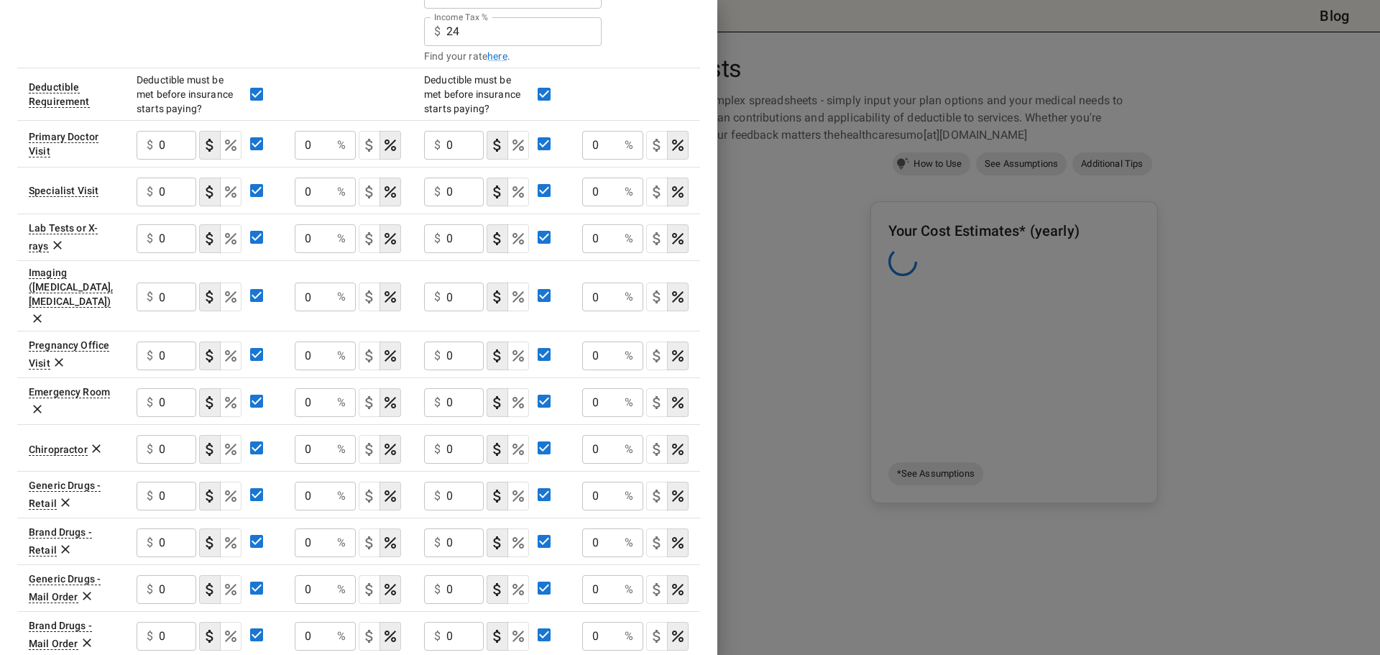
click at [42, 314] on icon at bounding box center [37, 318] width 9 height 9
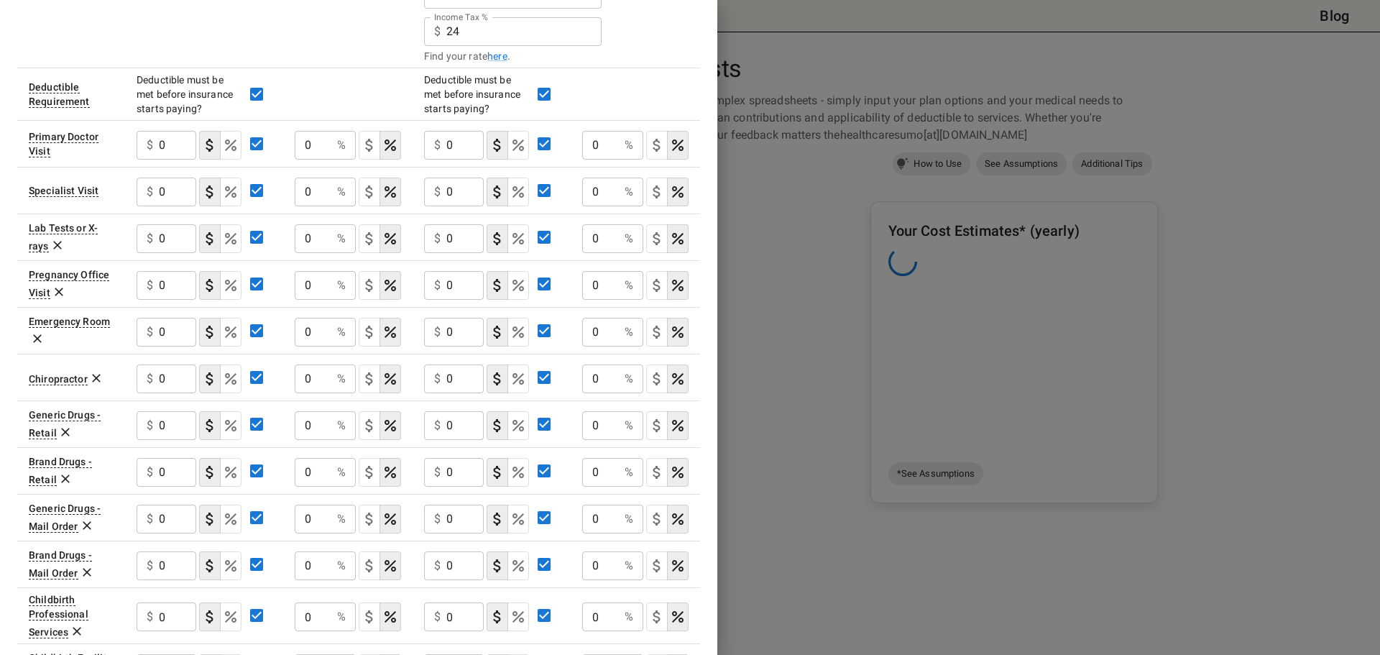
click at [59, 291] on icon at bounding box center [59, 292] width 9 height 9
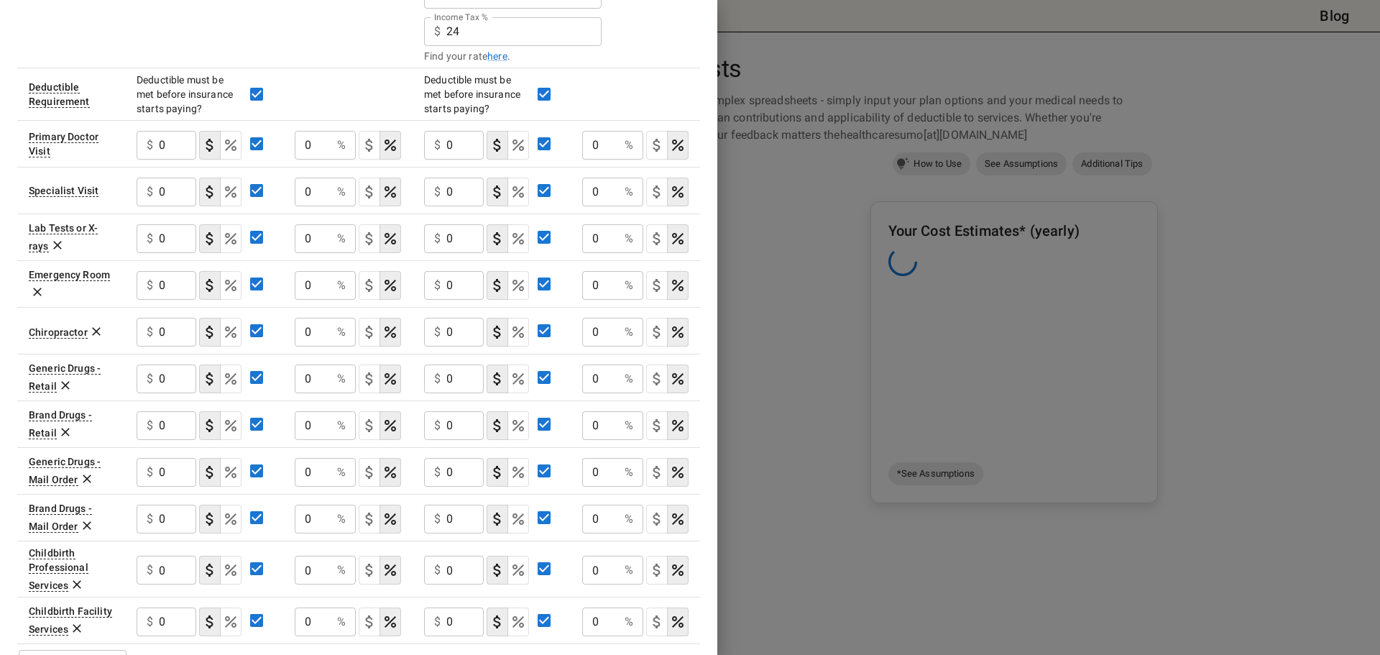
click at [95, 329] on icon at bounding box center [96, 331] width 14 height 14
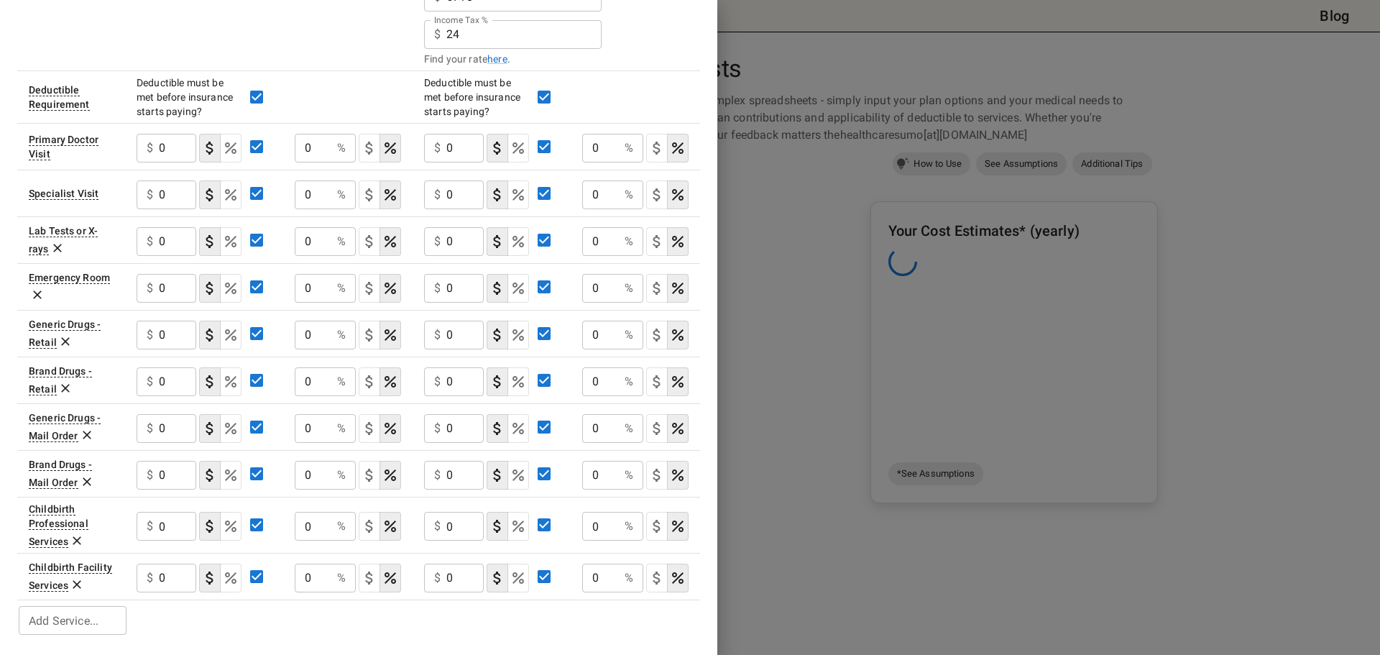
scroll to position [501, 0]
click at [86, 431] on icon at bounding box center [87, 435] width 14 height 14
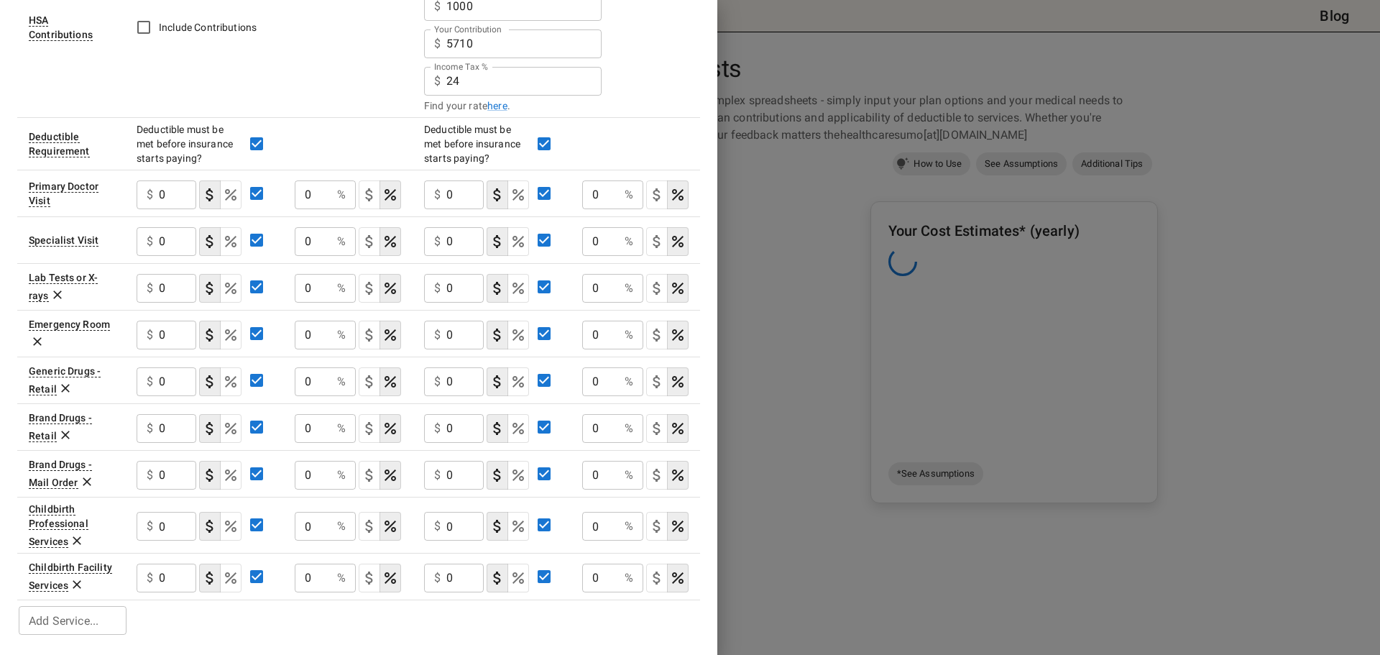
scroll to position [454, 0]
click at [85, 477] on icon at bounding box center [87, 481] width 14 height 14
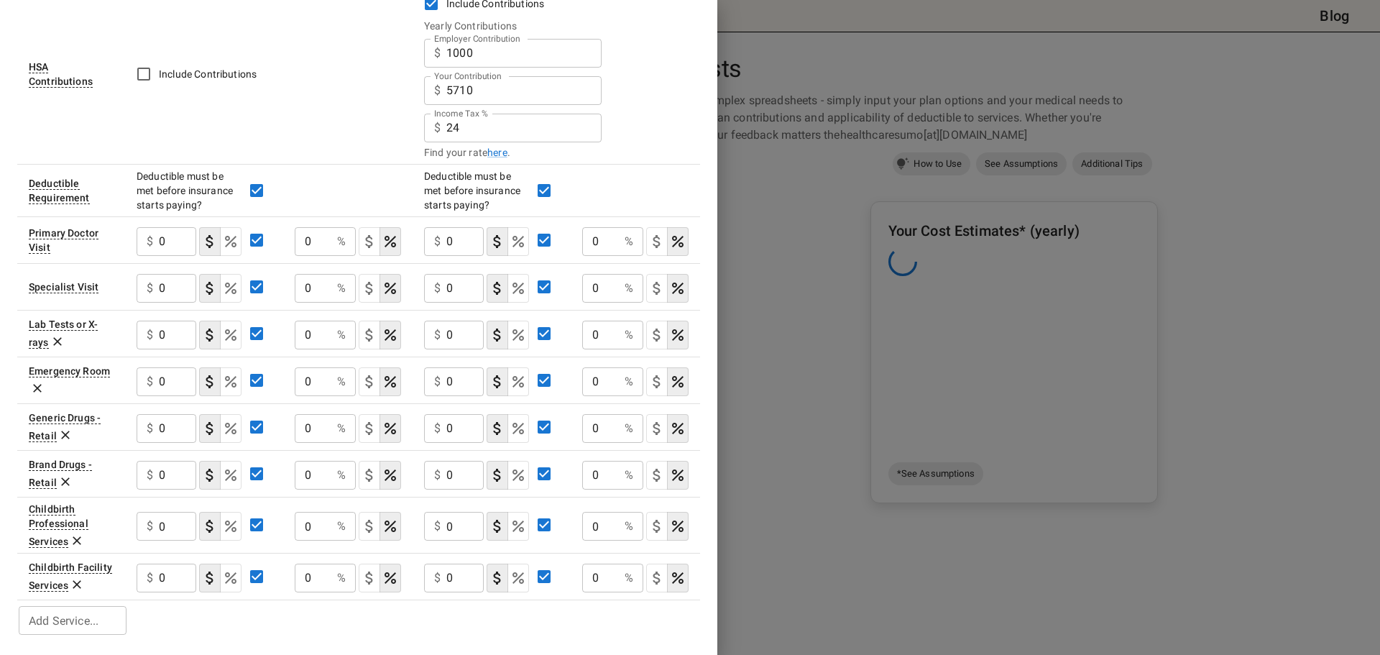
click at [78, 538] on icon at bounding box center [77, 540] width 9 height 9
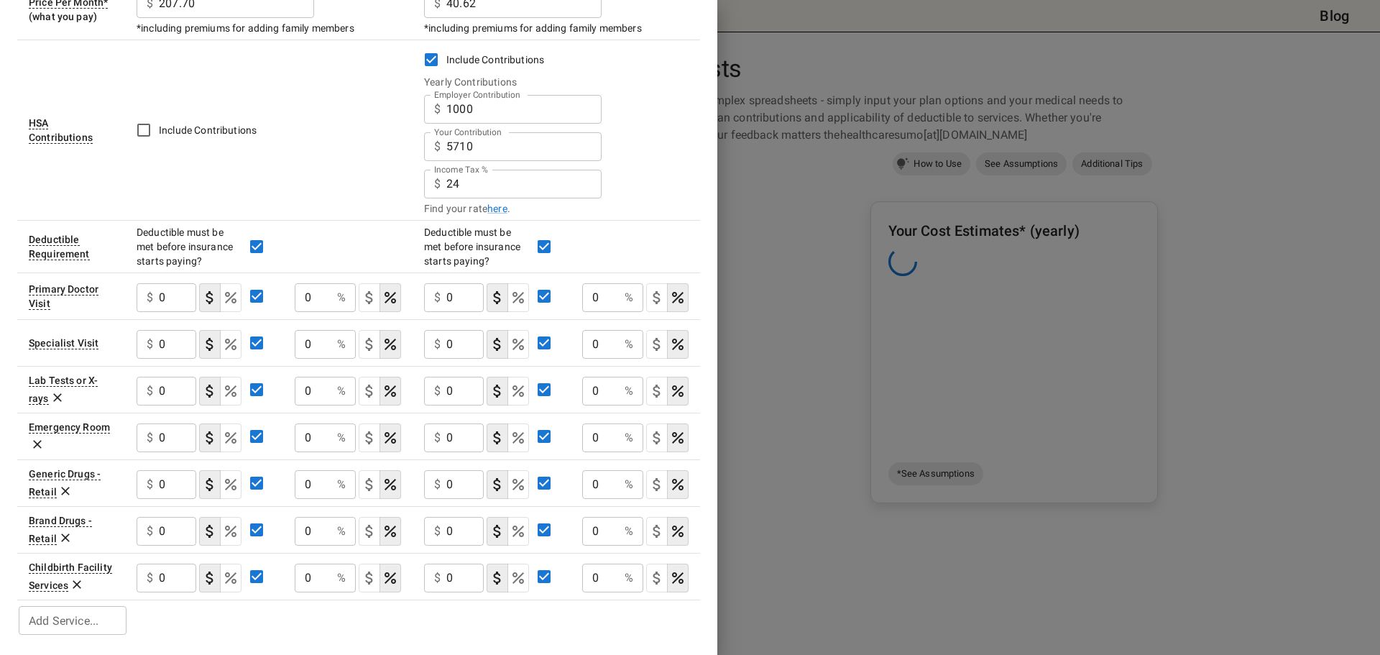
click at [73, 581] on icon at bounding box center [77, 585] width 9 height 9
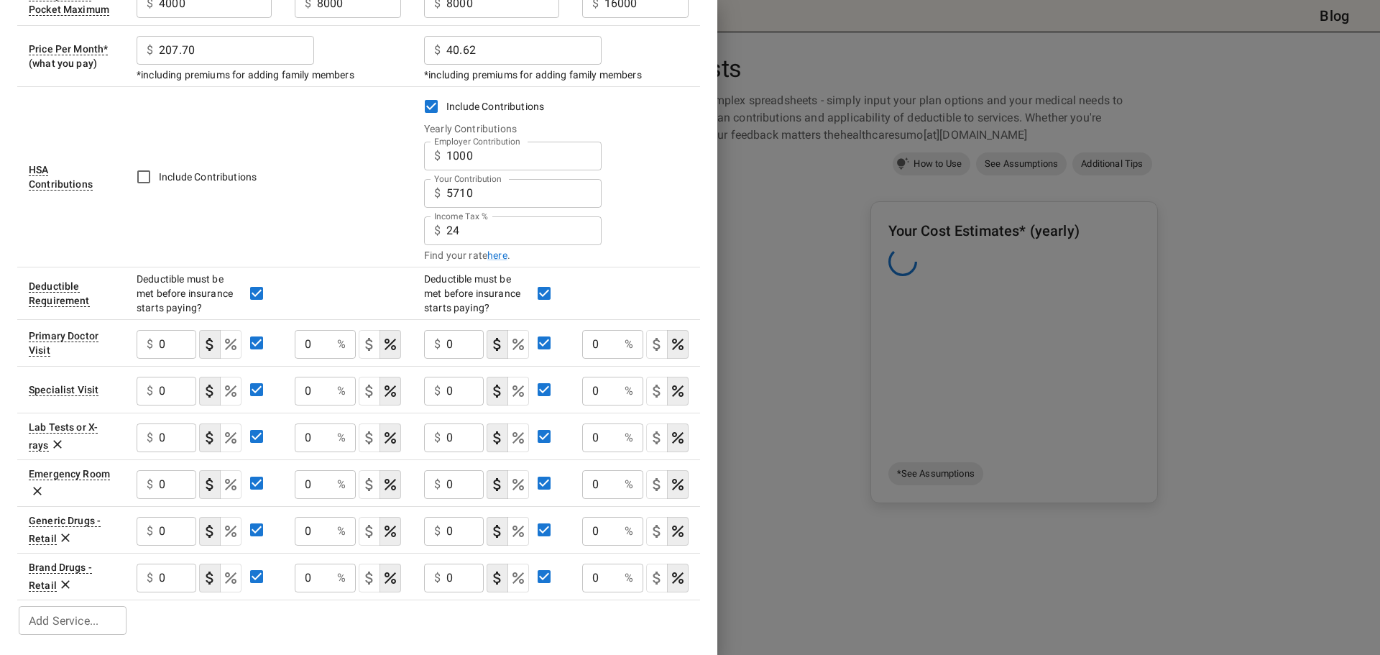
scroll to position [304, 0]
click at [173, 340] on input "0" at bounding box center [177, 344] width 37 height 29
type input "35"
type button "COPAYMENT"
type button "COINSURANCE"
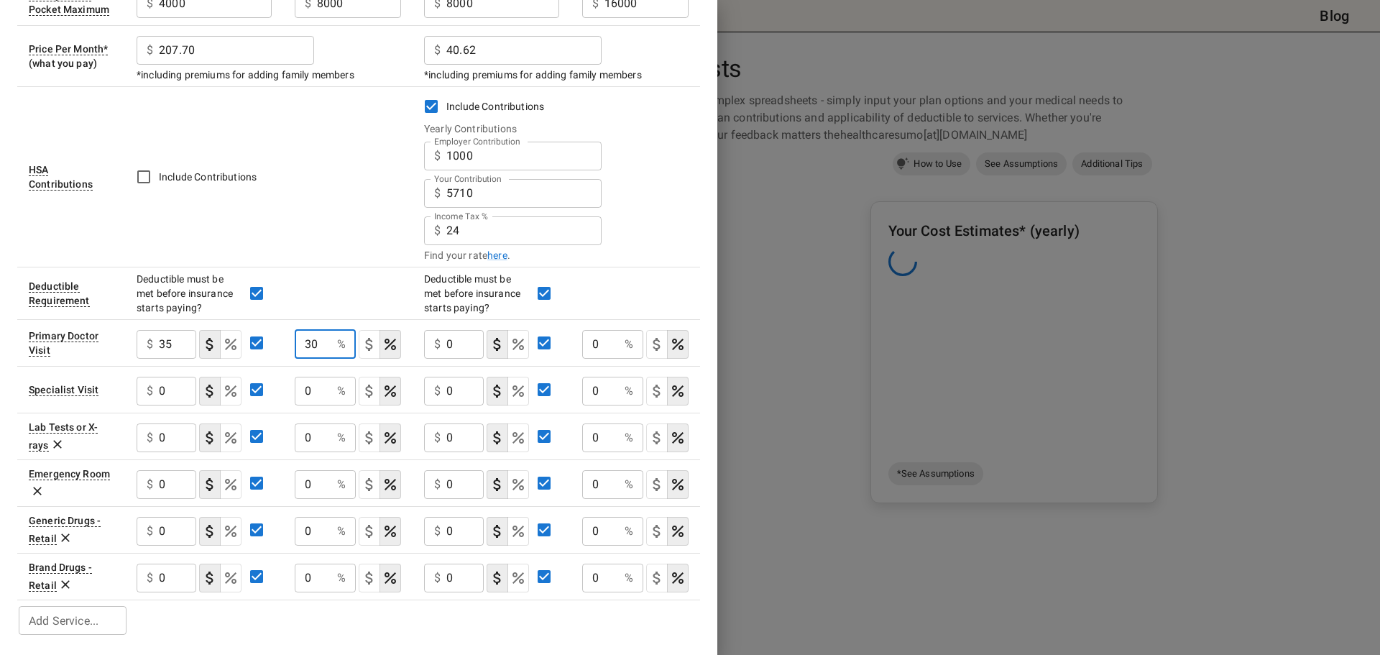
type input "30"
type button "COPAYMENT"
type button "COINSURANCE"
click at [517, 340] on icon "Select if this service charges coinsurance, a percentage of the medical expense…" at bounding box center [519, 345] width 12 height 12
drag, startPoint x: 445, startPoint y: 334, endPoint x: 414, endPoint y: 348, distance: 33.8
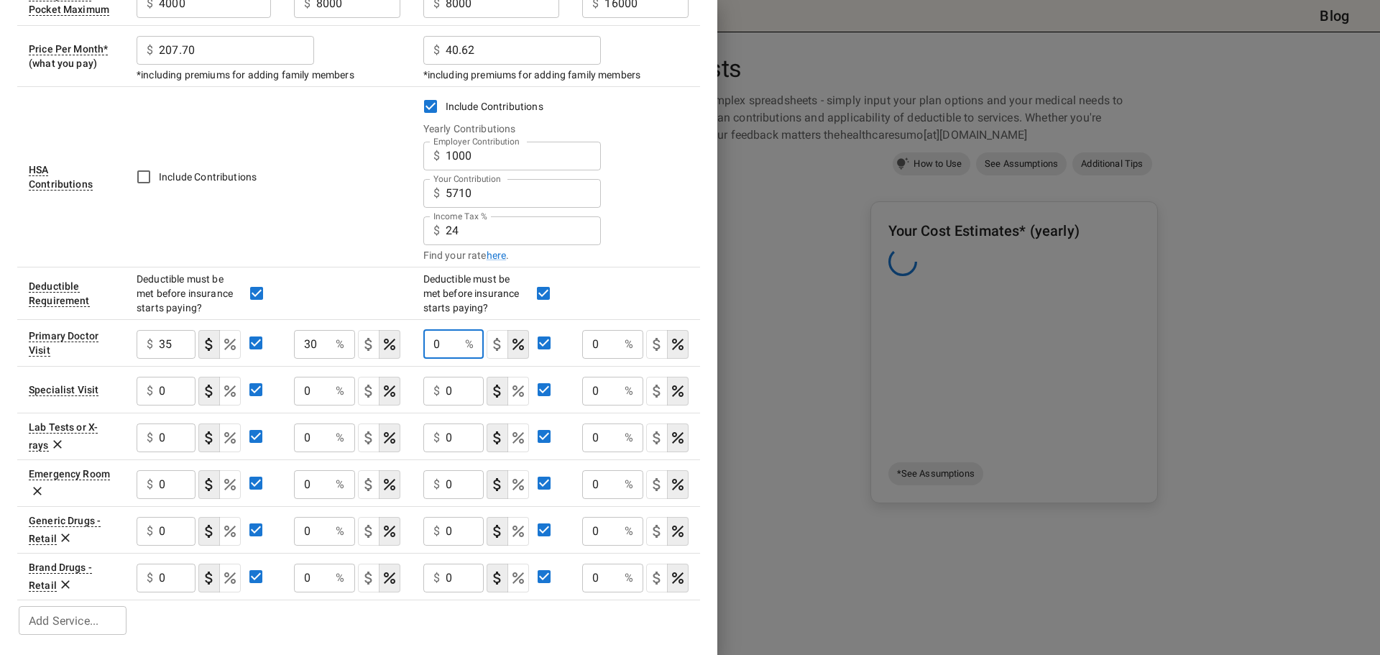
click at [419, 336] on td "0 % ​" at bounding box center [492, 342] width 160 height 47
type input "20"
click at [556, 352] on tr "Primary Doctor Visit $ 35 ​ 30 % ​ 20 % ​ 0 % ​" at bounding box center [358, 342] width 683 height 47
type input "40"
drag, startPoint x: 175, startPoint y: 393, endPoint x: 137, endPoint y: 394, distance: 37.4
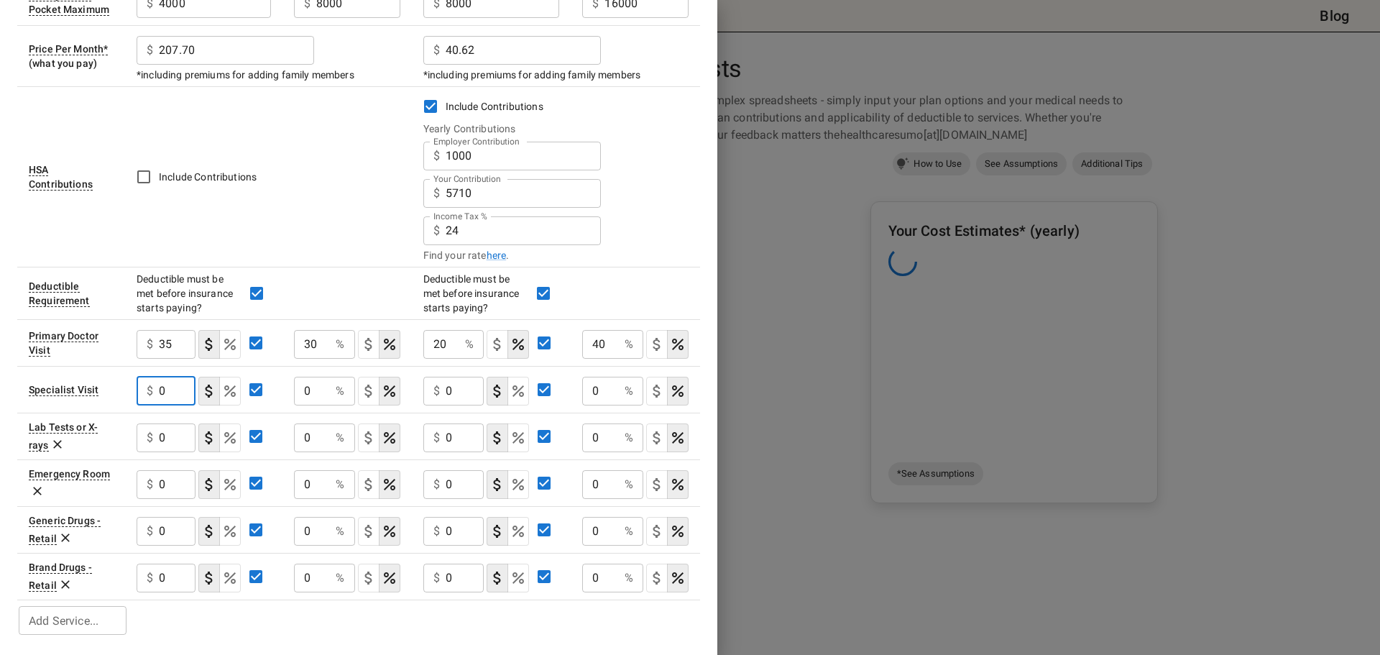
click at [137, 394] on div "$ 0 ​" at bounding box center [166, 391] width 59 height 29
type input "50"
drag, startPoint x: 307, startPoint y: 382, endPoint x: 283, endPoint y: 382, distance: 23.7
click at [283, 382] on td "0 % ​" at bounding box center [347, 389] width 129 height 47
type input "30"
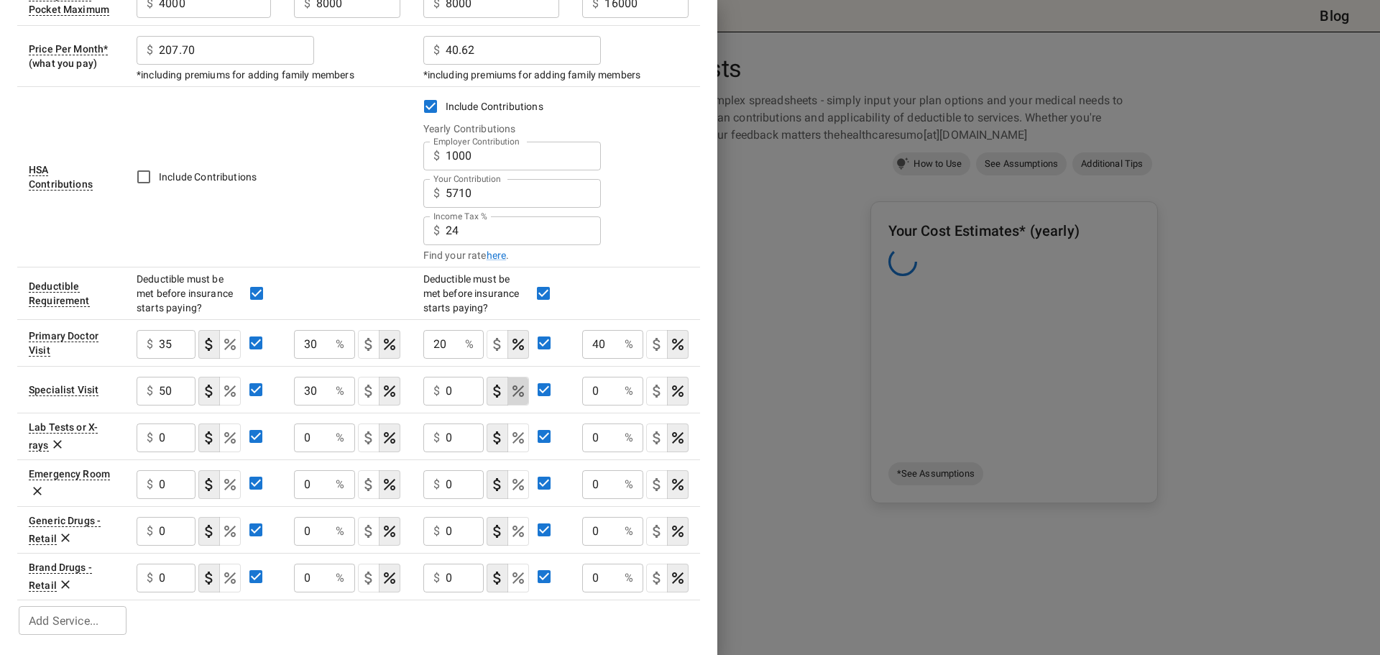
click at [514, 388] on icon "Select if this service charges coinsurance, a percentage of the medical expense…" at bounding box center [519, 391] width 12 height 12
drag, startPoint x: 431, startPoint y: 388, endPoint x: 405, endPoint y: 392, distance: 26.1
click at [408, 385] on tr "Specialist Visit $ 50 ​ 30 % ​ 0 % ​ 0 % ​" at bounding box center [358, 389] width 683 height 47
type input "20"
click at [558, 384] on tr "Specialist Visit $ 50 ​ 30 % ​ 20 % ​ 0 % ​" at bounding box center [358, 389] width 683 height 47
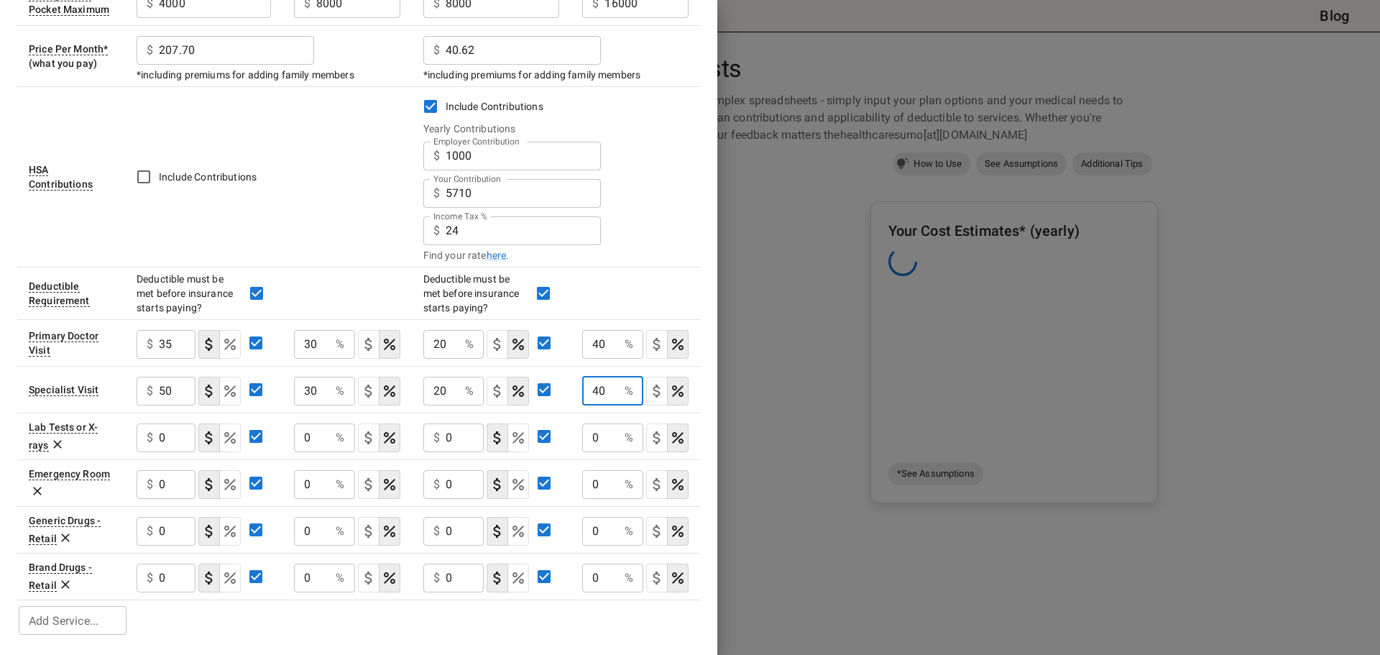
type input "40"
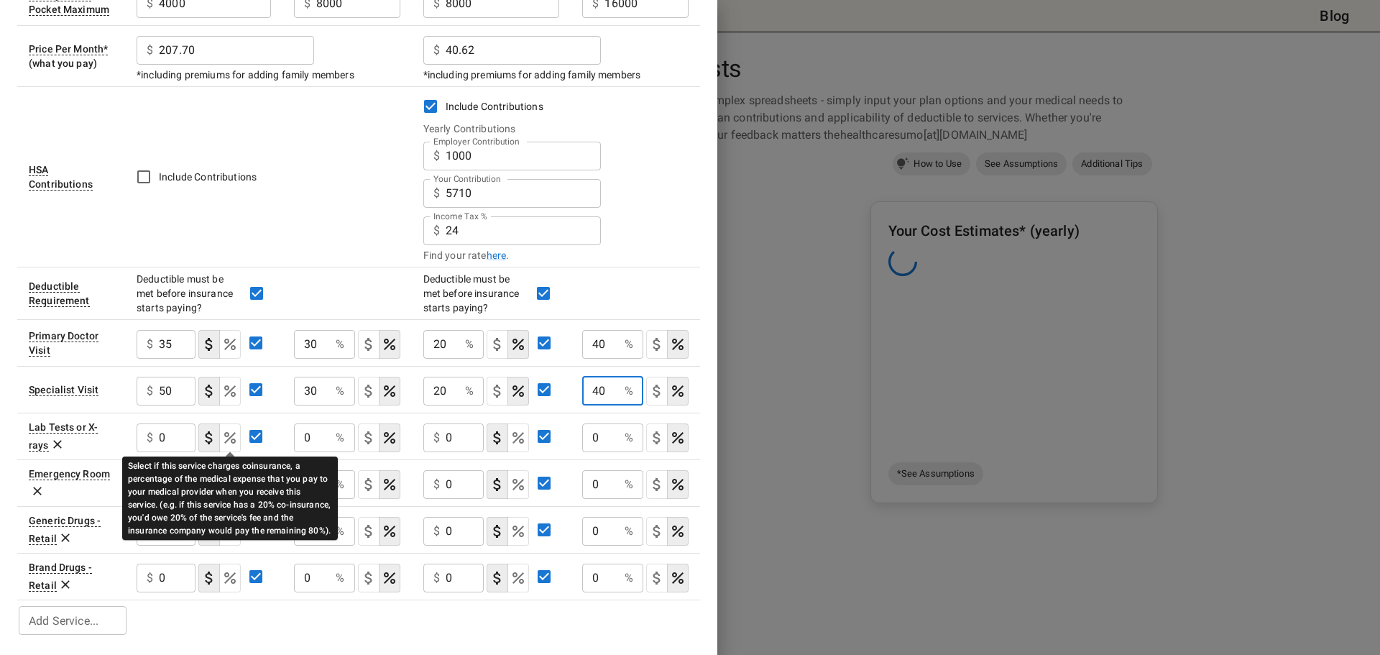
click at [227, 436] on icon "Select if this service charges coinsurance, a percentage of the medical expense…" at bounding box center [230, 438] width 12 height 12
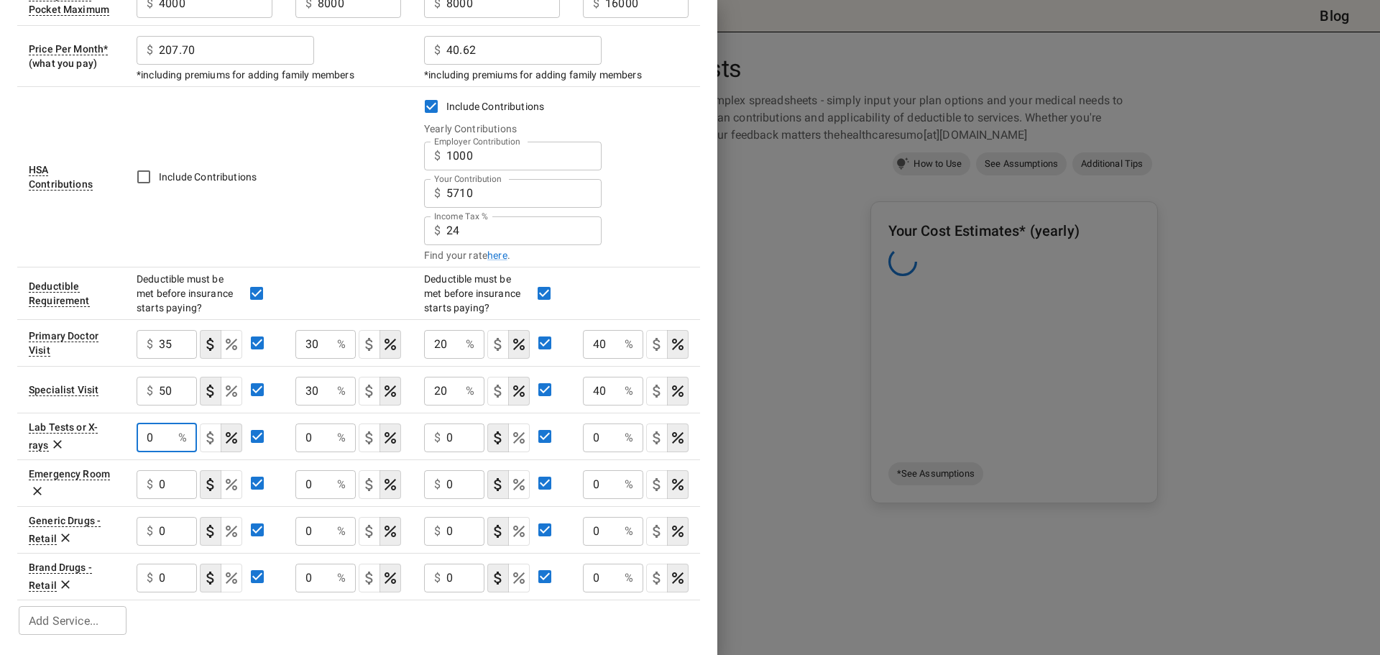
drag, startPoint x: 157, startPoint y: 434, endPoint x: 107, endPoint y: 428, distance: 50.0
click at [107, 428] on tr "Lab Tests or X-rays 0 % ​ 0 % ​ $ 0 ​ 0 % ​" at bounding box center [358, 436] width 683 height 47
type input "10"
type button "COPAYMENT"
type button "COINSURANCE"
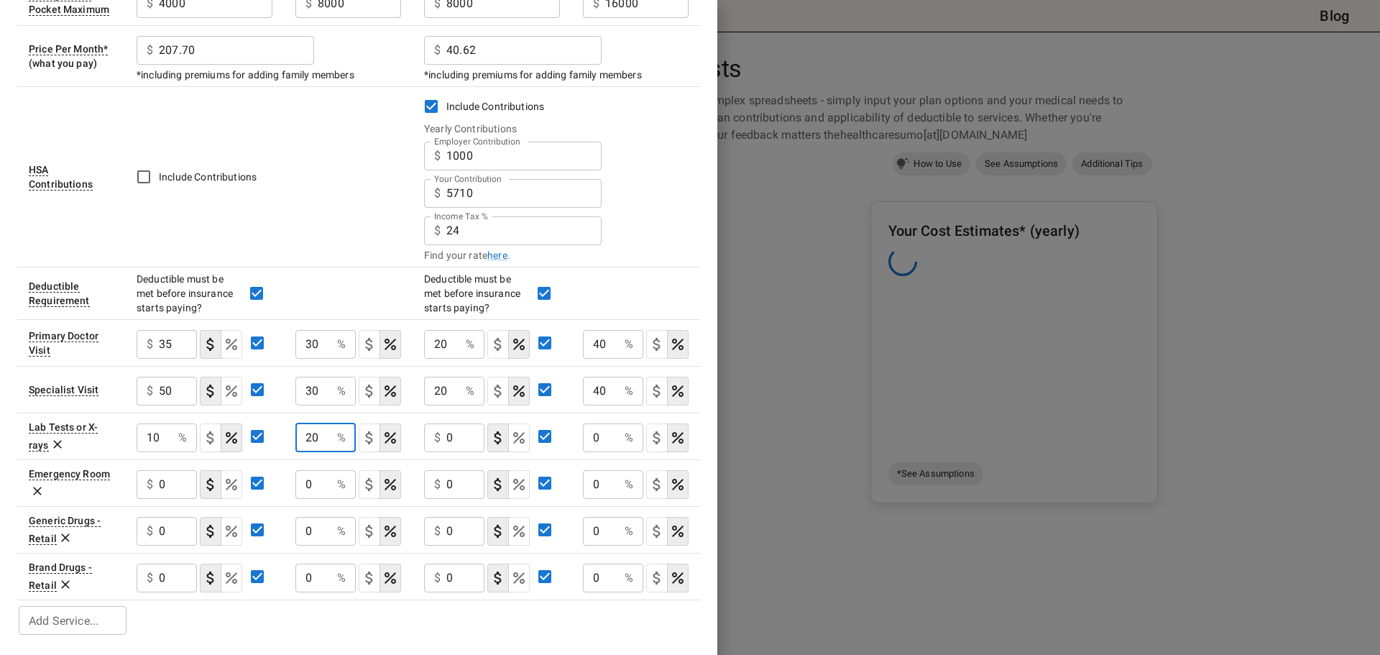
type input "20"
type button "COPAYMENT"
type button "COINSURANCE"
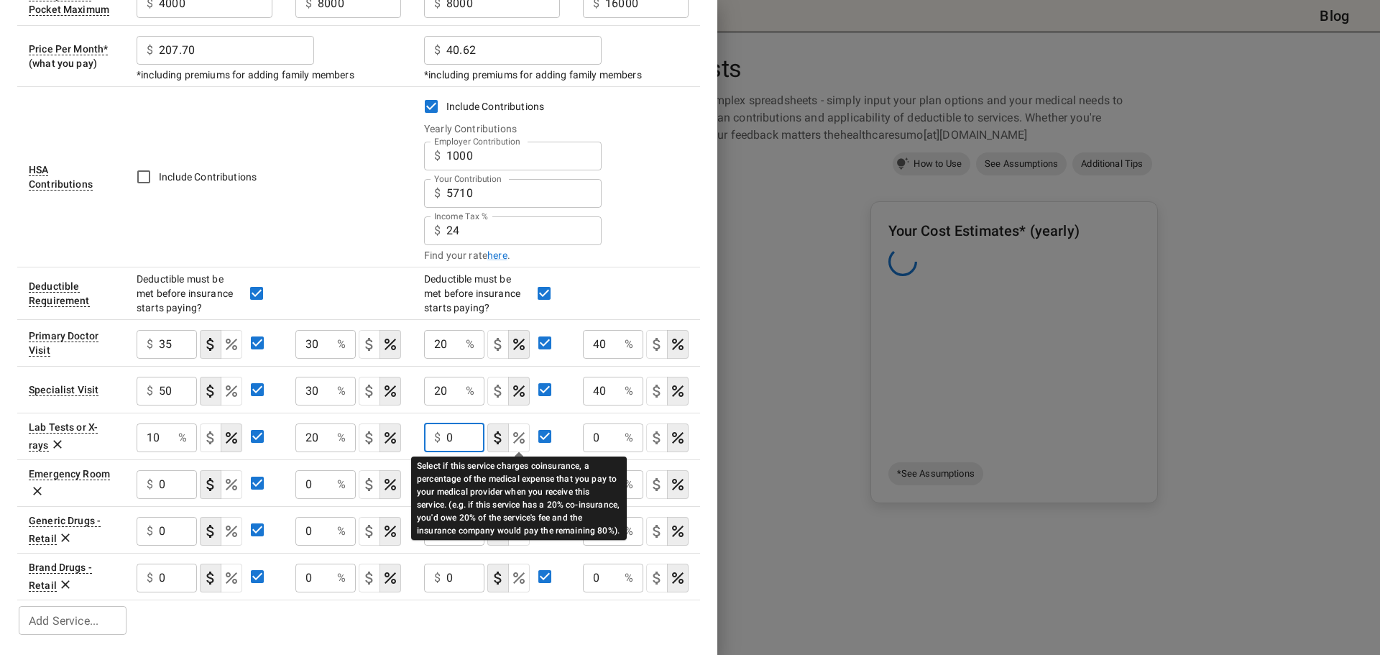
click at [518, 434] on icon "Select if this service charges coinsurance, a percentage of the medical expense…" at bounding box center [519, 438] width 12 height 12
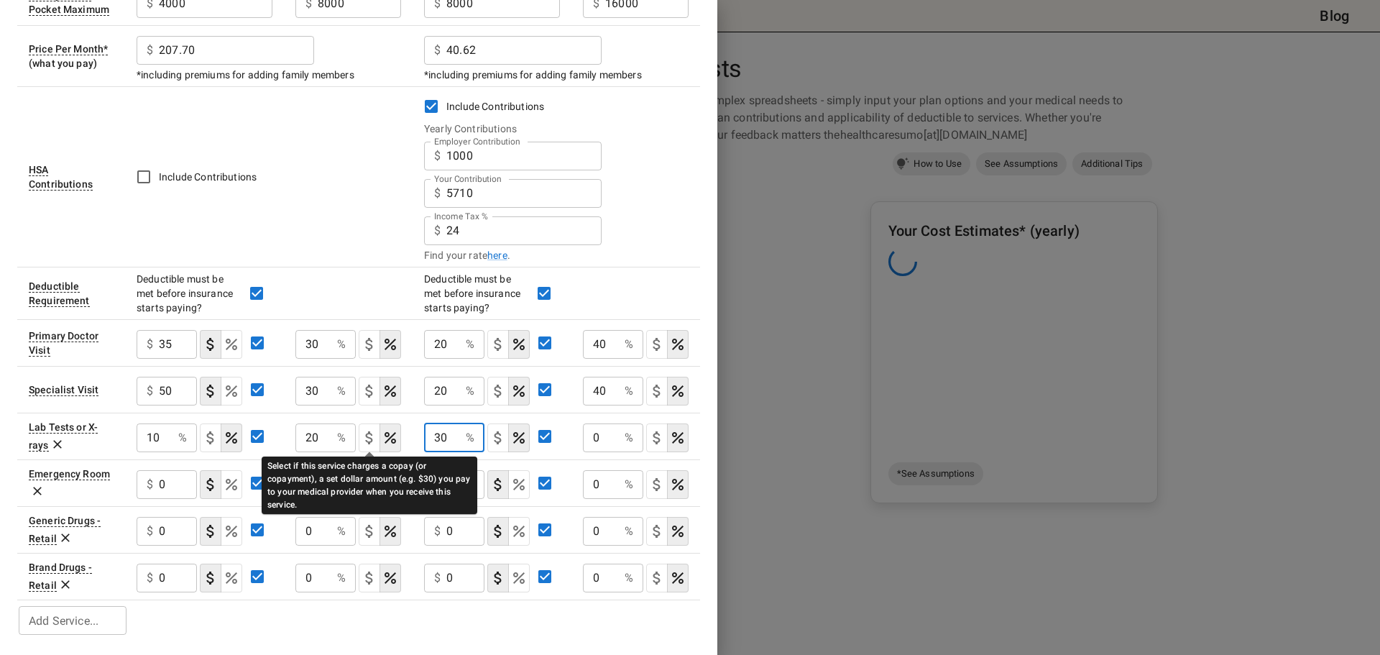
type input "30"
type button "COPAYMENT"
type button "COINSURANCE"
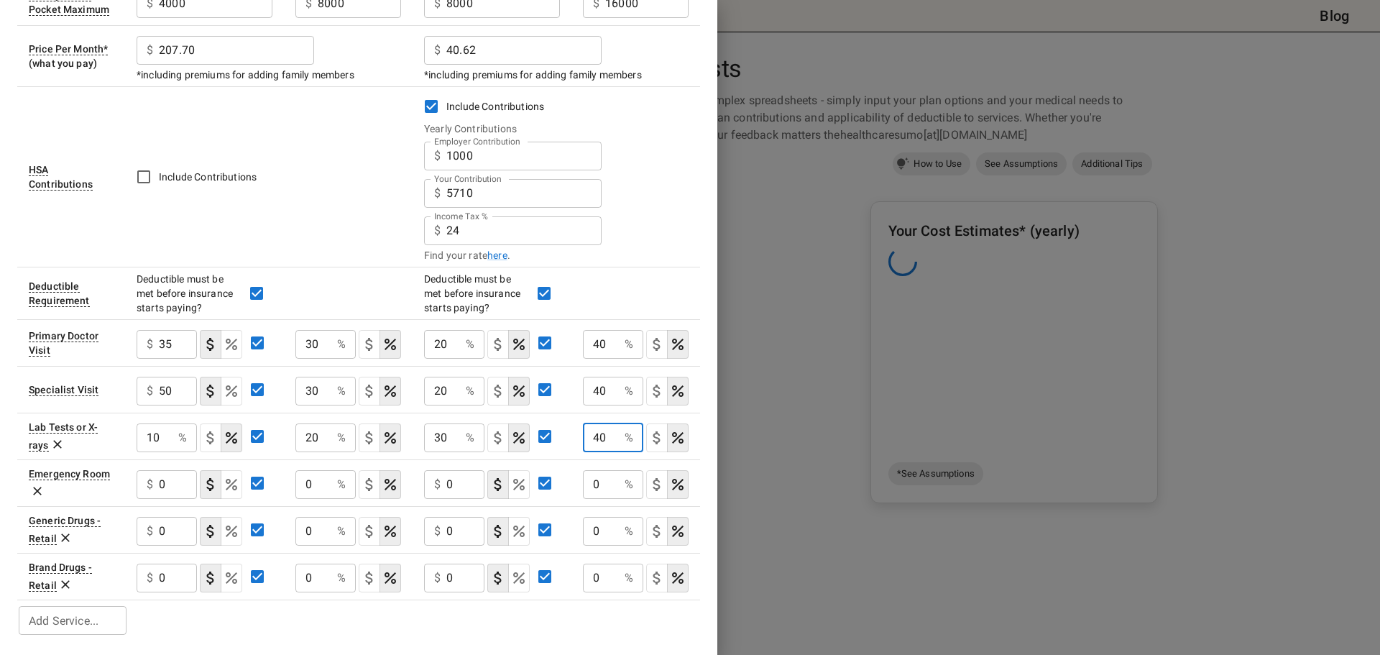
type input "40"
drag, startPoint x: 310, startPoint y: 431, endPoint x: 288, endPoint y: 432, distance: 21.6
click at [288, 432] on td "20 % ​" at bounding box center [348, 436] width 129 height 47
type input "30"
click at [439, 433] on input "30" at bounding box center [442, 437] width 36 height 29
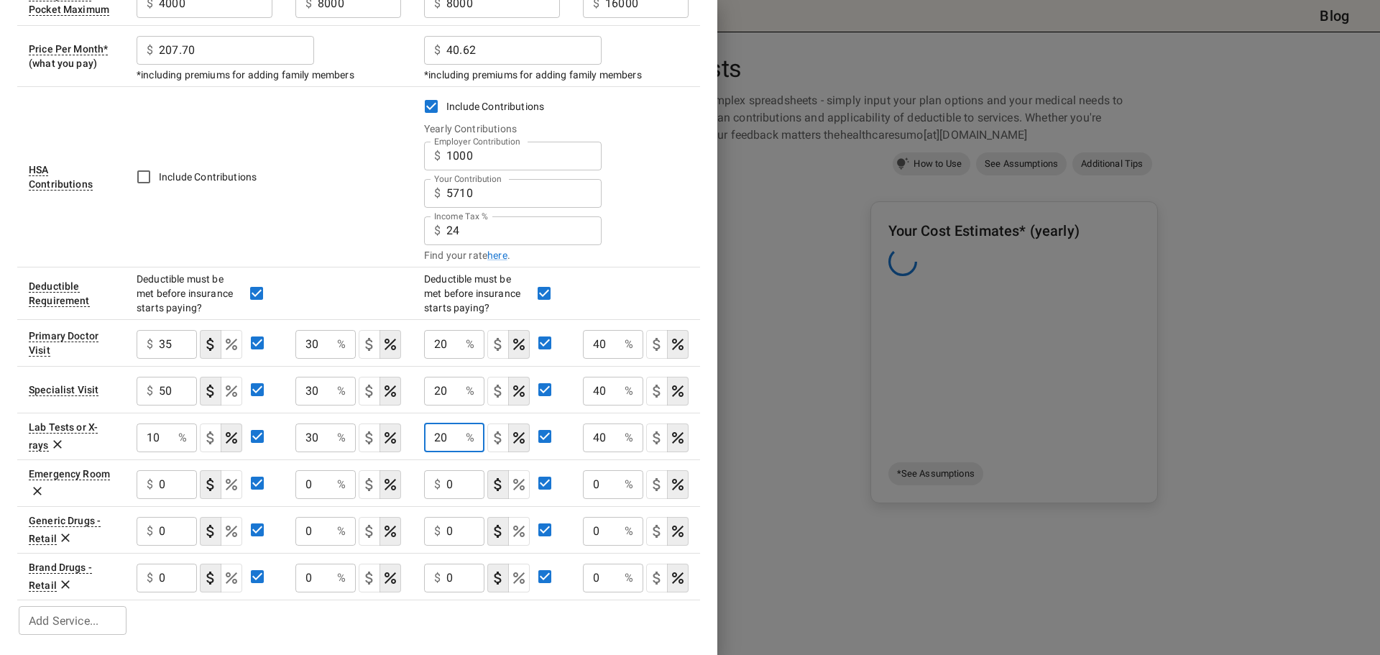
type input "20"
drag, startPoint x: 167, startPoint y: 484, endPoint x: 146, endPoint y: 484, distance: 20.8
click at [146, 484] on div "$ 0 ​" at bounding box center [167, 484] width 60 height 29
type input "175"
type button "COPAYMENT"
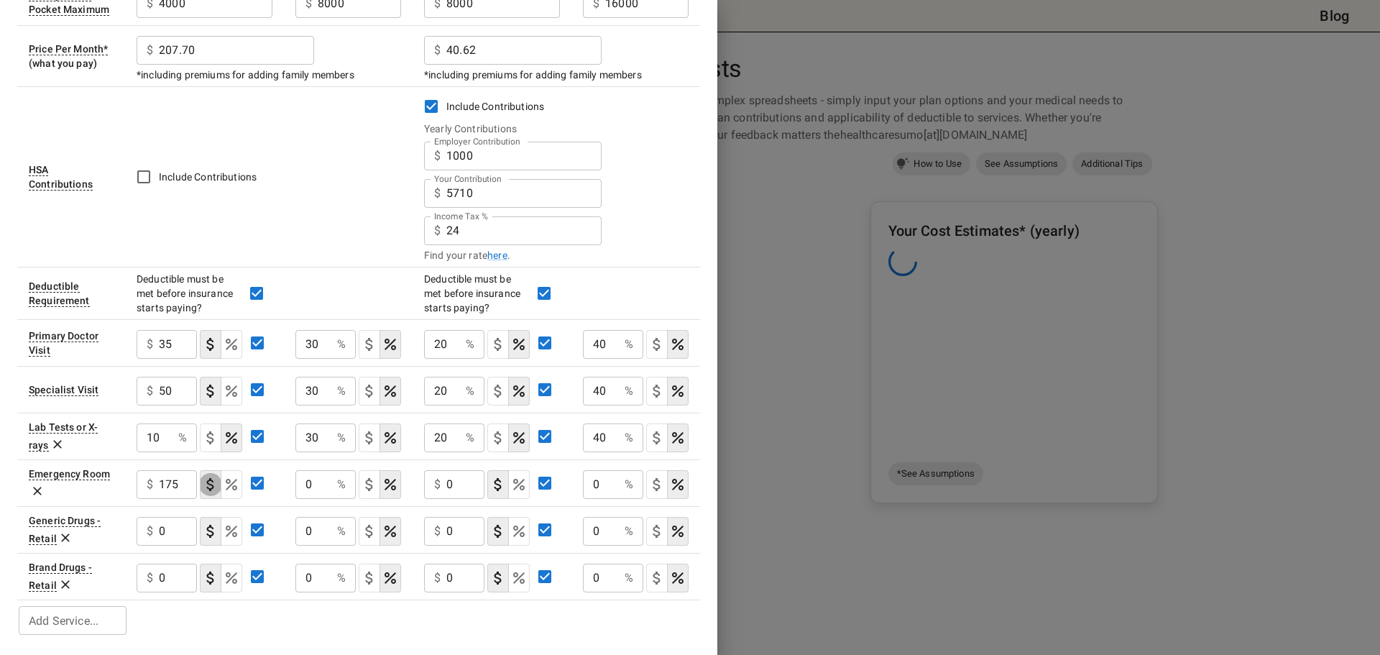
type button "COINSURANCE"
click at [364, 485] on icon "Select if this service charges a copay (or copayment), a set dollar amount (e.g…" at bounding box center [369, 484] width 17 height 17
click at [334, 482] on input "17" at bounding box center [337, 484] width 38 height 29
type input "175"
type button "COPAYMENT"
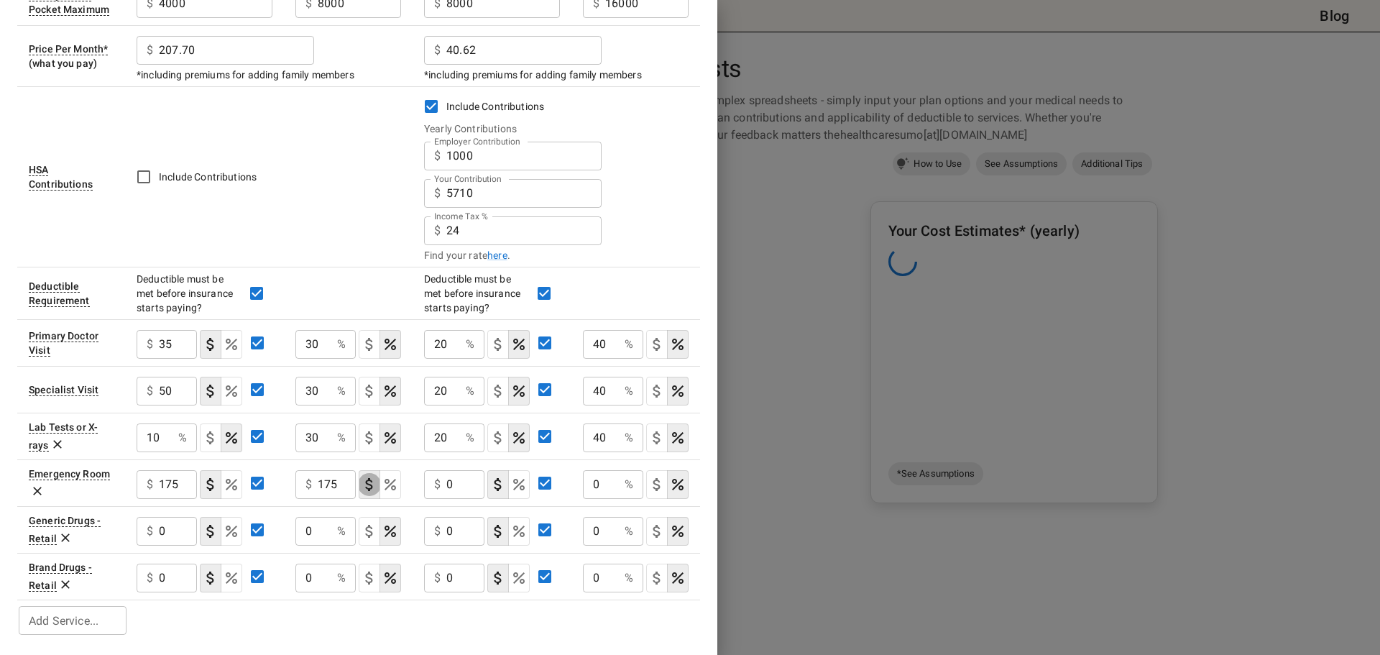
type button "COINSURANCE"
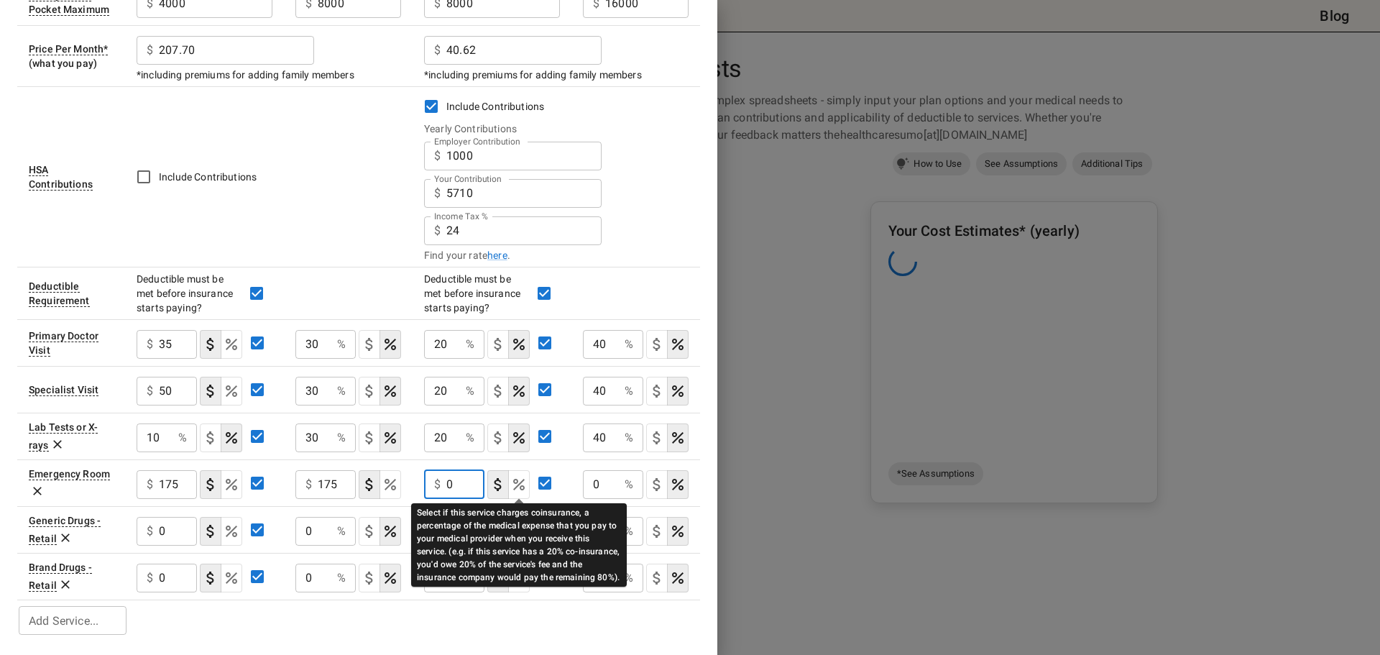
click at [516, 480] on icon "Select if this service charges coinsurance, a percentage of the medical expense…" at bounding box center [518, 484] width 17 height 17
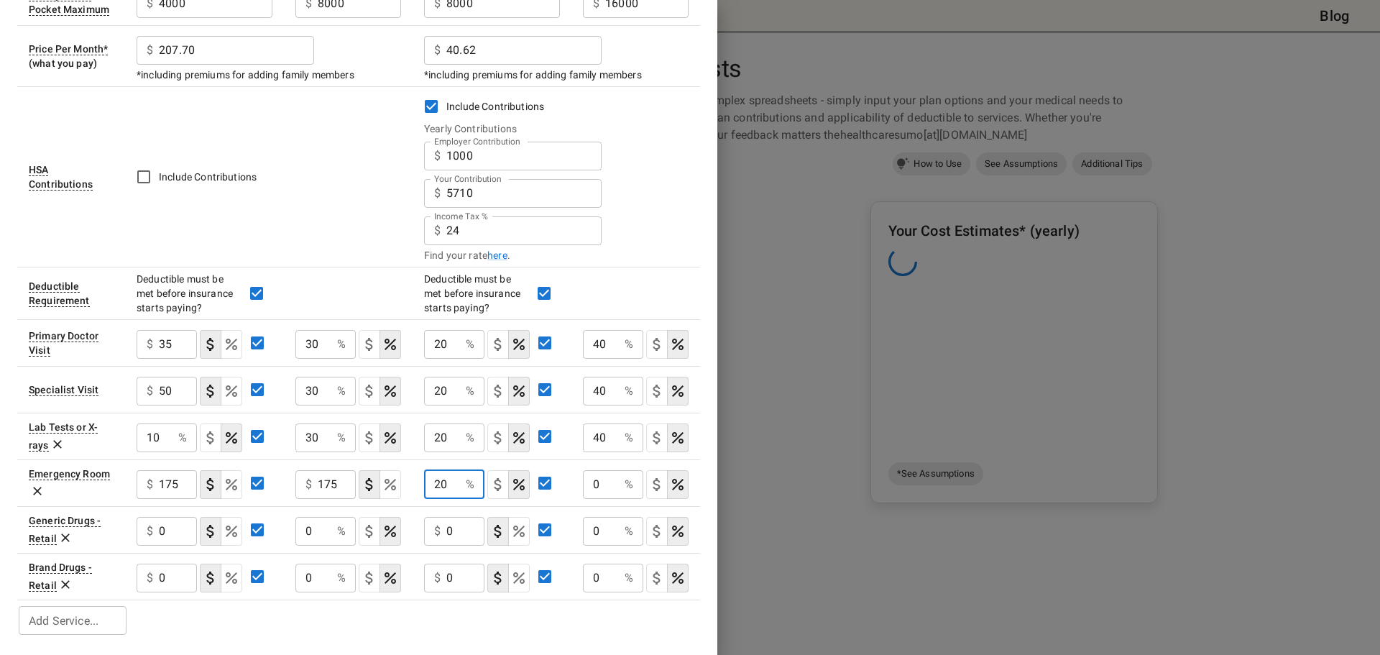
type input "20"
type button "COPAYMENT"
type button "COINSURANCE"
type input "20"
type button "COPAYMENT"
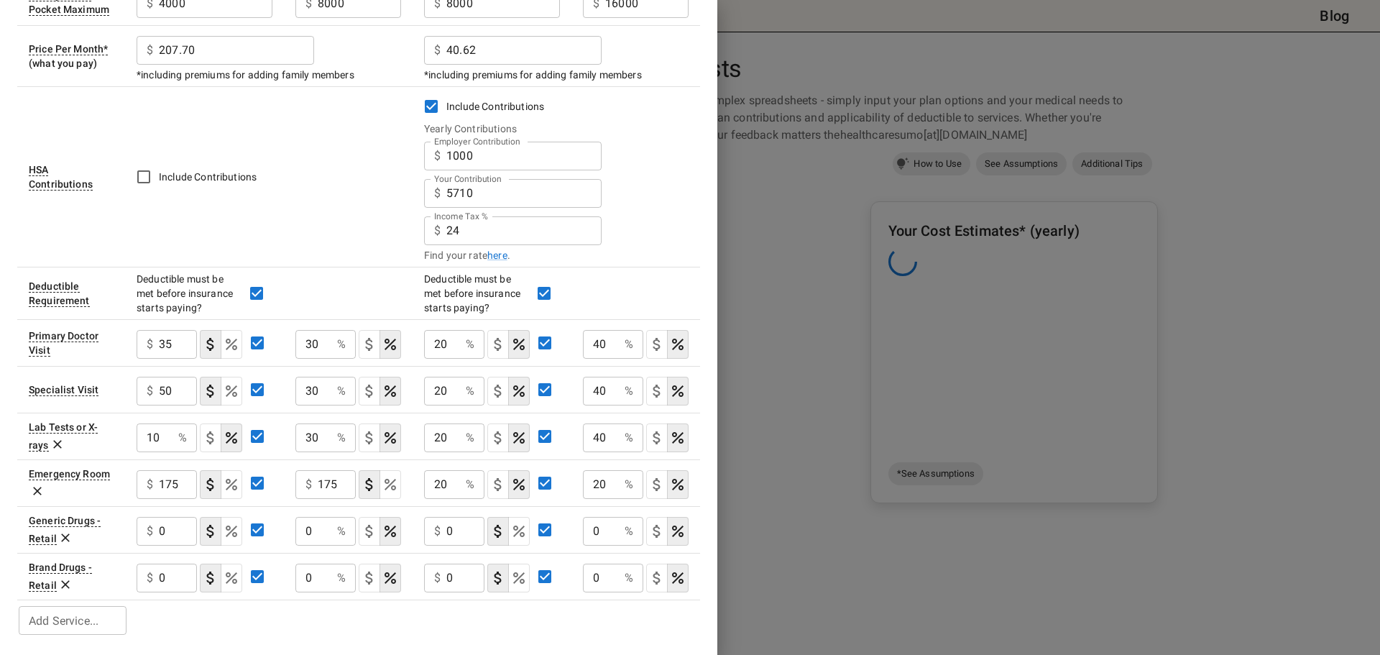
type button "COINSURANCE"
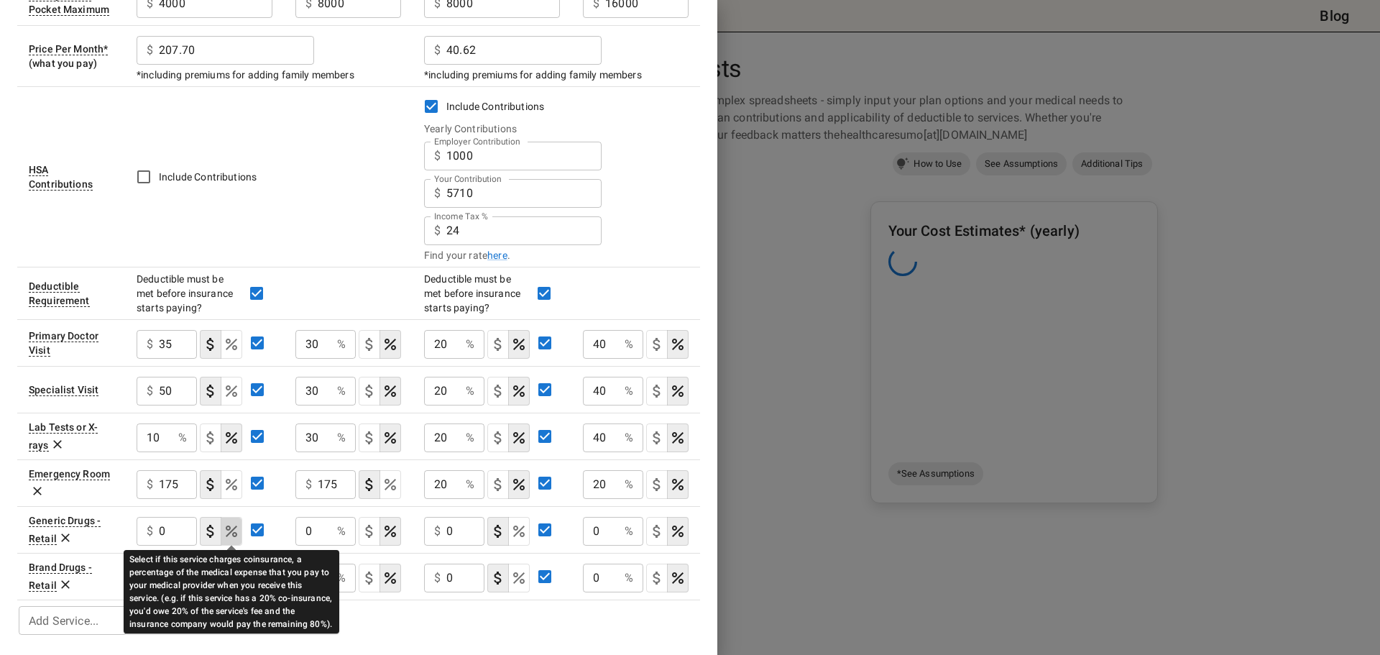
click at [229, 530] on icon "Select if this service charges coinsurance, a percentage of the medical expense…" at bounding box center [232, 531] width 12 height 12
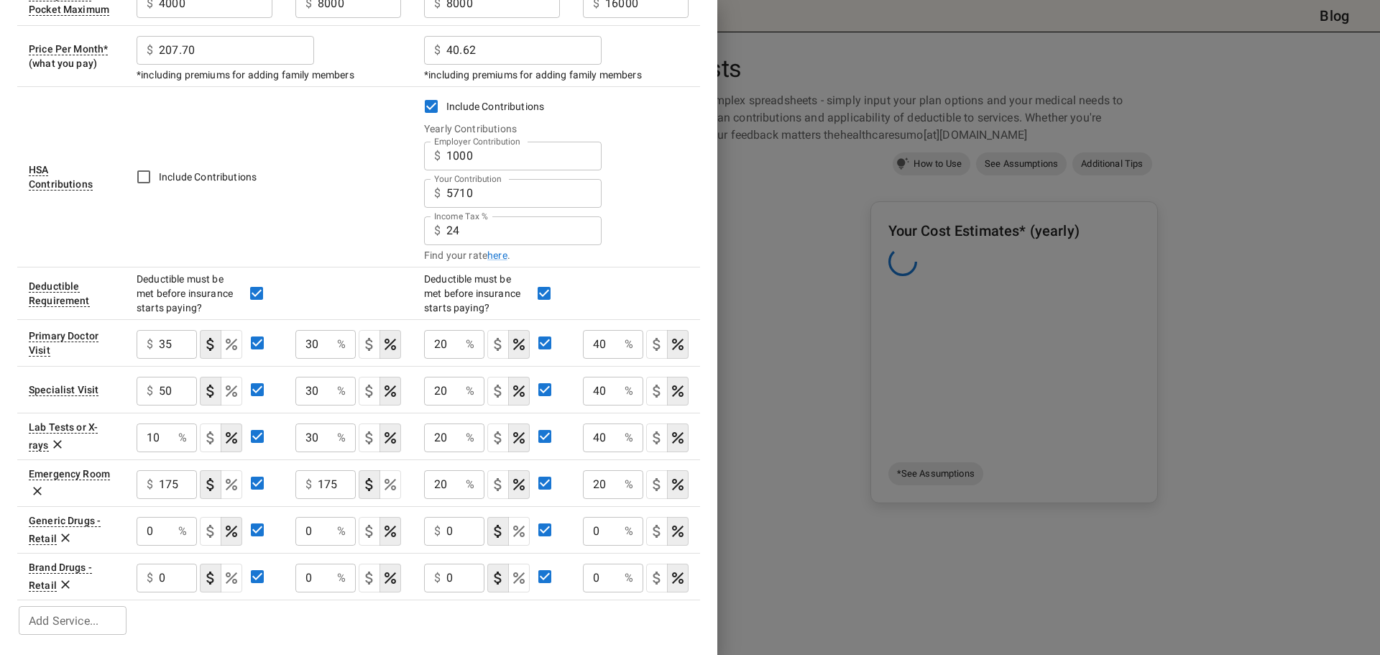
click at [162, 531] on input "0" at bounding box center [155, 531] width 36 height 29
type input "10"
type button "COPAYMENT"
type button "COINSURANCE"
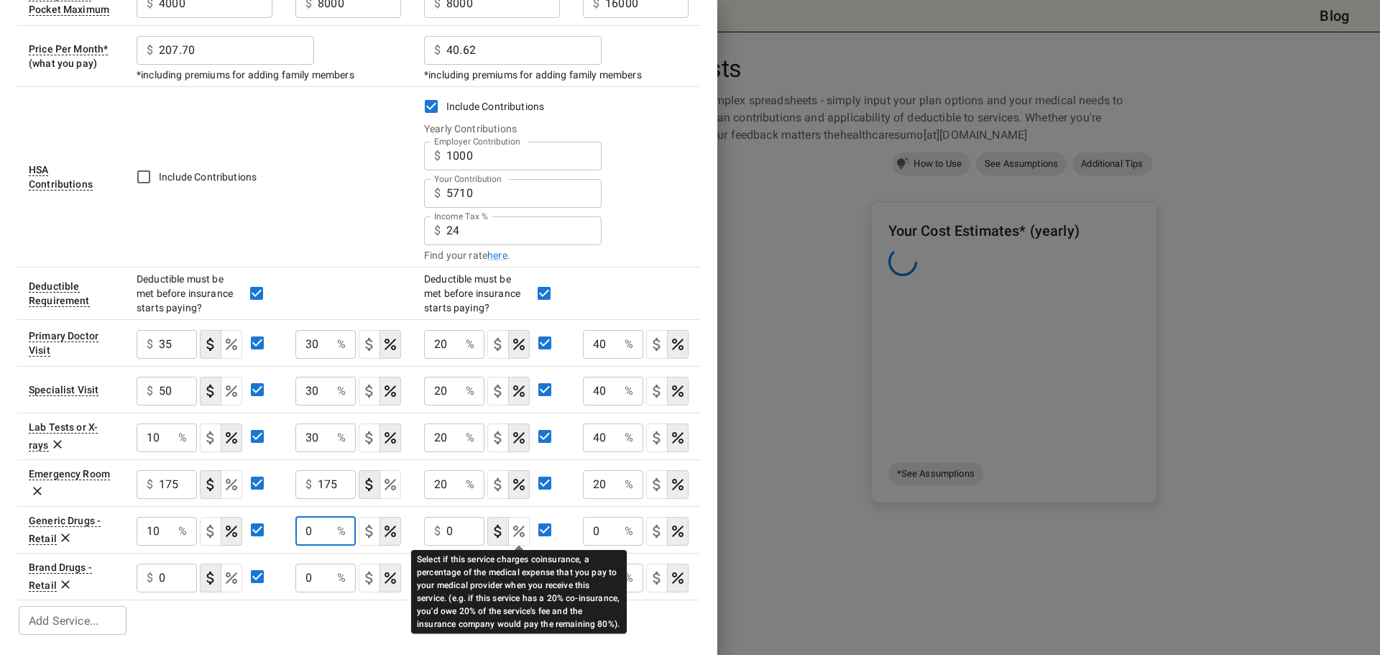
click at [513, 523] on icon "Select if this service charges coinsurance, a percentage of the medical expense…" at bounding box center [518, 531] width 17 height 17
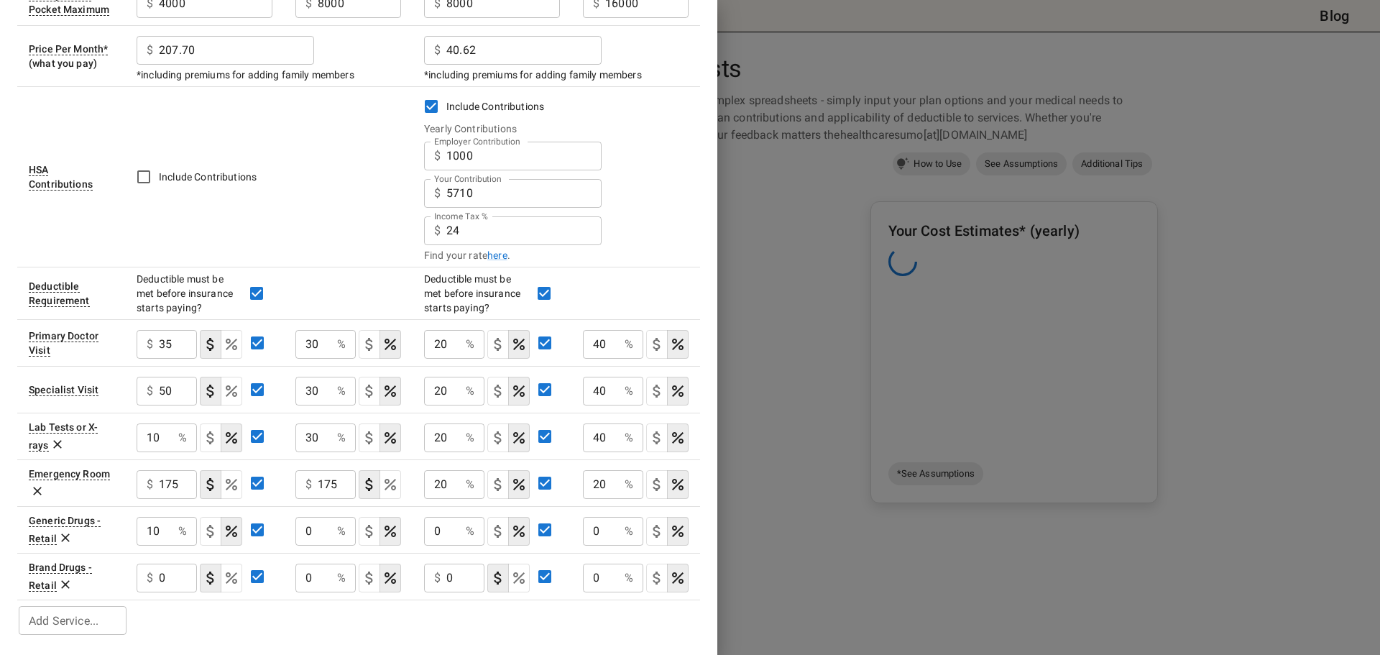
click at [467, 528] on p "%" at bounding box center [470, 531] width 9 height 17
drag, startPoint x: 447, startPoint y: 530, endPoint x: 416, endPoint y: 531, distance: 31.6
click at [416, 531] on td "0 % ​" at bounding box center [492, 529] width 159 height 47
type input "20"
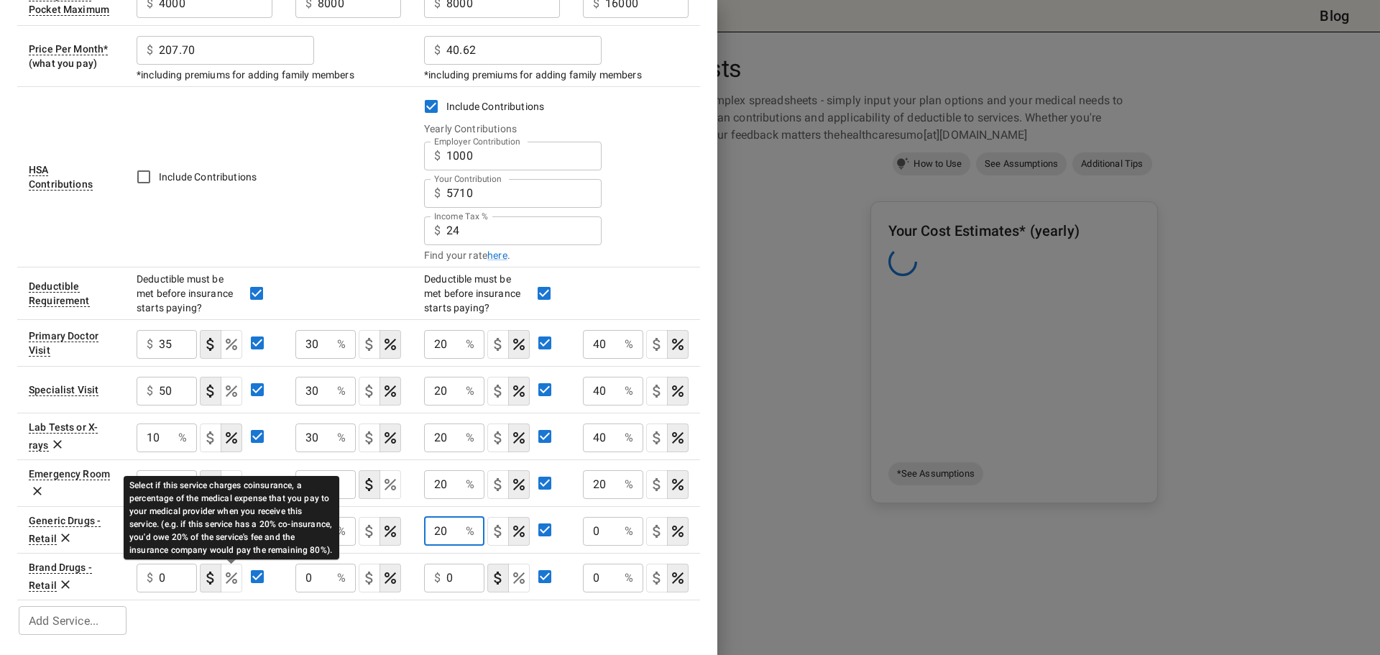
click at [233, 572] on icon "Select if this service charges coinsurance, a percentage of the medical expense…" at bounding box center [231, 577] width 17 height 17
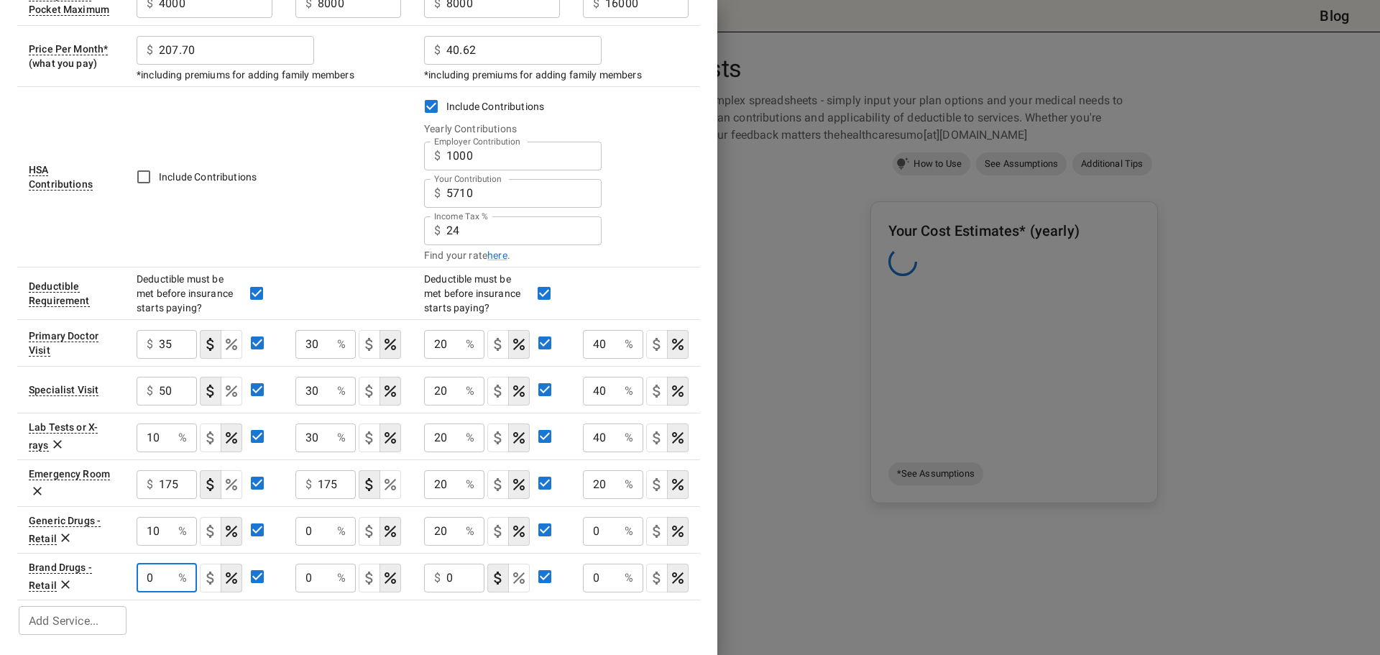
click at [157, 578] on input "0" at bounding box center [155, 578] width 36 height 29
drag, startPoint x: 149, startPoint y: 577, endPoint x: 132, endPoint y: 579, distance: 17.3
click at [132, 579] on td "0 % ​" at bounding box center [204, 576] width 159 height 47
type input "30"
click at [465, 582] on input "0" at bounding box center [465, 578] width 38 height 29
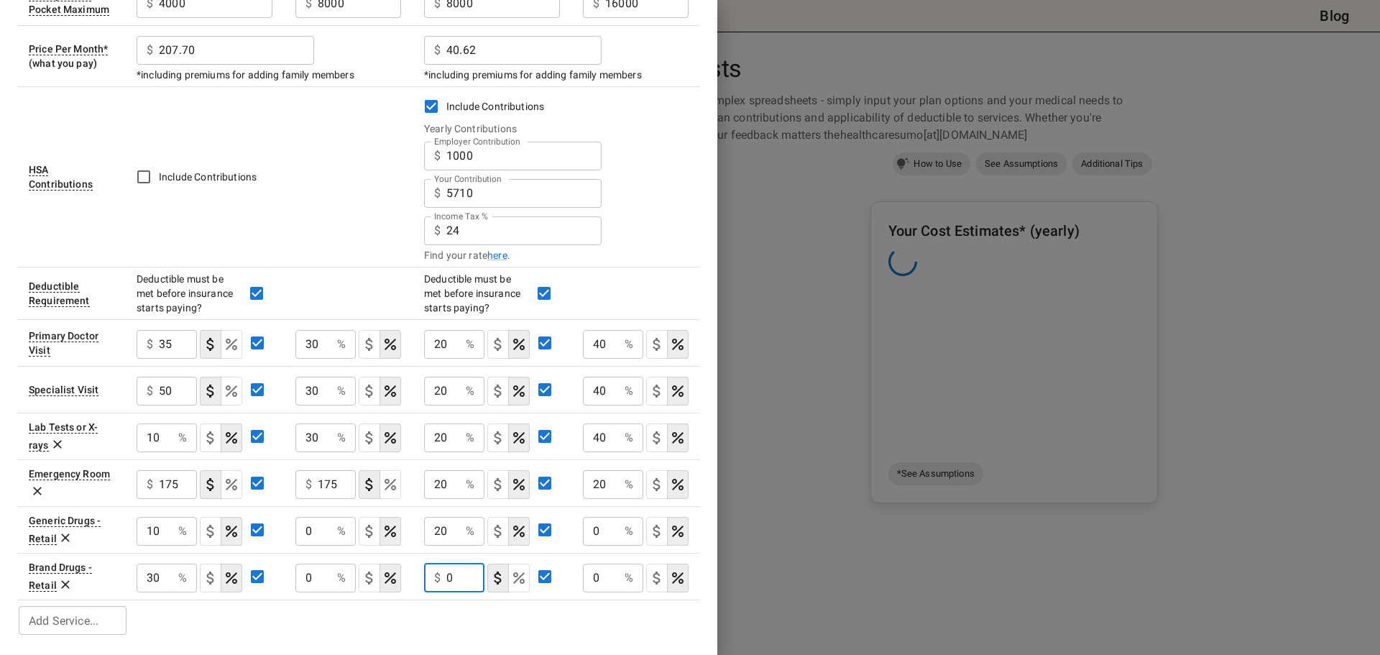
drag, startPoint x: 467, startPoint y: 571, endPoint x: 432, endPoint y: 572, distance: 34.5
click at [432, 572] on div "$ 0 ​" at bounding box center [454, 578] width 60 height 29
type input "5"
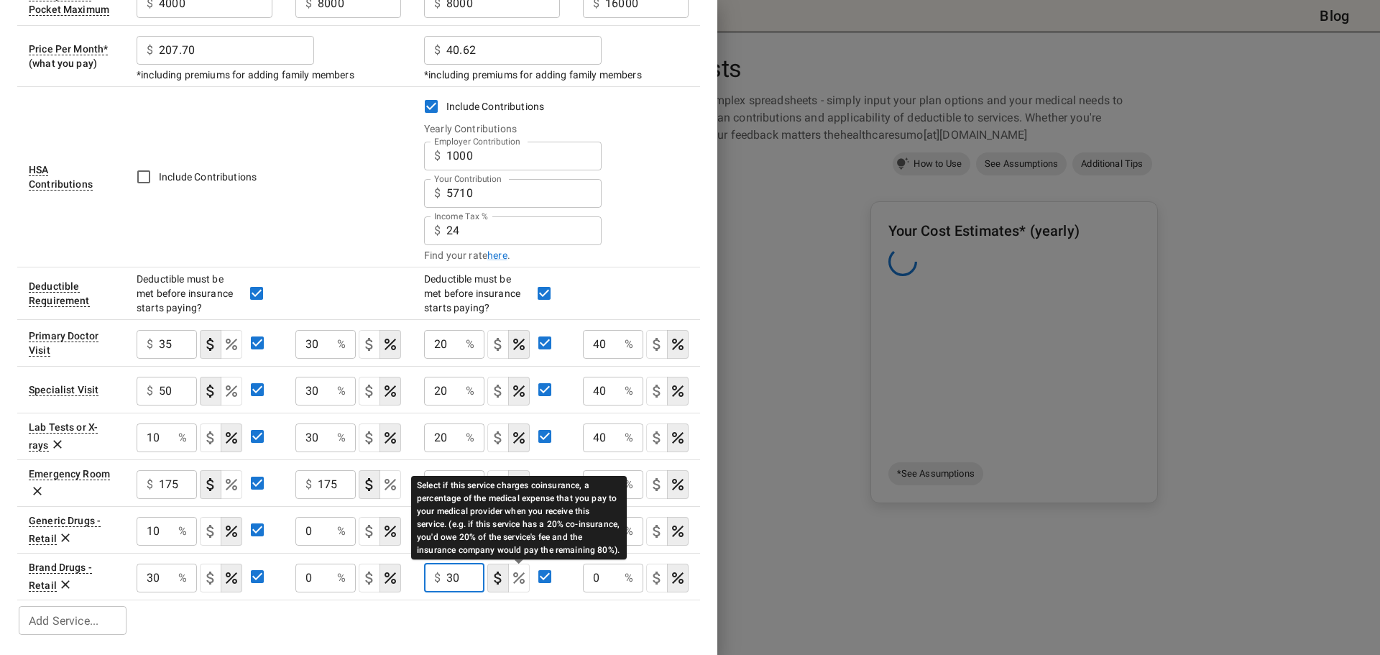
type input "30"
click at [517, 579] on icon "Select if this service charges coinsurance, a percentage of the medical expense…" at bounding box center [519, 578] width 12 height 12
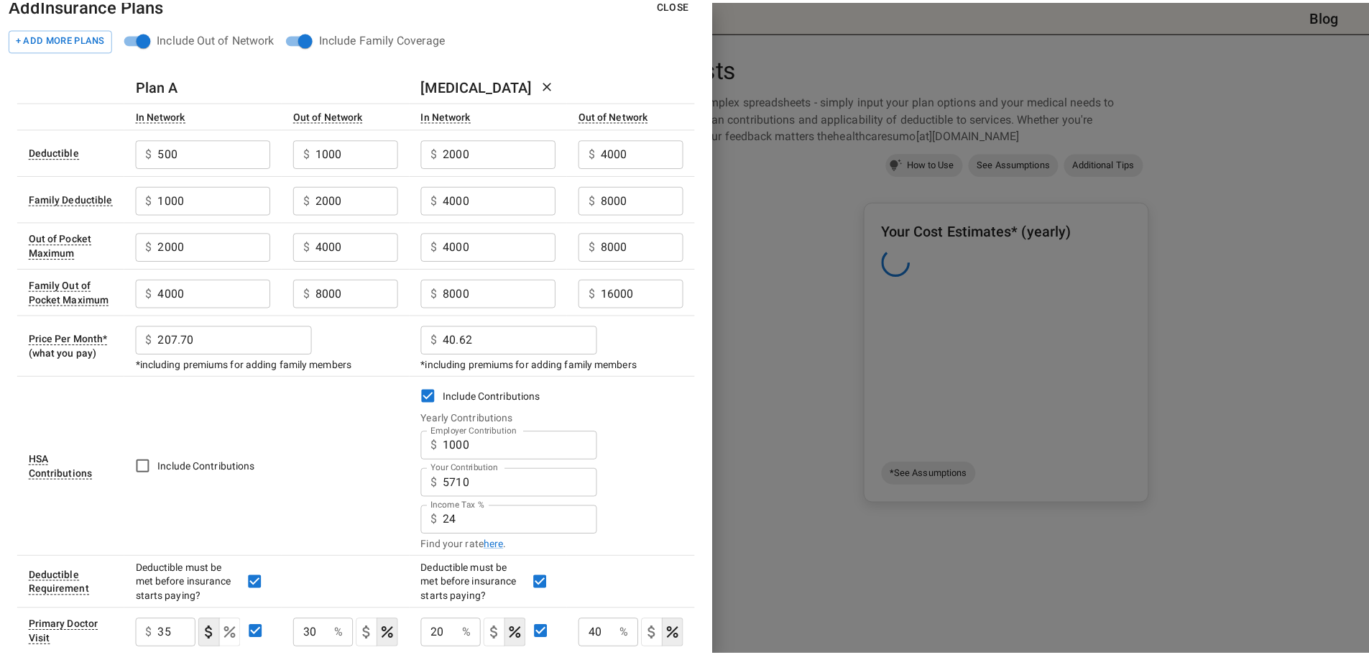
scroll to position [0, 0]
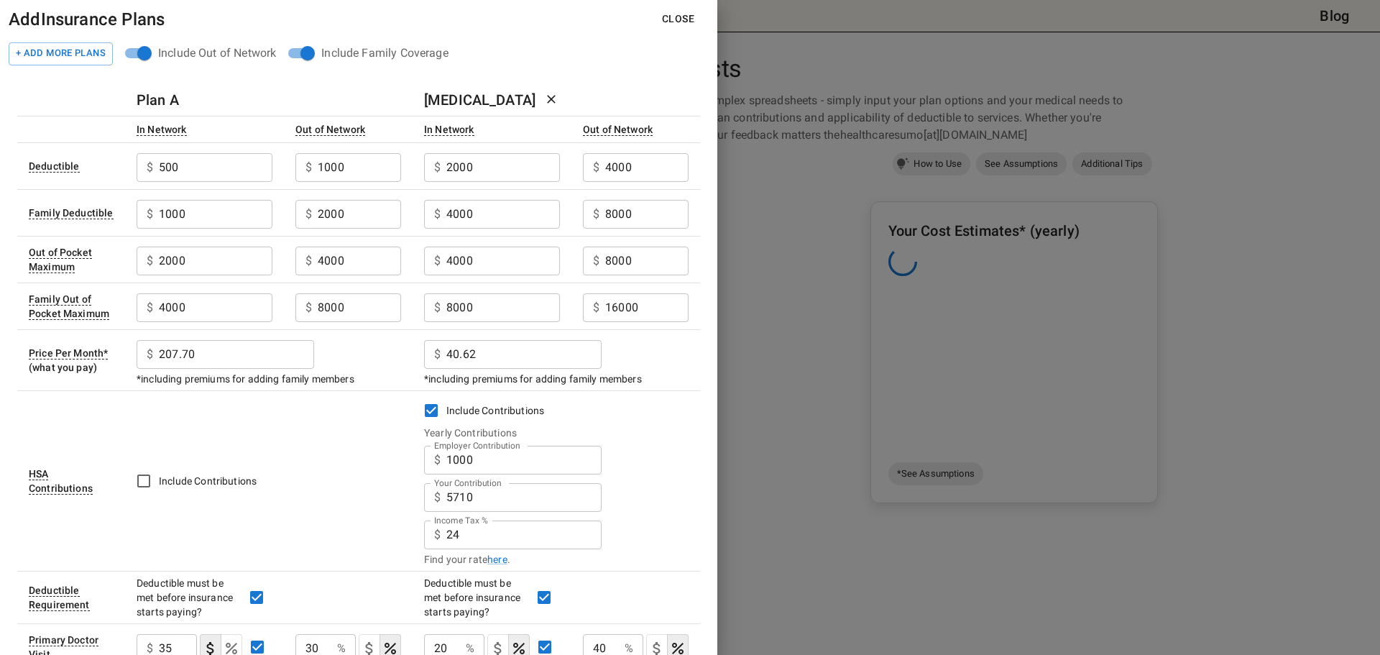
click at [674, 19] on button "Close" at bounding box center [678, 19] width 55 height 27
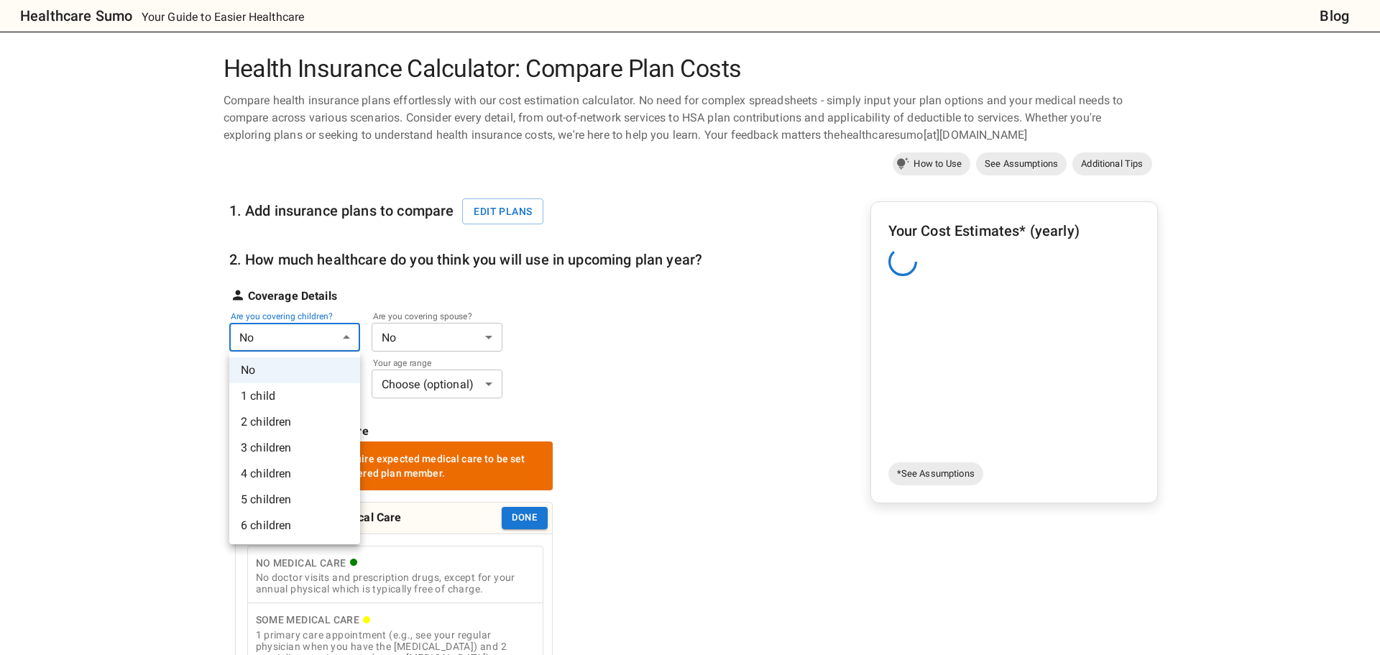
click at [301, 392] on li "1 child" at bounding box center [294, 396] width 131 height 26
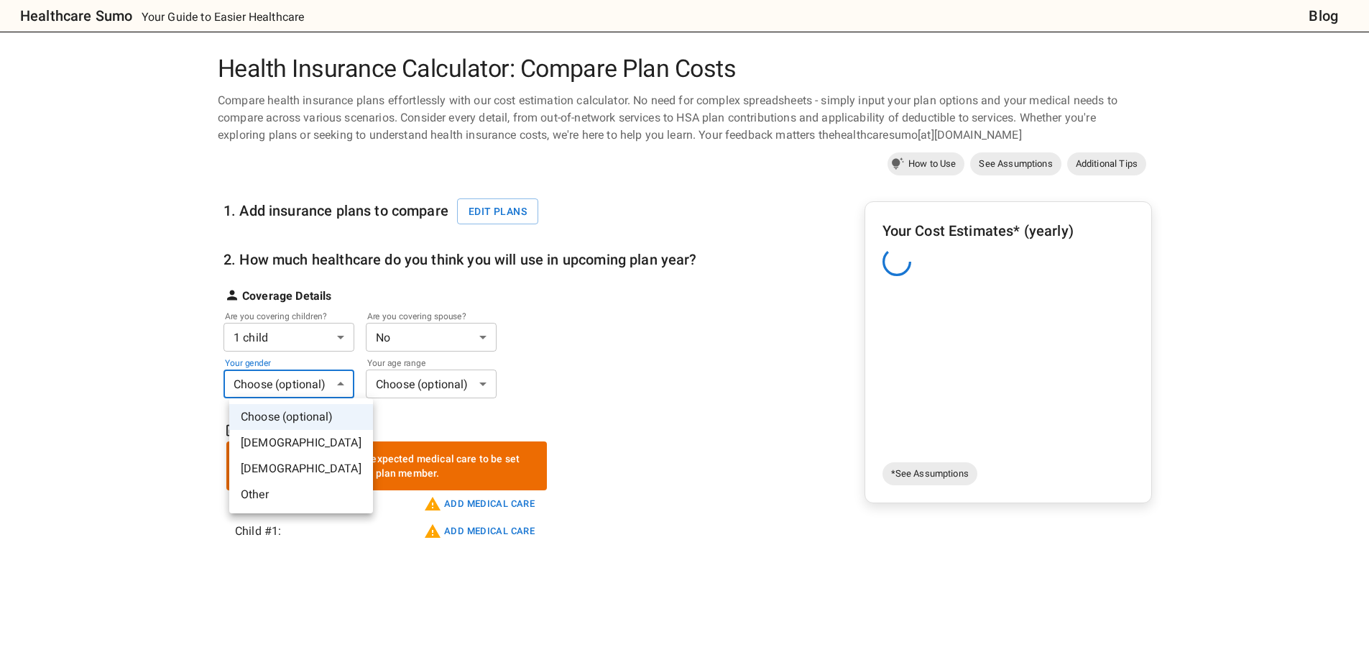
click at [300, 378] on body "Healthcare Sumo Your Guide to Easier Healthcare Blog Health Insurance Calculato…" at bounding box center [684, 575] width 1369 height 1150
click at [294, 434] on li "[DEMOGRAPHIC_DATA]" at bounding box center [301, 443] width 144 height 26
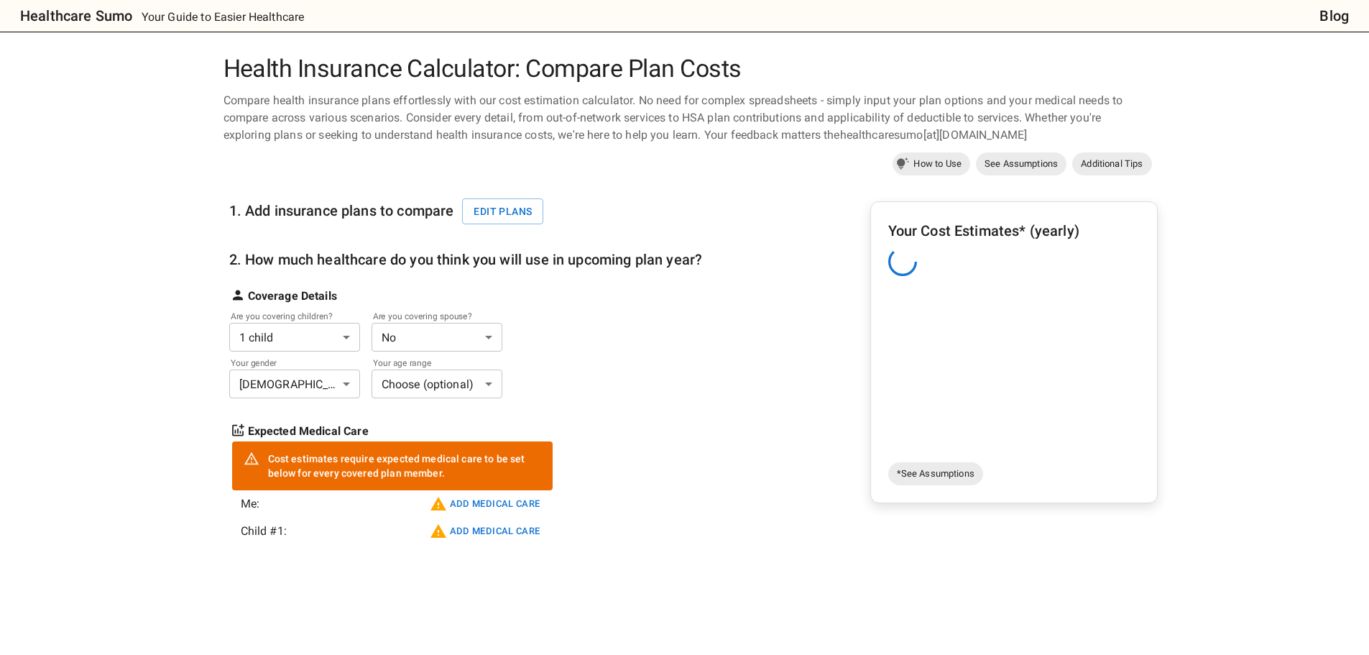
click at [288, 387] on body "Healthcare Sumo Your Guide to Easier Healthcare Blog Health Insurance Calculato…" at bounding box center [684, 575] width 1369 height 1150
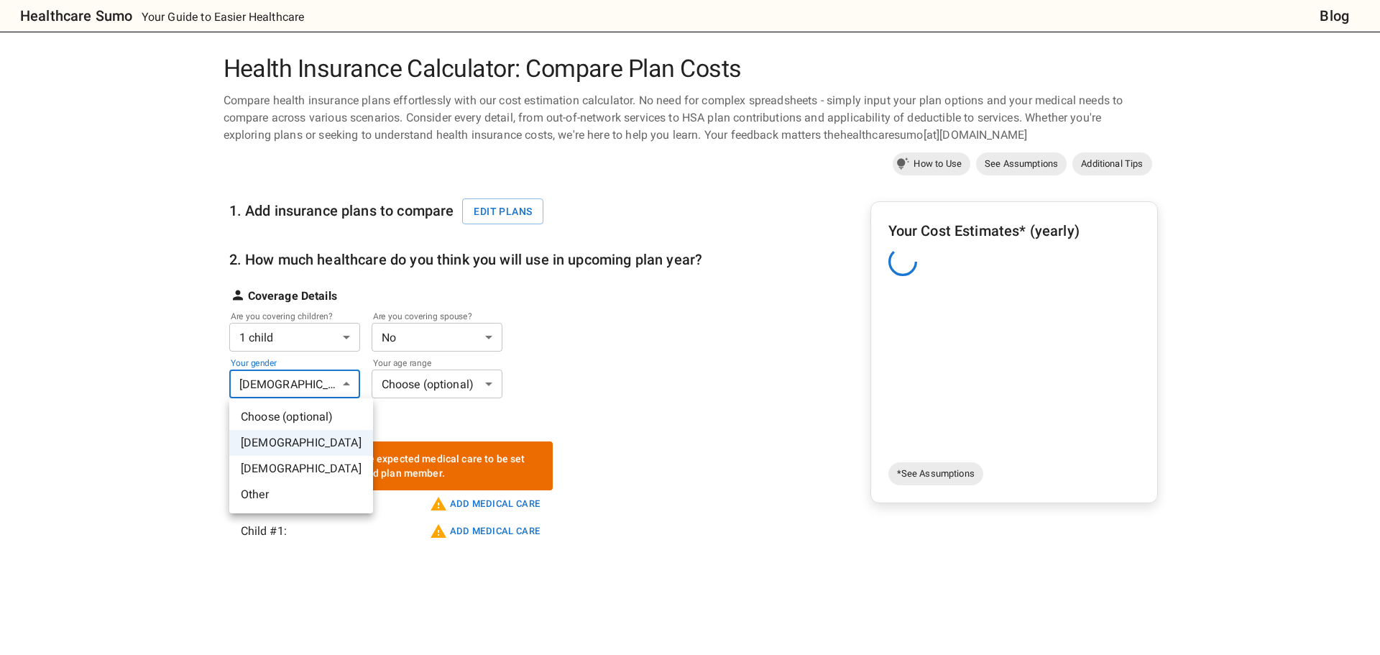
click at [282, 463] on li "[DEMOGRAPHIC_DATA]" at bounding box center [301, 469] width 144 height 26
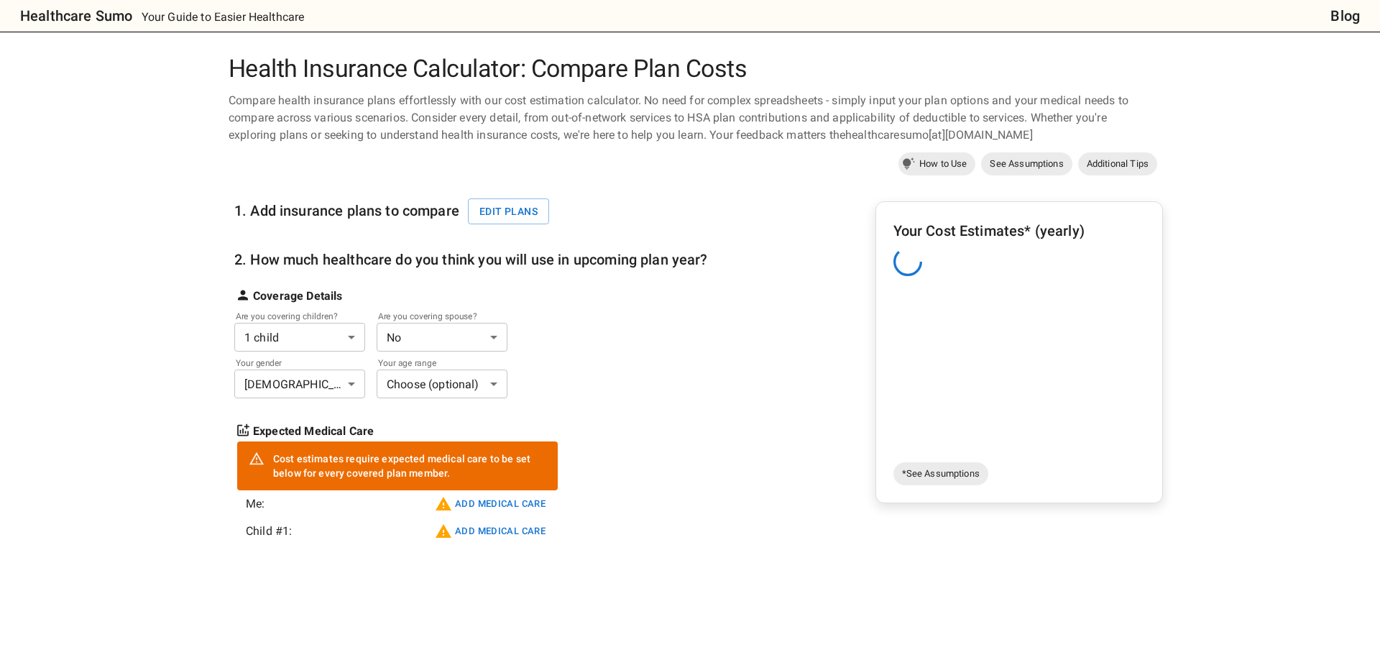
click at [420, 385] on body "Healthcare Sumo Your Guide to Easier Healthcare Blog Health Insurance Calculato…" at bounding box center [690, 575] width 1380 height 1150
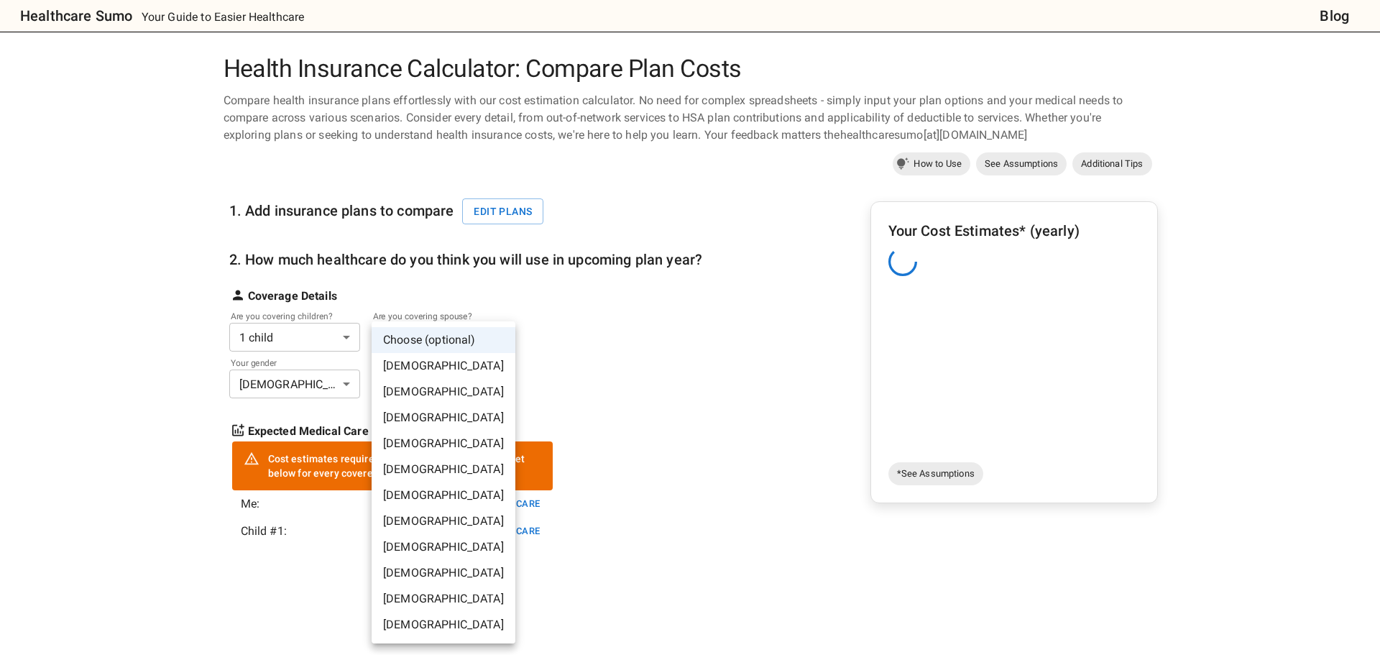
click at [420, 488] on li "[DEMOGRAPHIC_DATA]" at bounding box center [444, 495] width 144 height 26
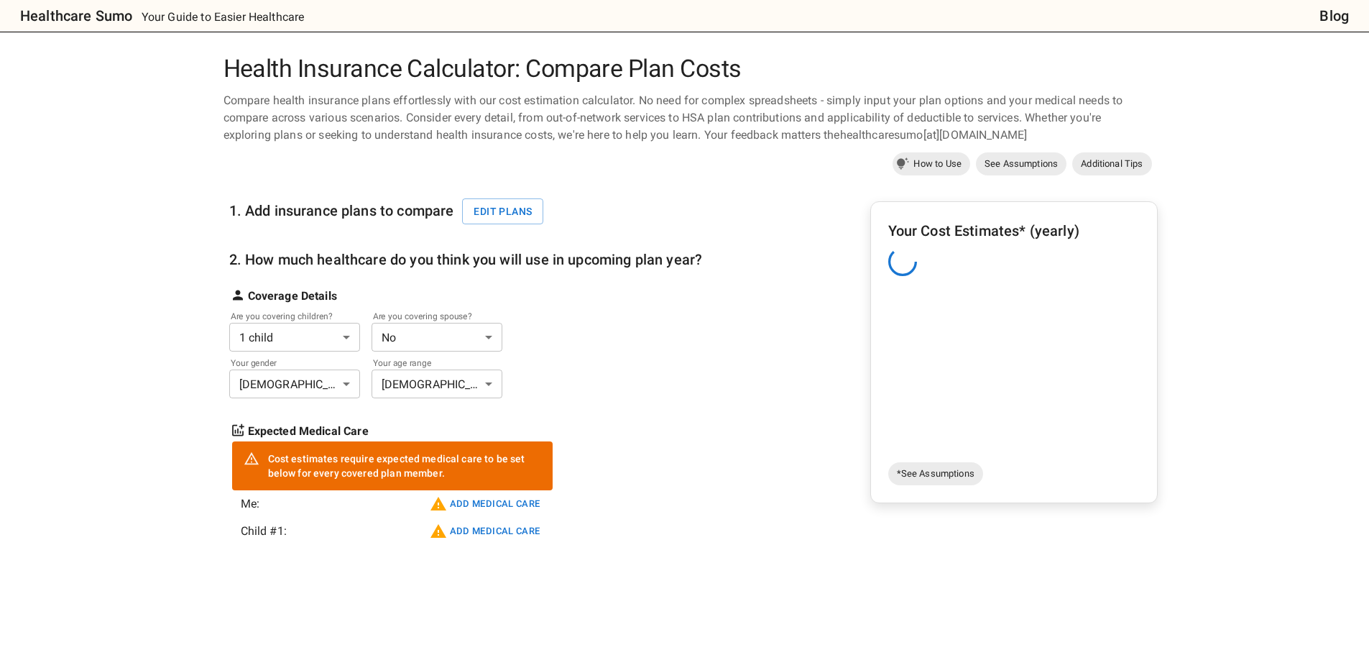
click at [178, 419] on div "Health Insurance Calculator: Compare Plan Costs Compare health insurance plans …" at bounding box center [685, 603] width 1096 height 1096
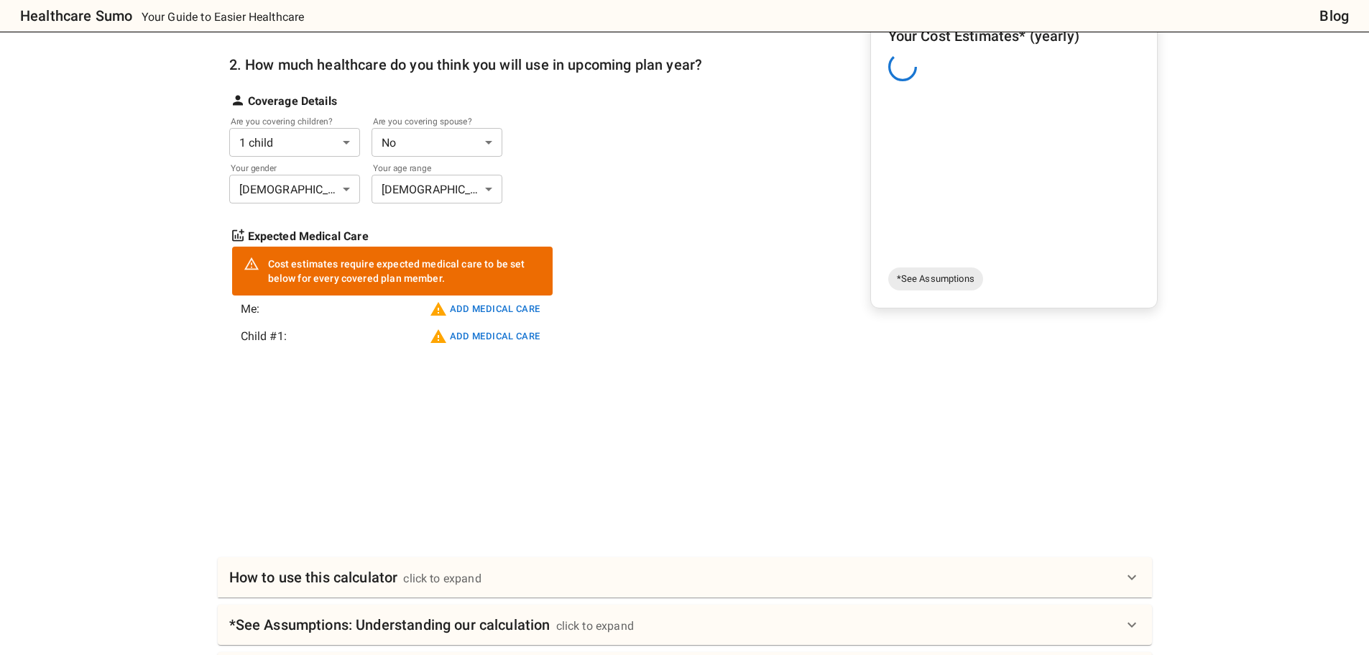
scroll to position [216, 0]
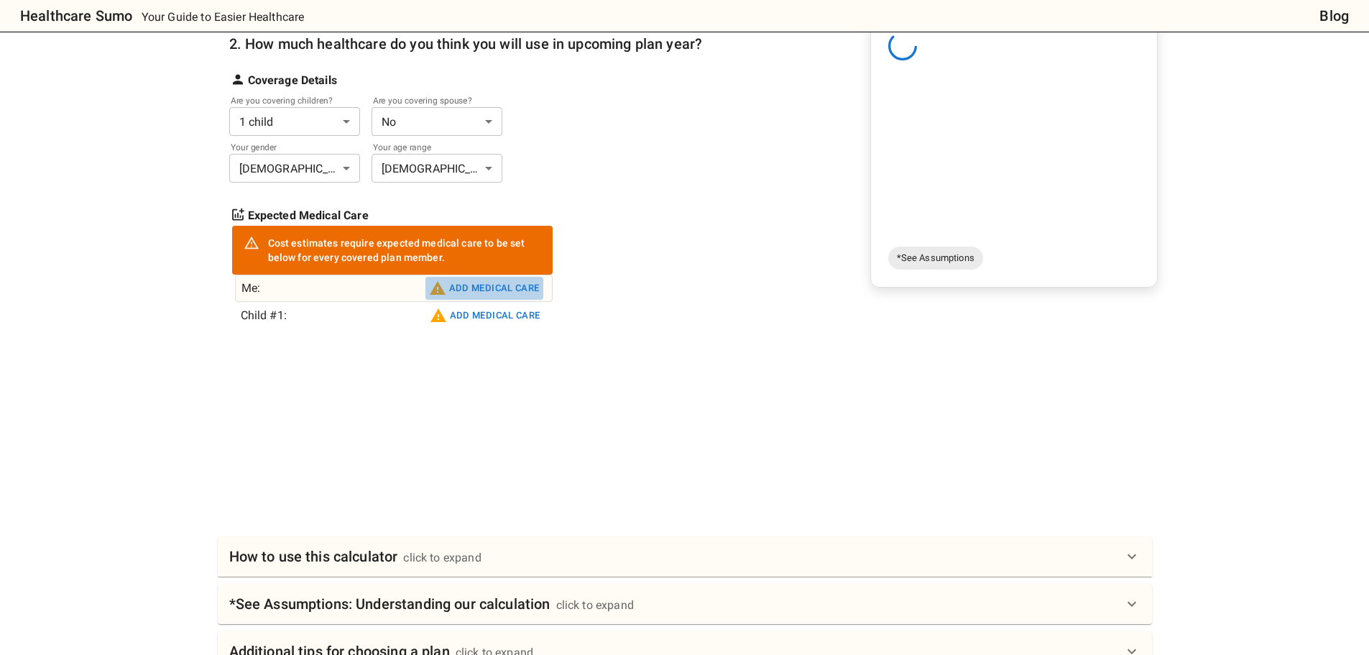
click at [495, 286] on button "Add medical care" at bounding box center [485, 288] width 118 height 23
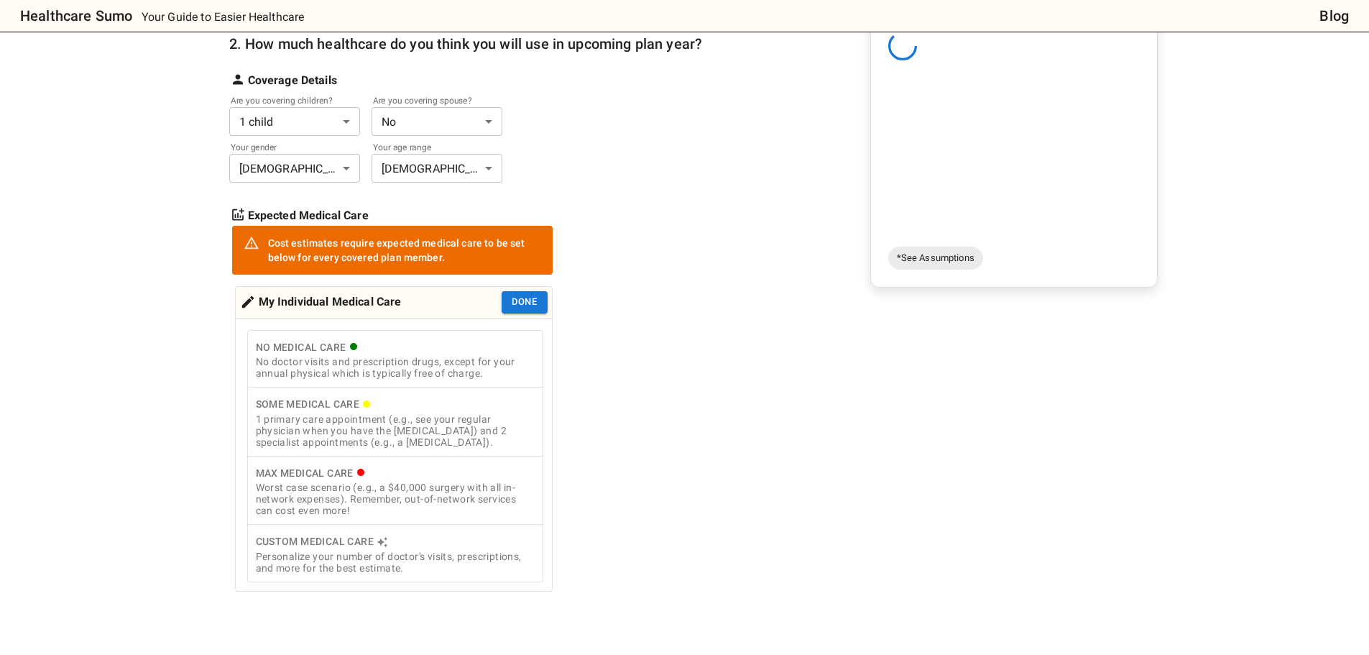
click at [405, 562] on div "Personalize your number of doctor's visits, prescriptions, and more for the bes…" at bounding box center [395, 562] width 279 height 23
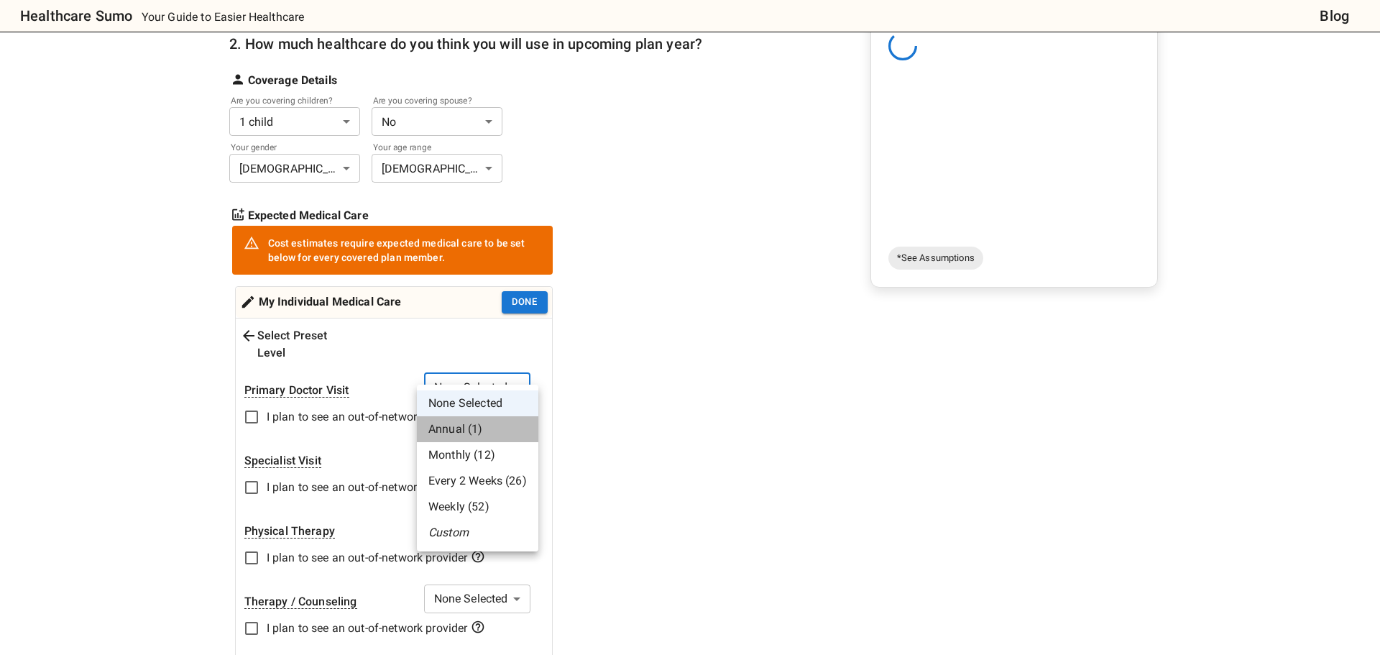
click at [470, 423] on li "Annual (1)" at bounding box center [477, 429] width 121 height 26
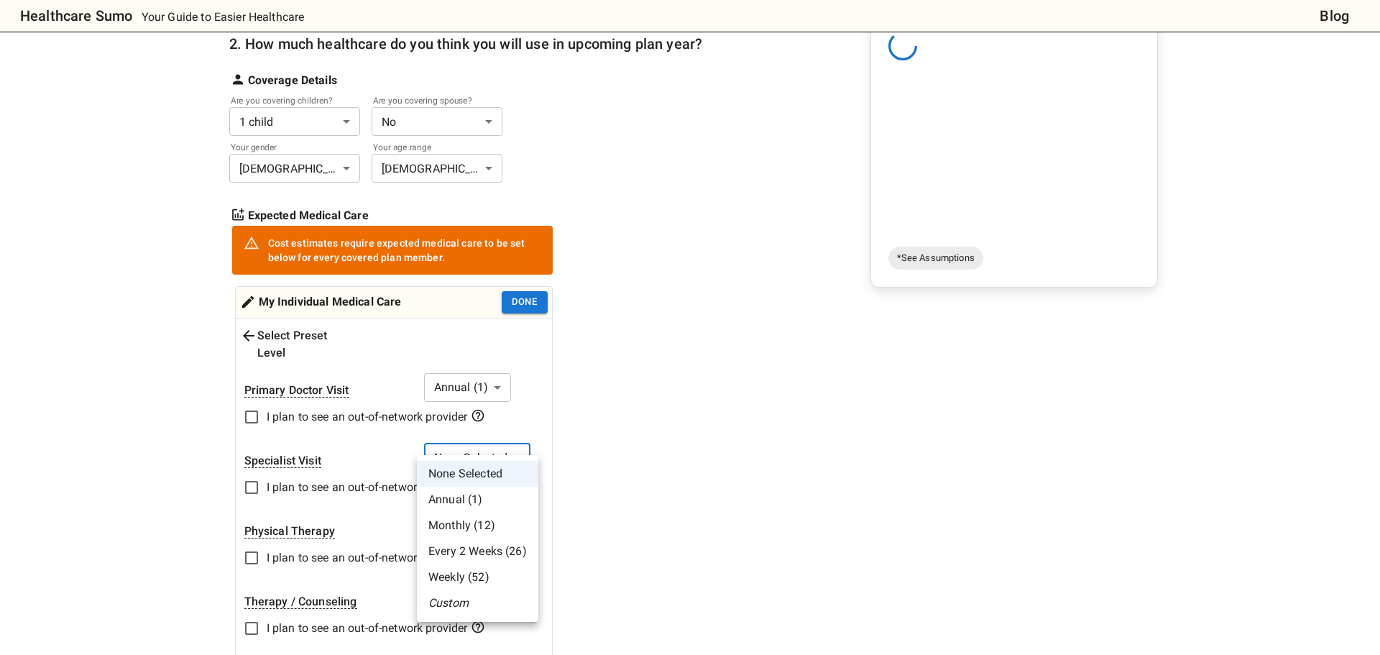
click at [452, 600] on li "Custom" at bounding box center [477, 603] width 121 height 26
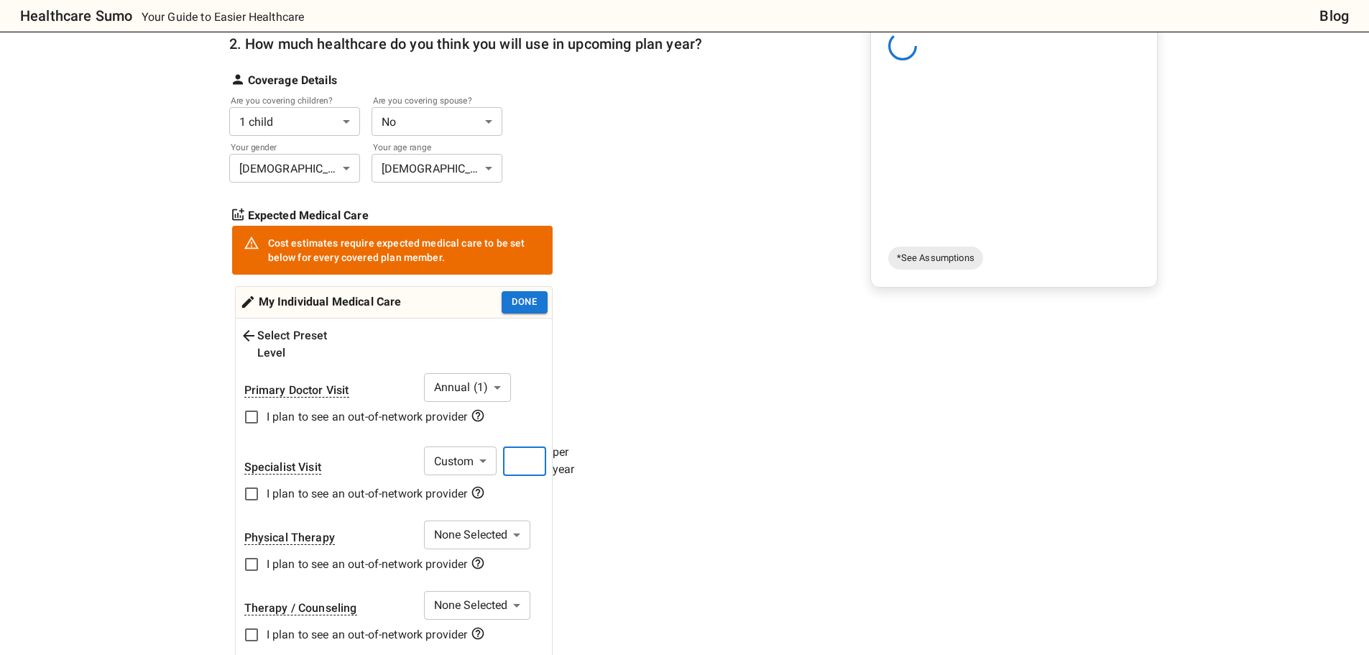
click at [530, 447] on input "number" at bounding box center [524, 461] width 43 height 29
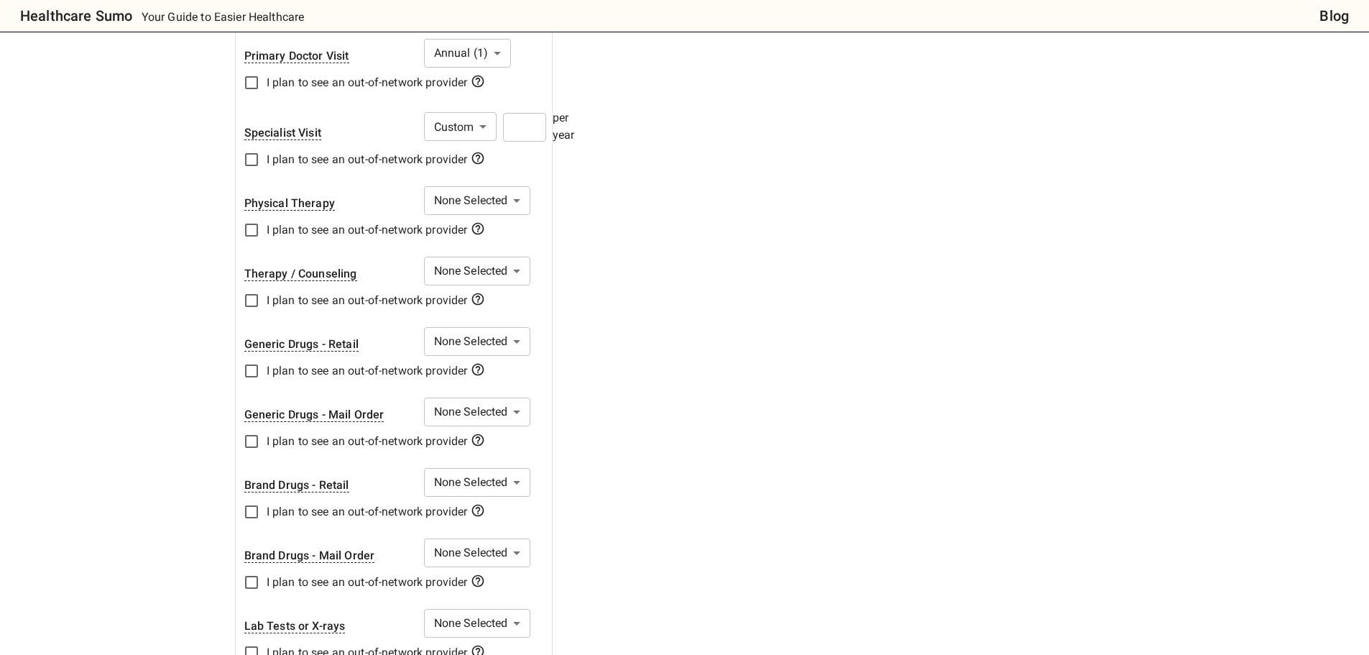
scroll to position [575, 0]
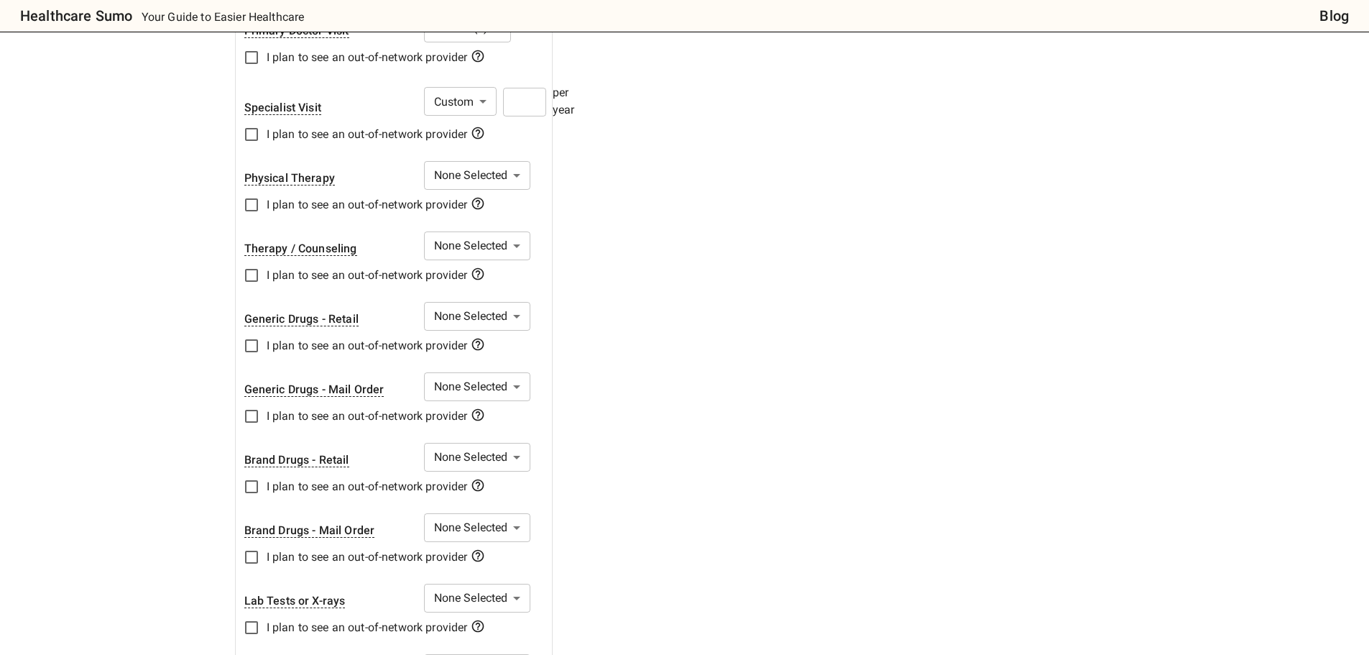
click at [482, 301] on body "Healthcare Sumo Your Guide to Easier Healthcare Blog Health Insurance Calculato…" at bounding box center [684, 537] width 1369 height 2225
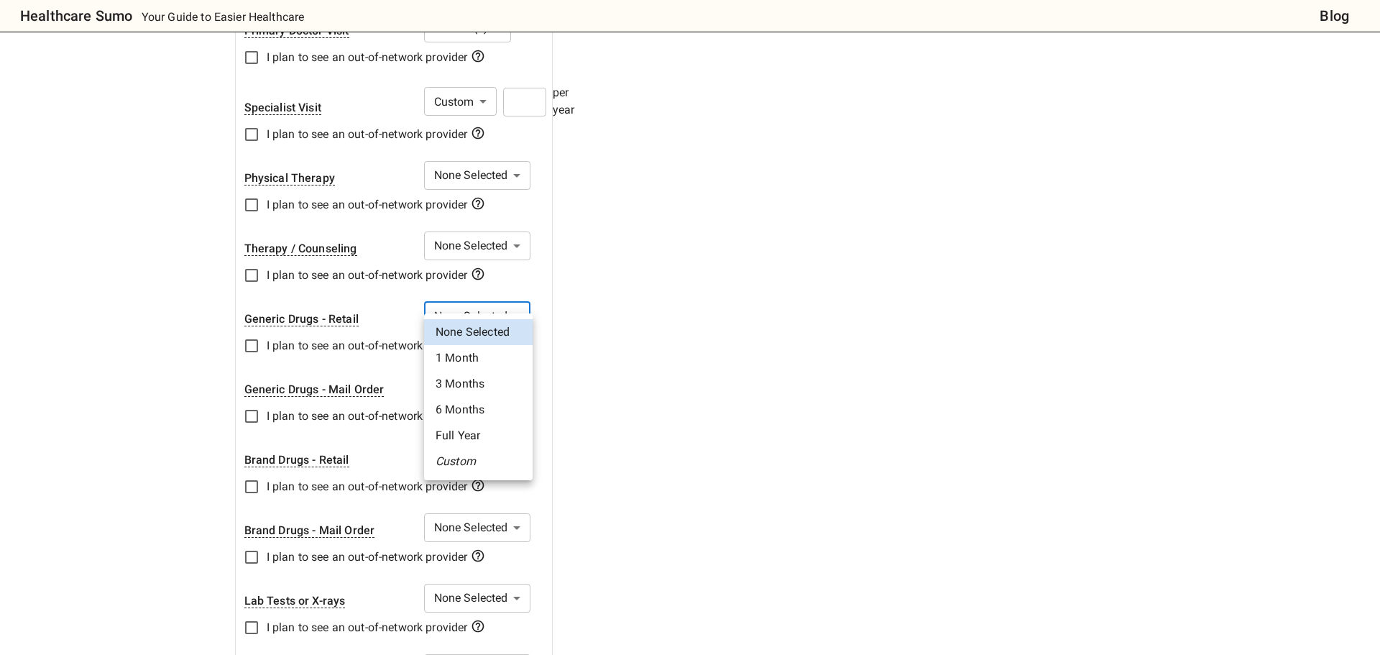
click at [474, 439] on li "Full Year" at bounding box center [478, 436] width 109 height 26
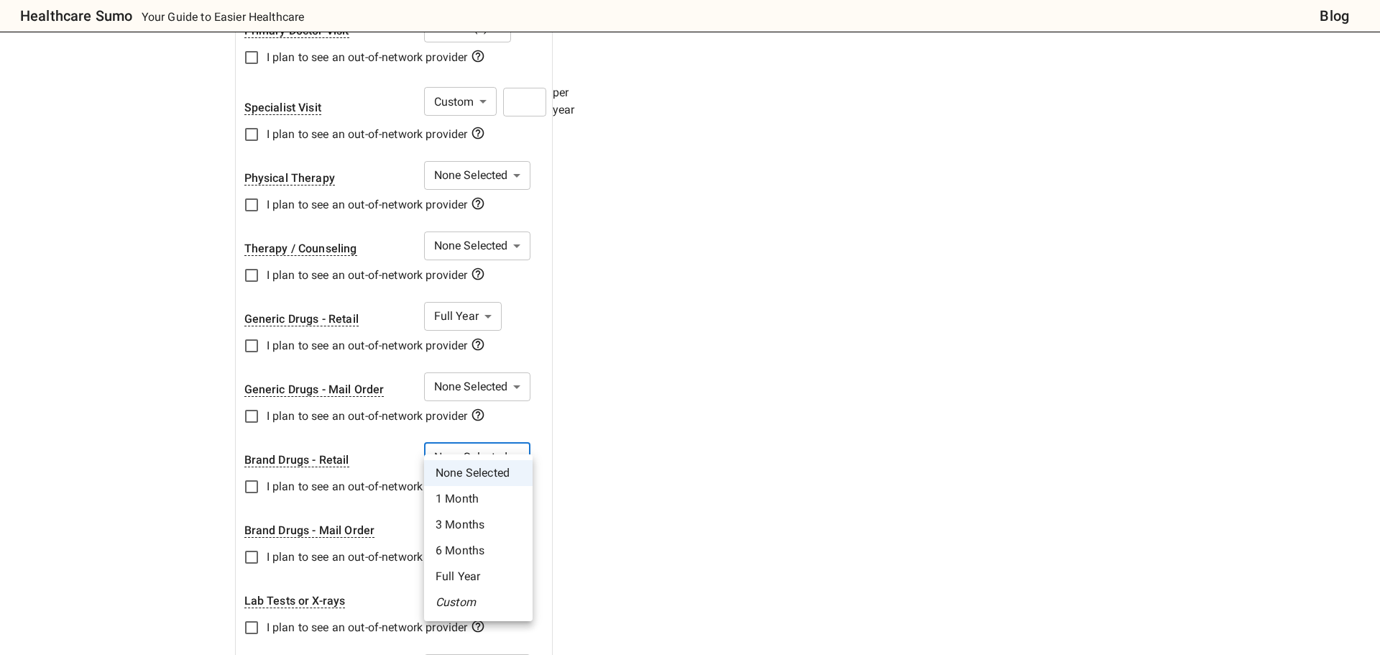
click at [504, 438] on body "Healthcare Sumo Your Guide to Easier Healthcare Blog Health Insurance Calculato…" at bounding box center [690, 537] width 1380 height 2225
click at [492, 569] on li "Full Year" at bounding box center [478, 577] width 109 height 26
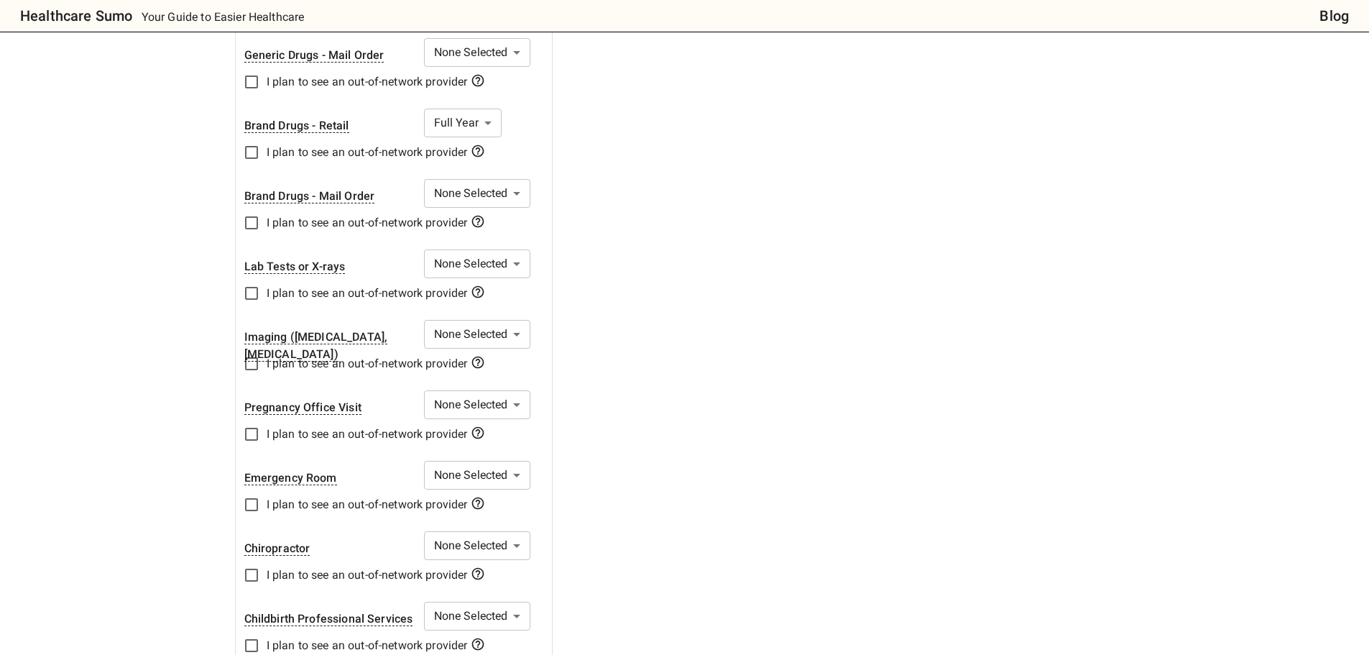
scroll to position [1006, 0]
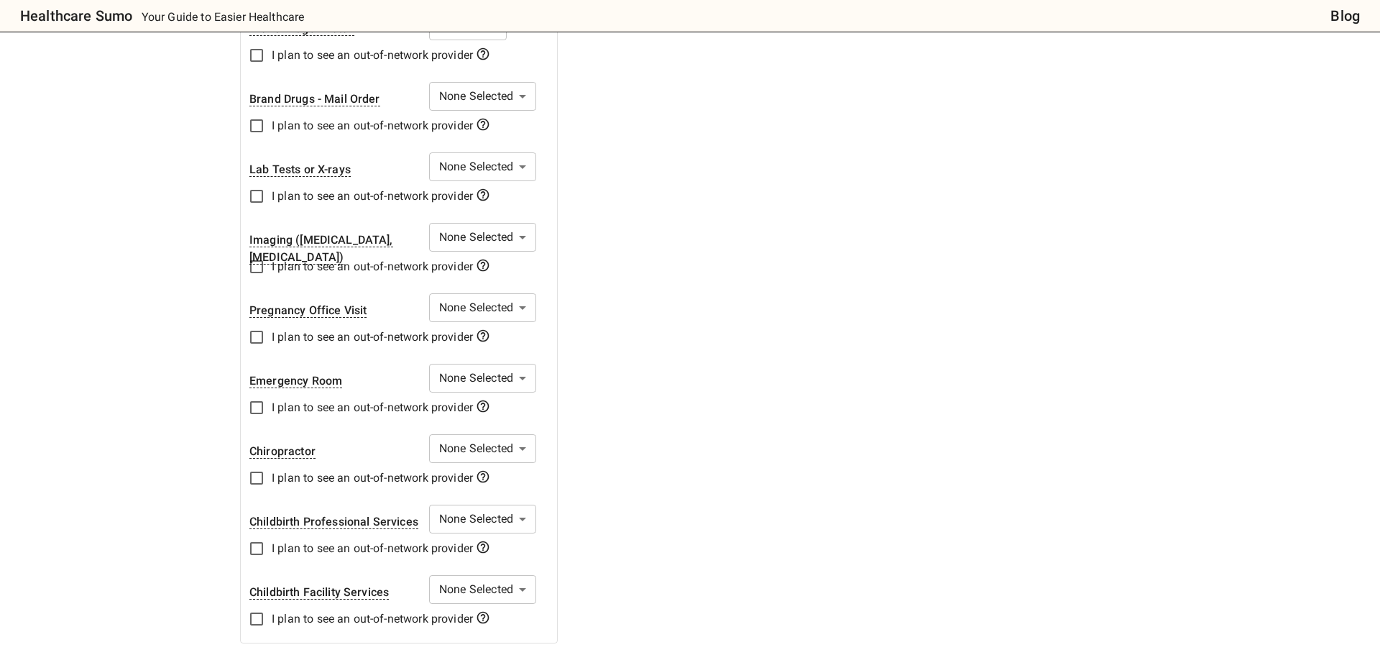
click at [475, 148] on body "Healthcare Sumo Your Guide to Easier Healthcare Blog Health Insurance Calculato…" at bounding box center [690, 106] width 1380 height 2225
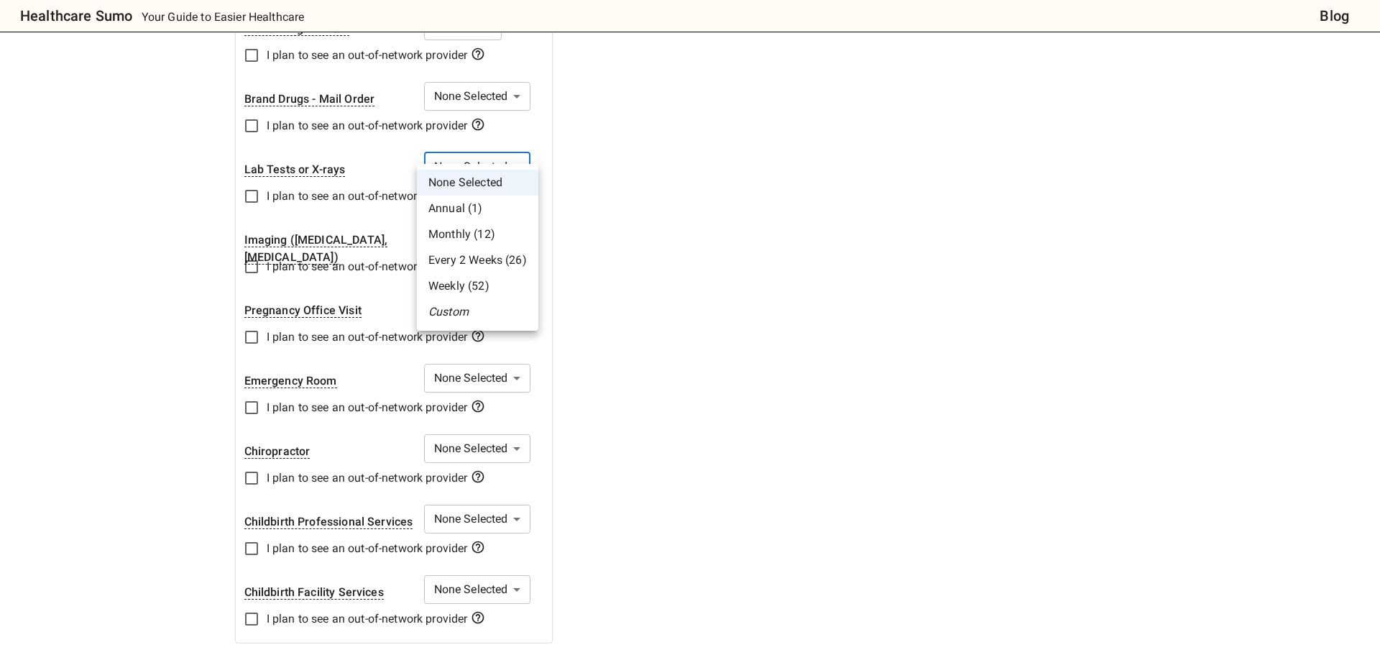
click at [460, 307] on li "Custom" at bounding box center [477, 312] width 121 height 26
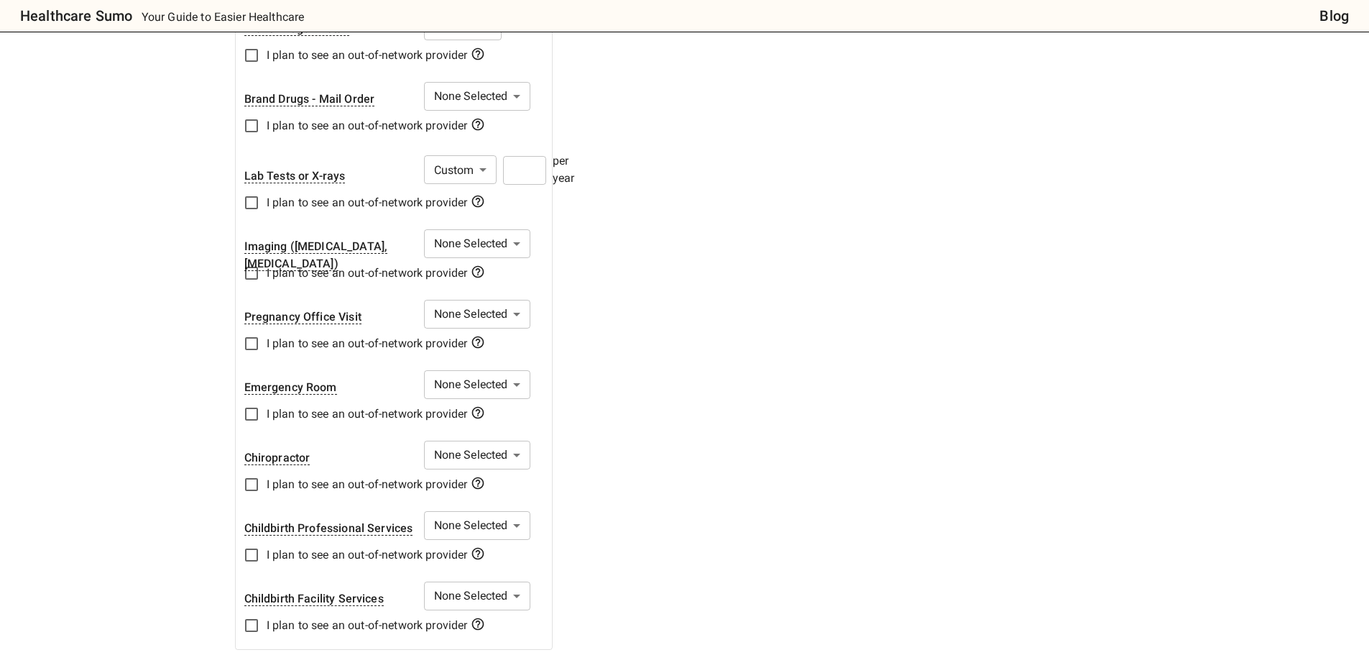
click at [525, 156] on input "number" at bounding box center [524, 170] width 43 height 29
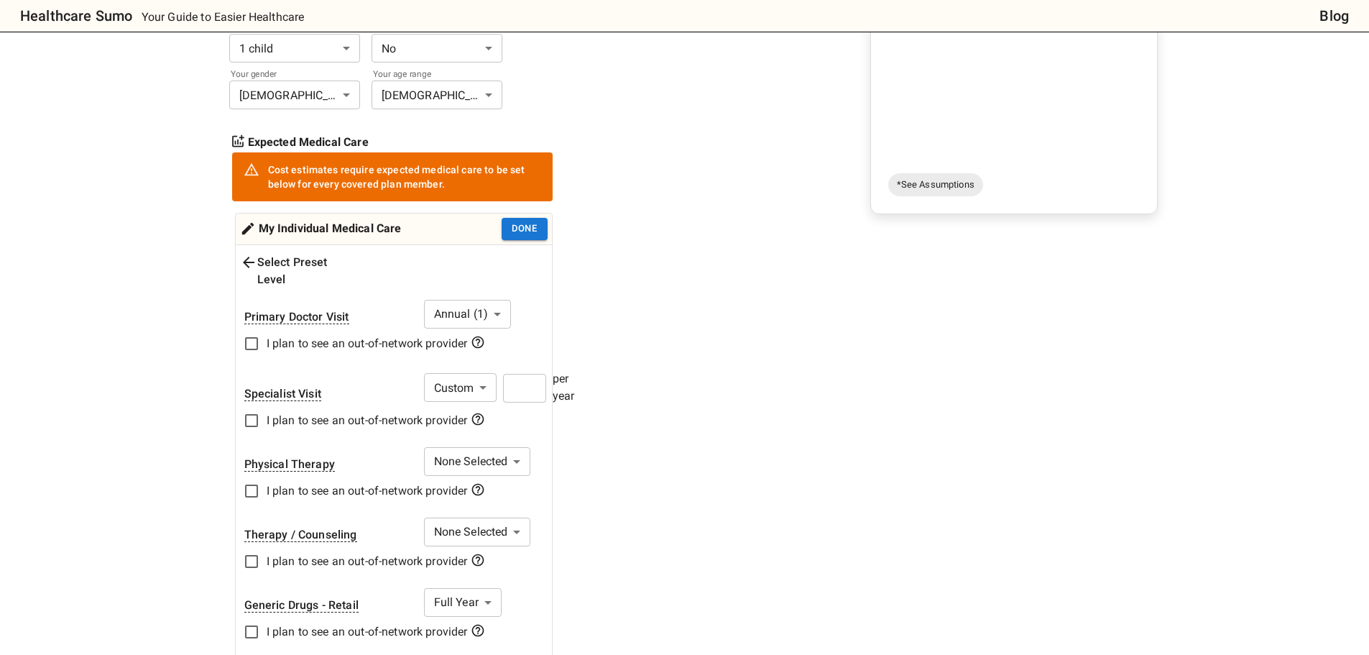
scroll to position [237, 0]
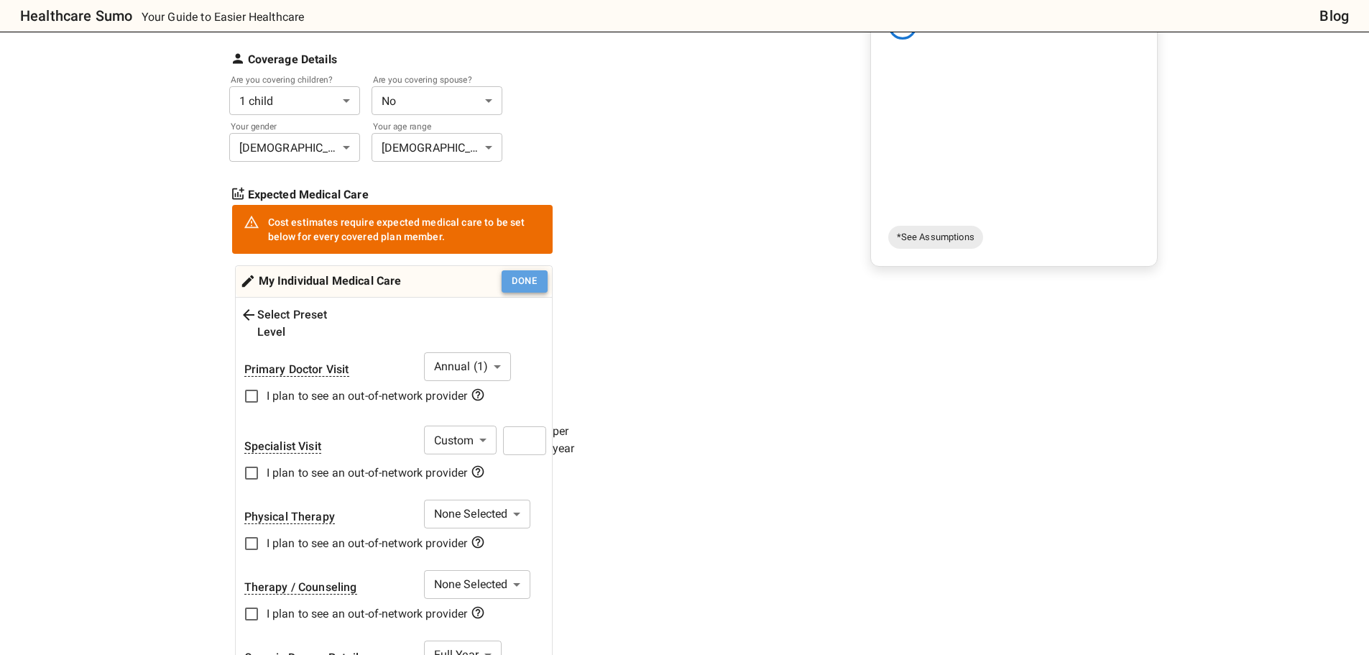
click at [535, 278] on button "Done" at bounding box center [525, 281] width 46 height 22
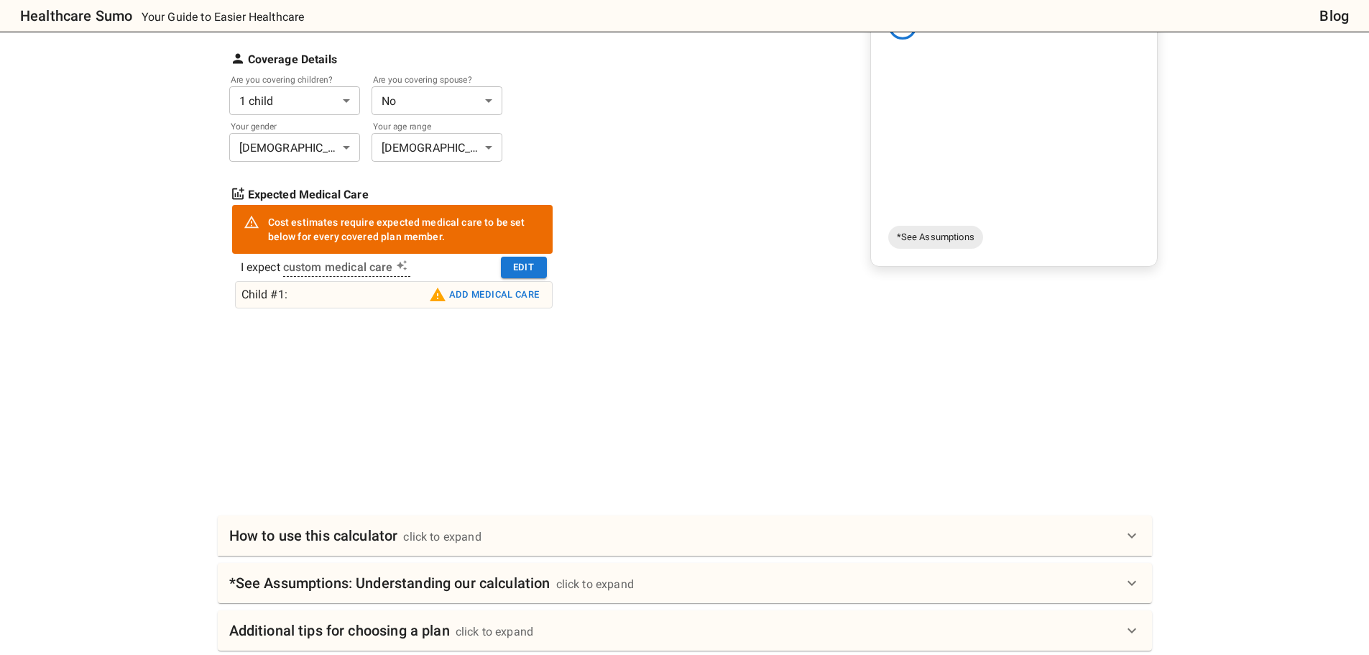
click at [505, 300] on button "Add medical care" at bounding box center [485, 294] width 118 height 23
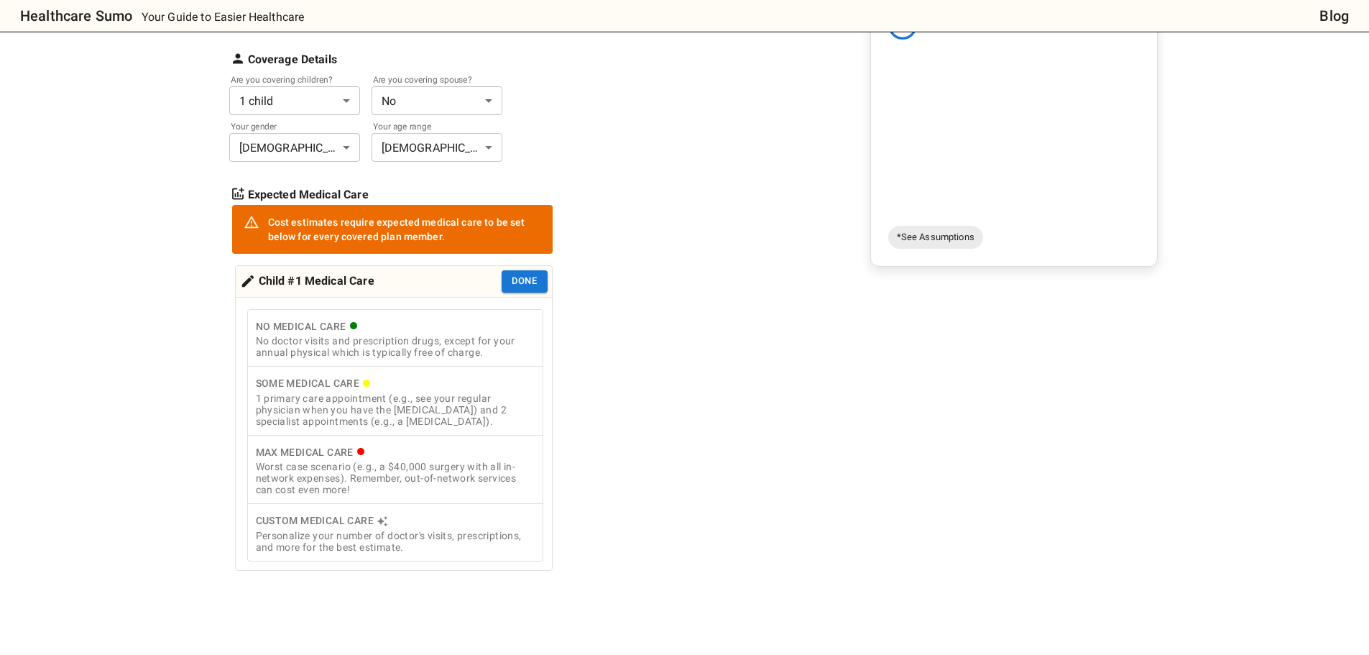
click at [413, 397] on div "1 primary care appointment (e.g., see your regular physician when you have the …" at bounding box center [395, 410] width 279 height 35
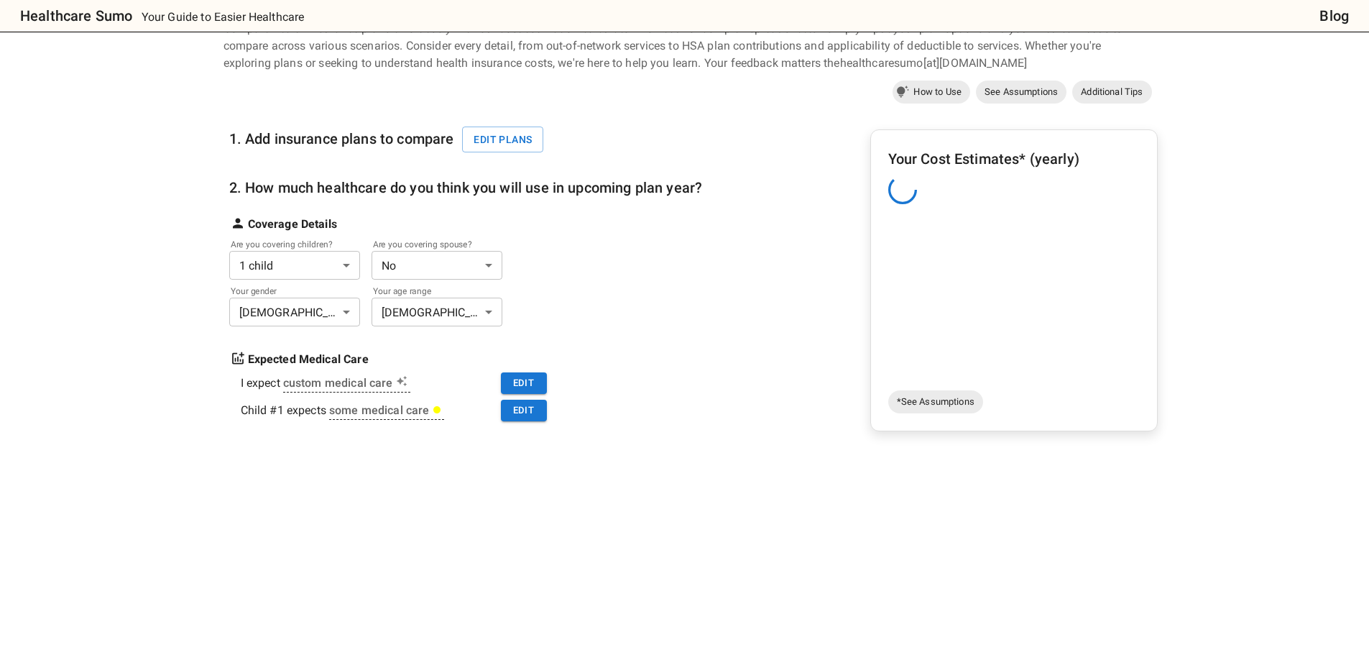
scroll to position [0, 0]
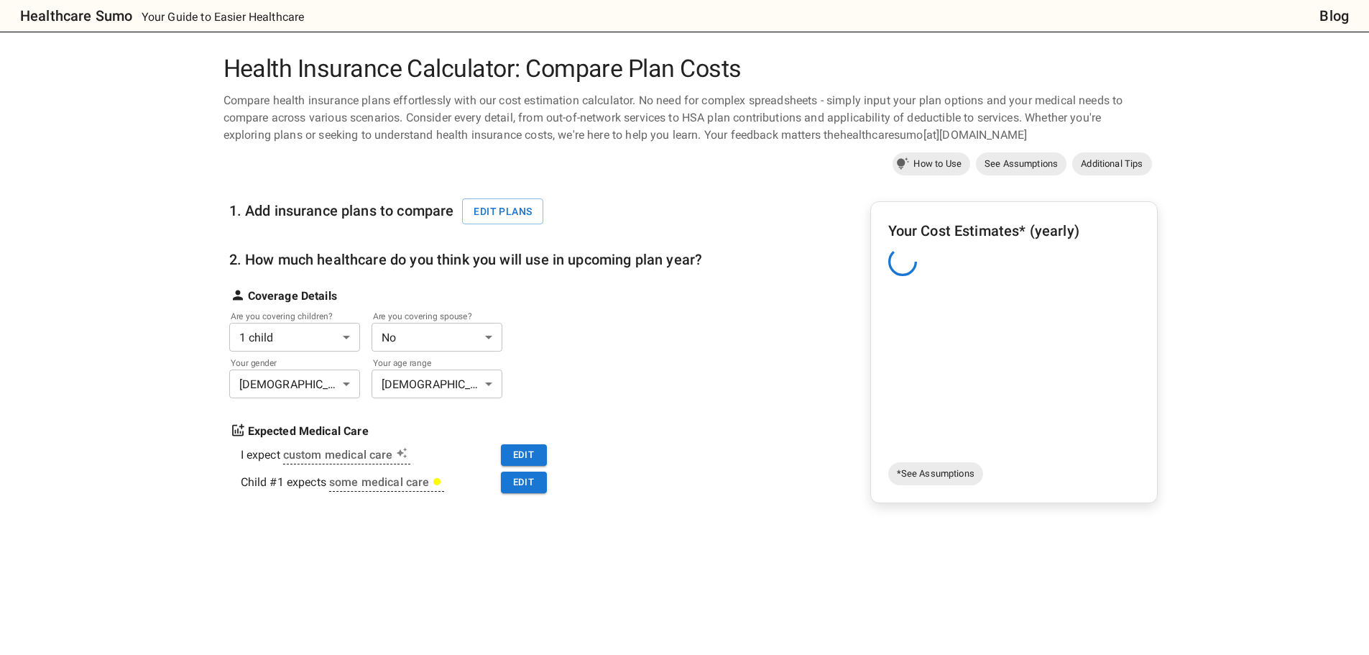
click at [993, 306] on div "Your Cost Estimates* (yearly)" at bounding box center [1015, 337] width 252 height 237
drag, startPoint x: 906, startPoint y: 258, endPoint x: 740, endPoint y: 318, distance: 176.7
click at [733, 323] on div "1. Add insurance plans to compare Edit plans 2. How much healthcare do you thin…" at bounding box center [691, 431] width 935 height 503
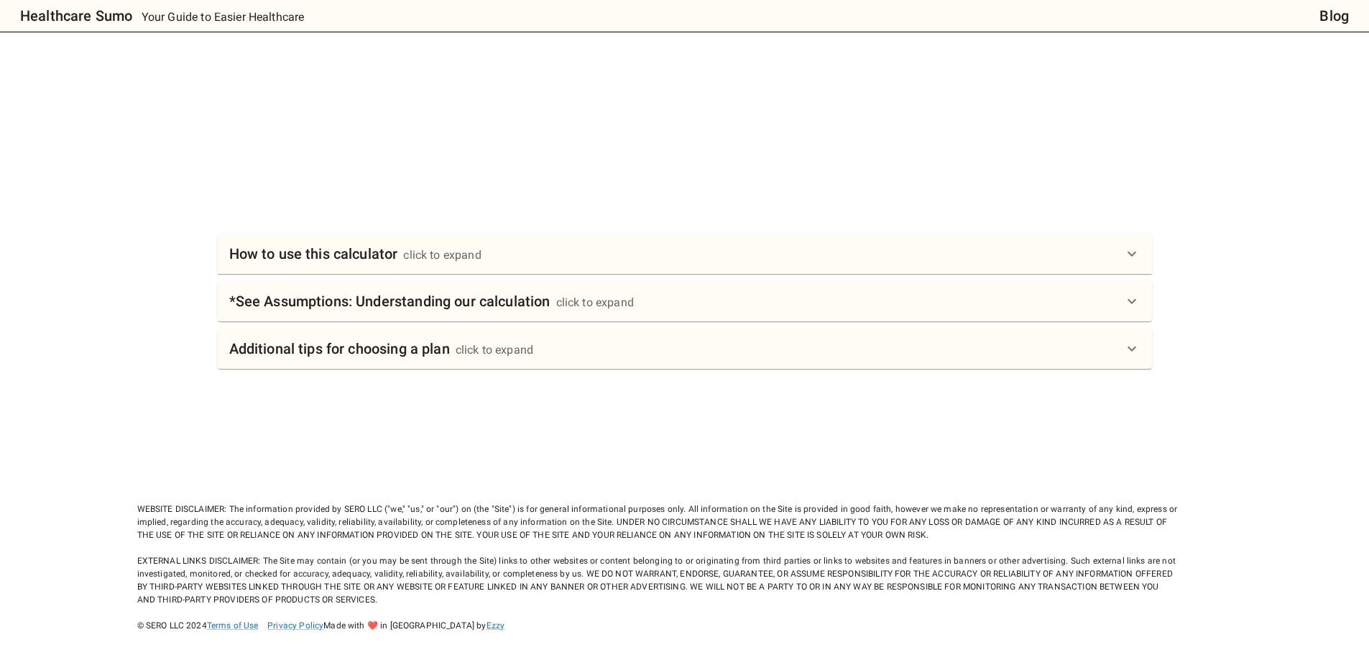
scroll to position [531, 0]
